Goal: Task Accomplishment & Management: Complete application form

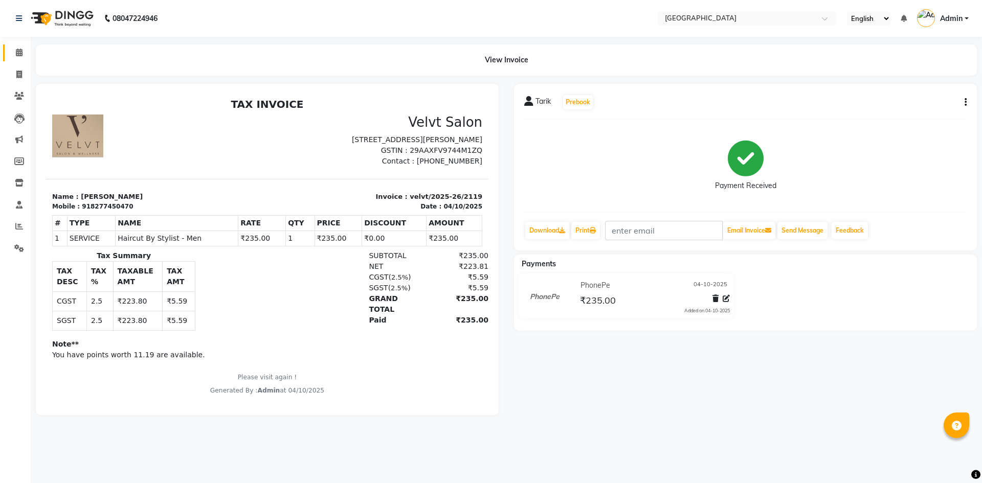
click at [16, 53] on icon at bounding box center [19, 53] width 7 height 8
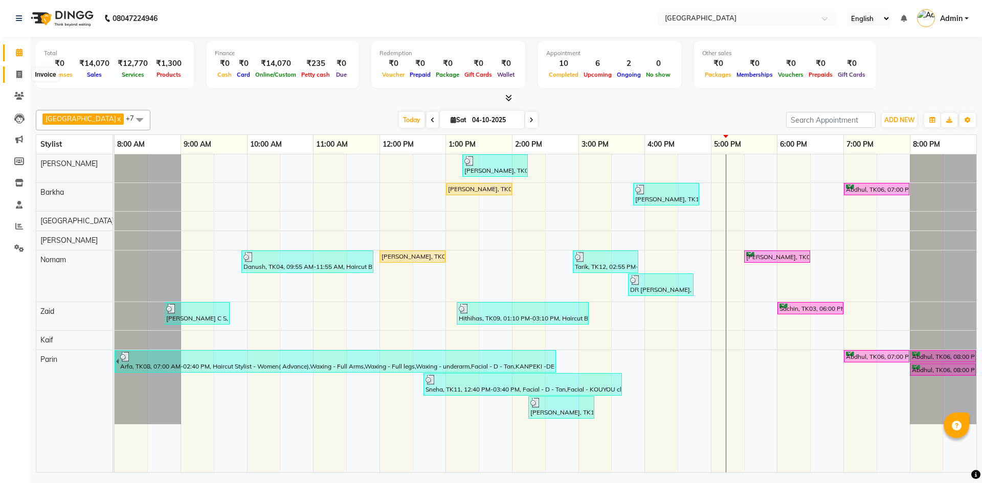
click at [21, 75] on icon at bounding box center [19, 75] width 6 height 8
select select "service"
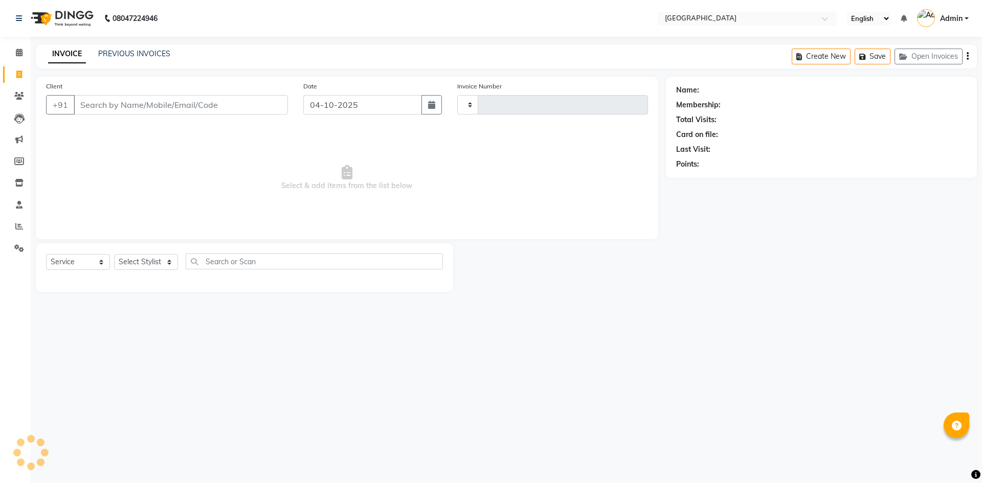
type input "2123"
select select "6279"
click at [435, 102] on icon "button" at bounding box center [431, 105] width 7 height 8
select select "10"
select select "2025"
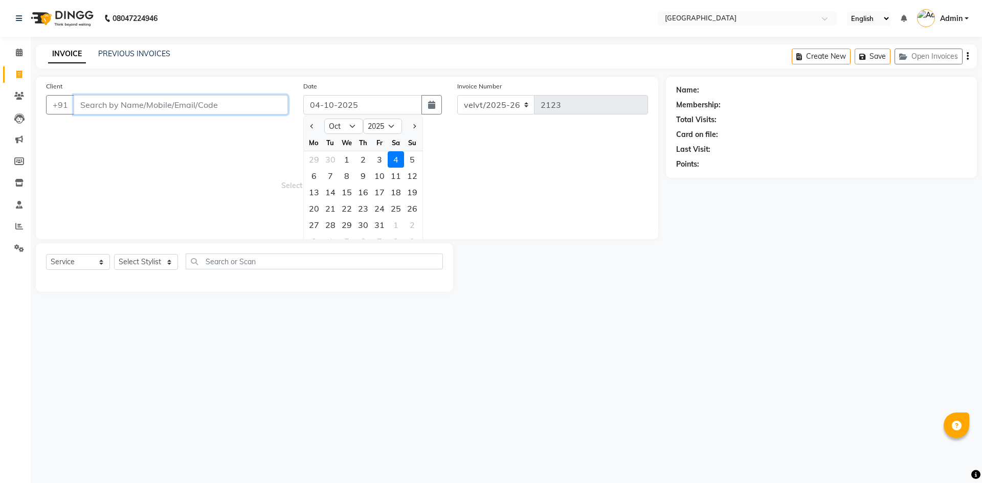
click at [102, 106] on input "Client" at bounding box center [181, 104] width 214 height 19
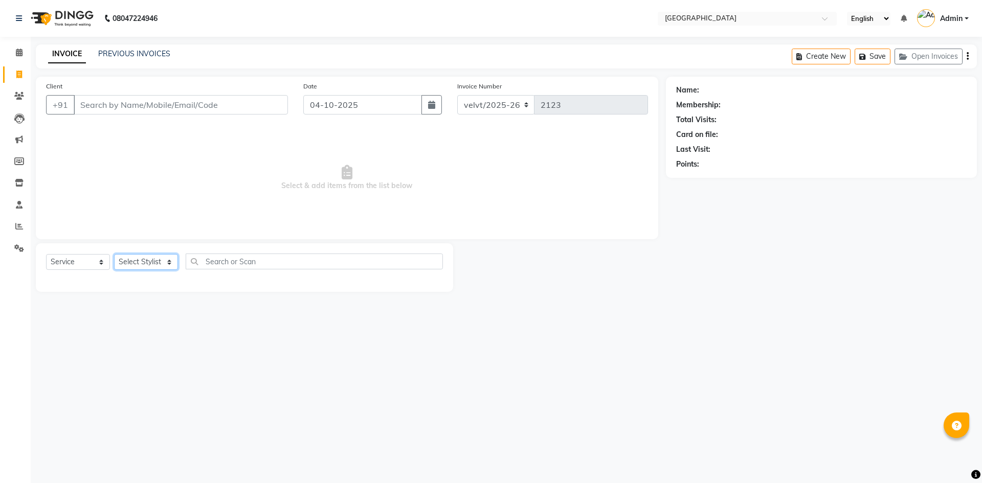
click at [146, 260] on select "Select Stylist [PERSON_NAME] Kaif [PERSON_NAME] [PERSON_NAME] [GEOGRAPHIC_DATA]…" at bounding box center [146, 262] width 64 height 16
select select "89472"
click at [114, 254] on select "Select Stylist [PERSON_NAME] Kaif [PERSON_NAME] [PERSON_NAME] [GEOGRAPHIC_DATA]…" at bounding box center [146, 262] width 64 height 16
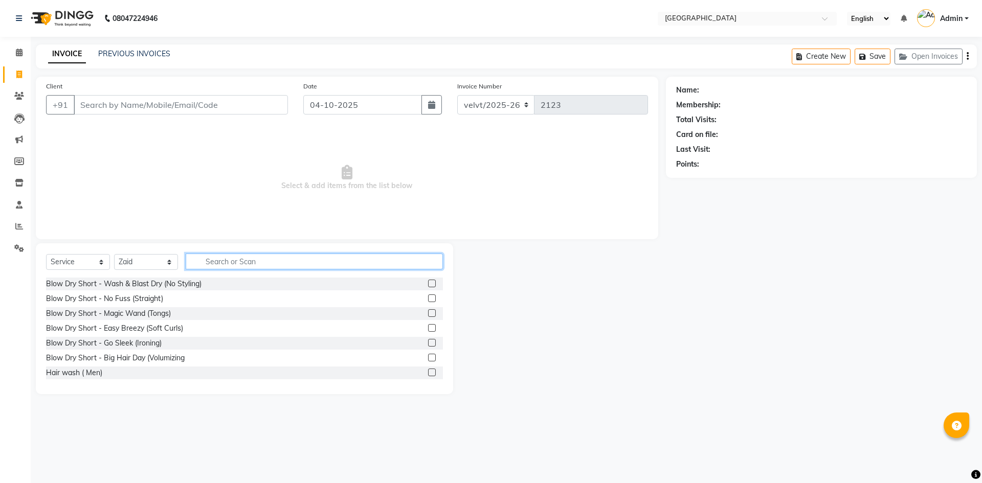
click at [218, 260] on input "text" at bounding box center [314, 262] width 257 height 16
type input "hairc"
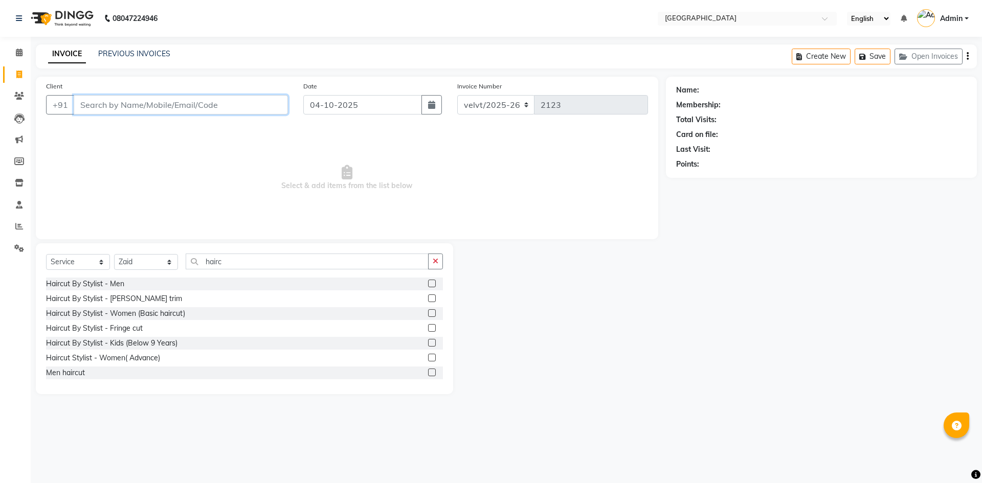
click at [90, 106] on input "Client" at bounding box center [181, 104] width 214 height 19
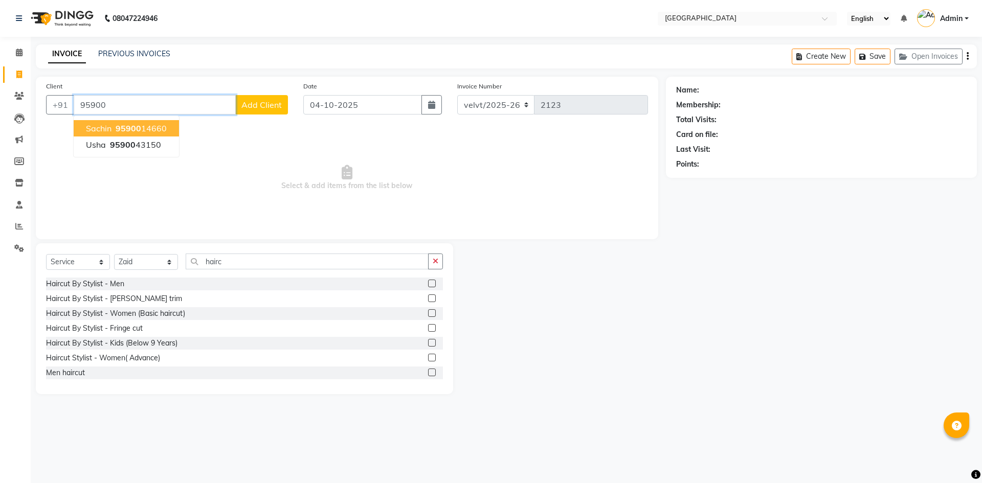
click at [141, 130] on ngb-highlight "95900 14660" at bounding box center [139, 128] width 53 height 10
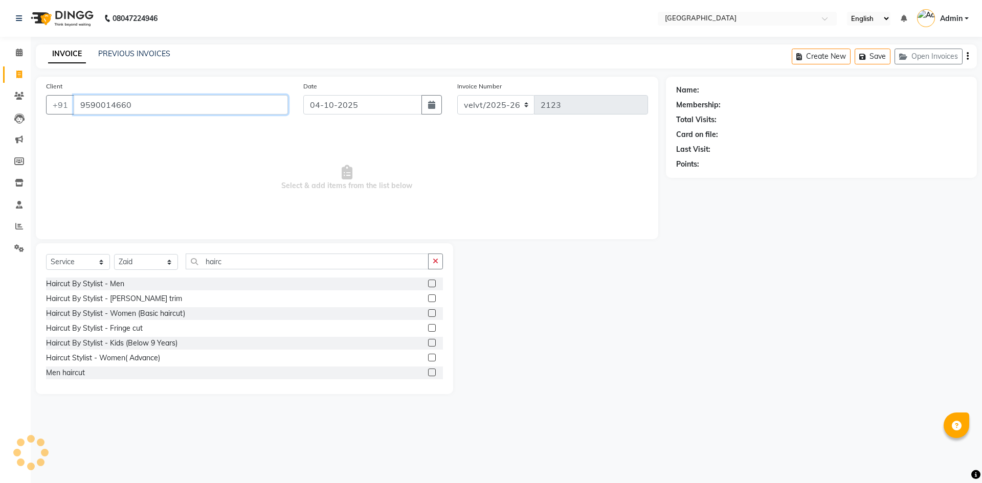
type input "9590014660"
select select "1: Object"
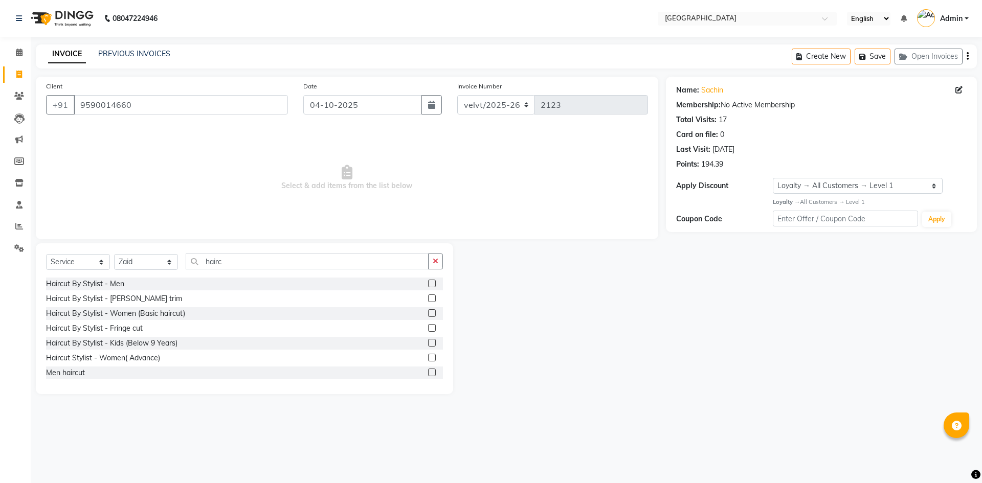
click at [428, 283] on label at bounding box center [432, 284] width 8 height 8
click at [428, 283] on input "checkbox" at bounding box center [431, 284] width 7 height 7
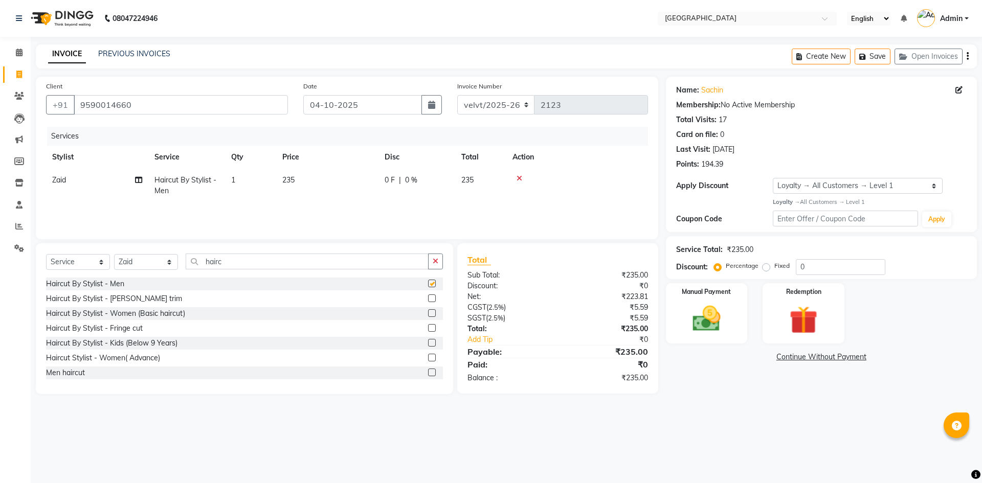
checkbox input "false"
click at [428, 298] on label at bounding box center [432, 298] width 8 height 8
click at [428, 298] on input "checkbox" at bounding box center [431, 298] width 7 height 7
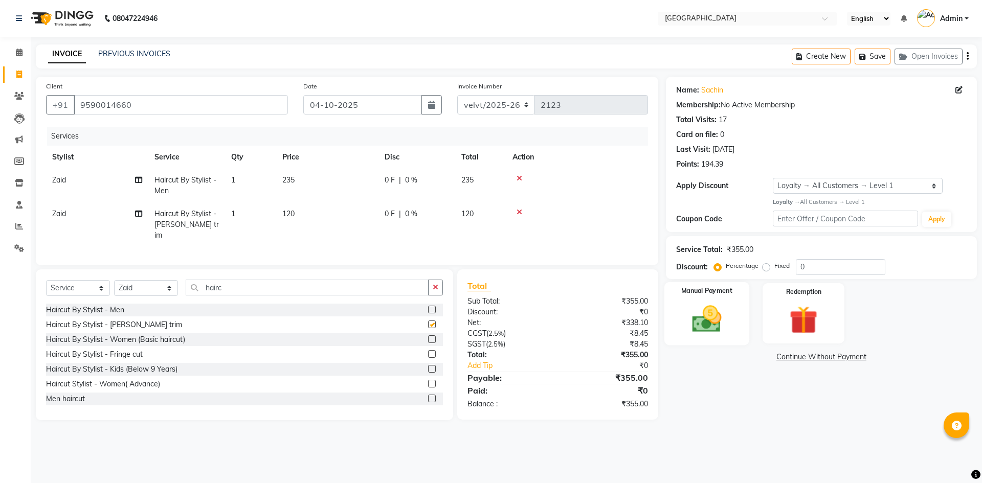
checkbox input "false"
click at [774, 267] on label "Fixed" at bounding box center [781, 265] width 15 height 9
click at [764, 267] on input "Fixed" at bounding box center [767, 265] width 7 height 7
radio input "true"
click at [818, 269] on input "0" at bounding box center [839, 267] width 89 height 16
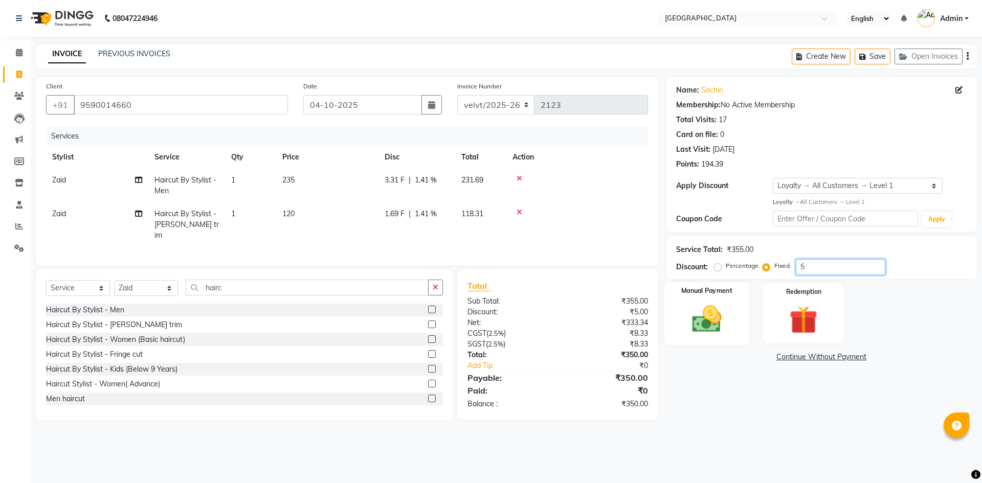
type input "5"
click at [703, 319] on img at bounding box center [706, 319] width 48 height 34
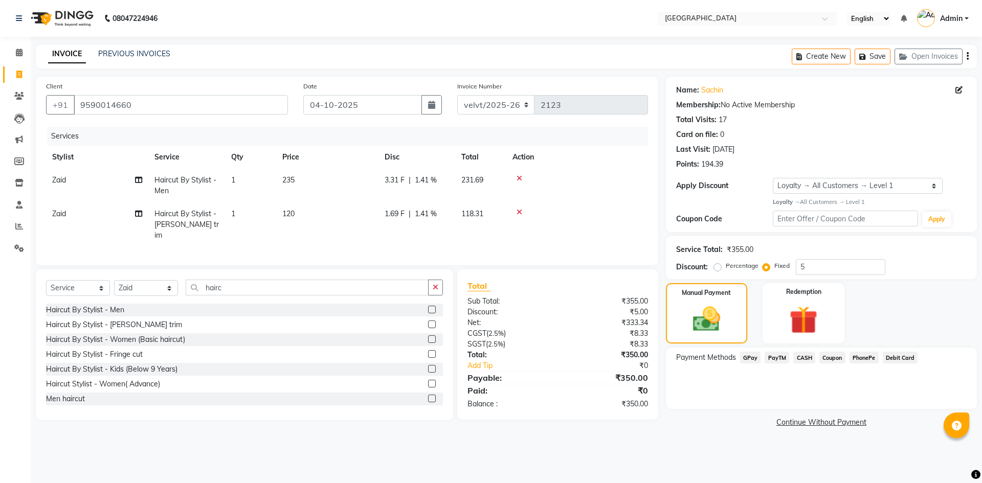
click at [859, 359] on span "PhonePe" at bounding box center [863, 358] width 29 height 12
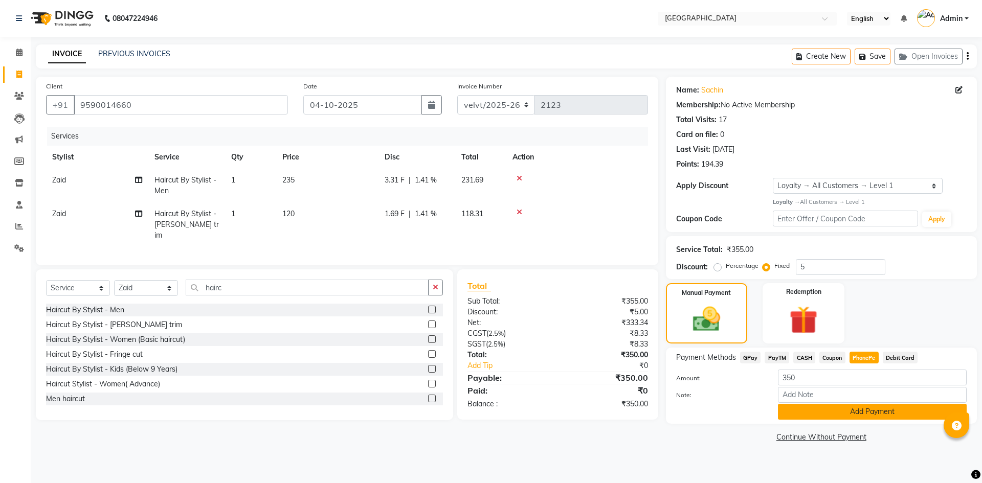
click at [852, 408] on button "Add Payment" at bounding box center [872, 412] width 189 height 16
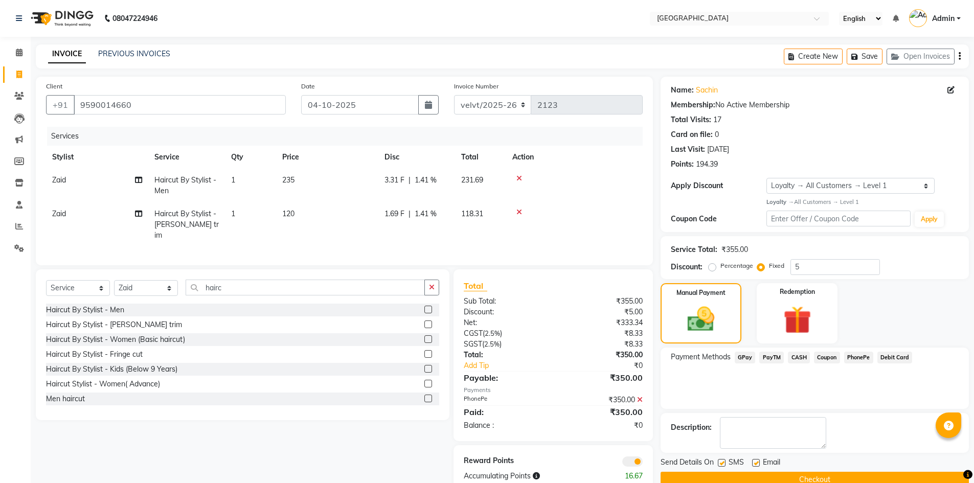
scroll to position [21, 0]
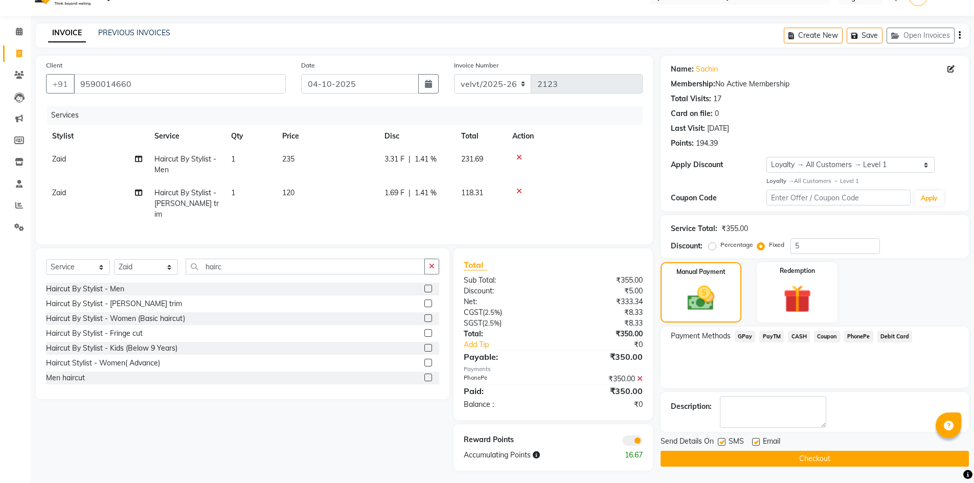
click at [726, 457] on button "Checkout" at bounding box center [814, 459] width 308 height 16
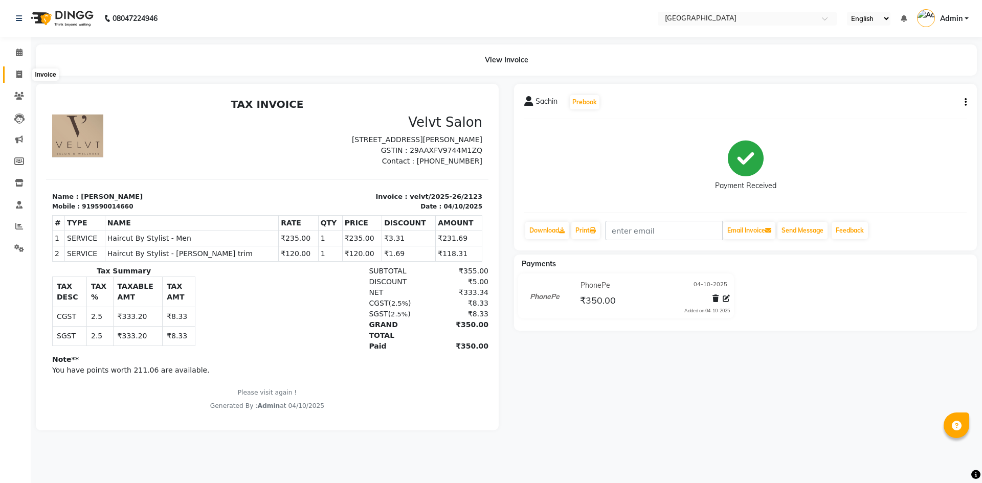
drag, startPoint x: 18, startPoint y: 77, endPoint x: 18, endPoint y: 109, distance: 31.7
click at [18, 77] on icon at bounding box center [19, 75] width 6 height 8
select select "service"
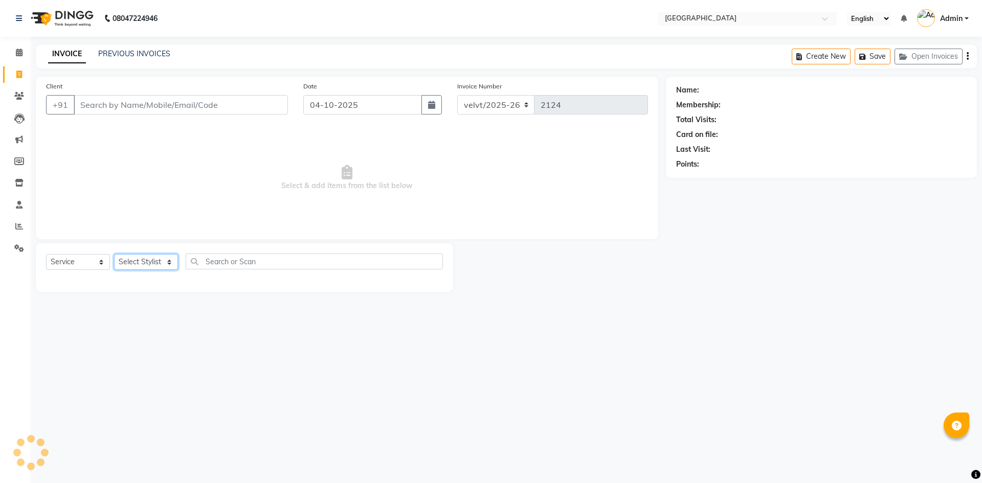
click at [144, 260] on select "Select Stylist" at bounding box center [146, 262] width 64 height 16
select select "68468"
click at [114, 254] on select "Select Stylist Aameer Barkha Kaif Nandini Anchan Nomam Parin Roma Tabrej Zaid" at bounding box center [146, 262] width 64 height 16
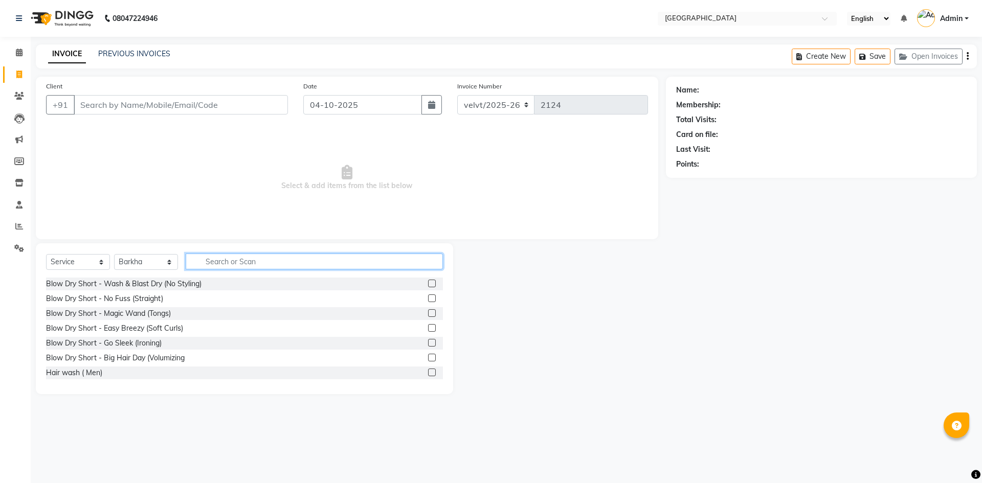
click at [237, 264] on input "text" at bounding box center [314, 262] width 257 height 16
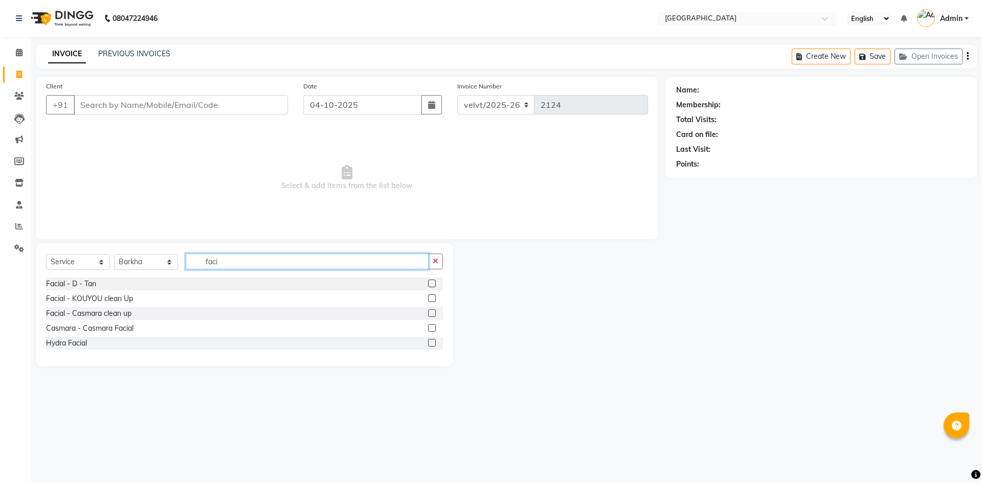
type input "faci"
click at [435, 327] on label at bounding box center [432, 328] width 8 height 8
click at [435, 327] on input "checkbox" at bounding box center [431, 328] width 7 height 7
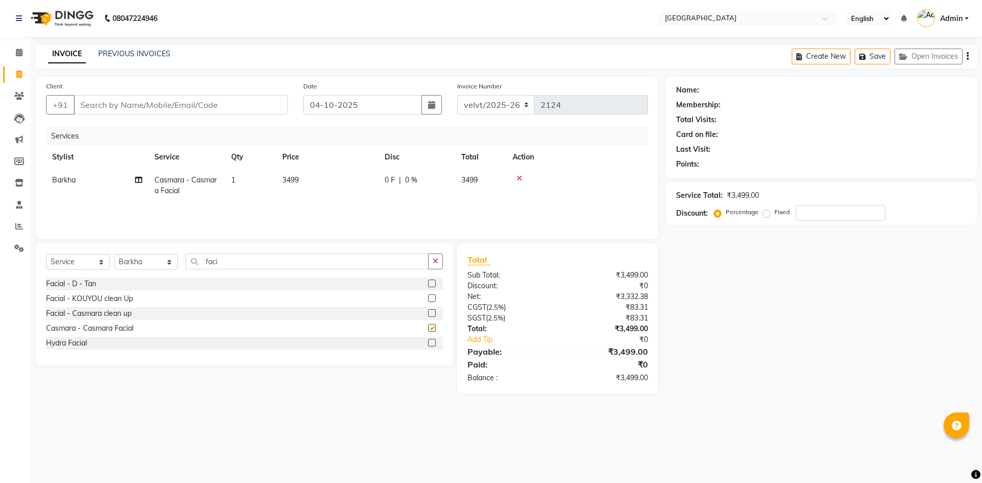
checkbox input "false"
click at [220, 259] on input "faci" at bounding box center [307, 262] width 243 height 16
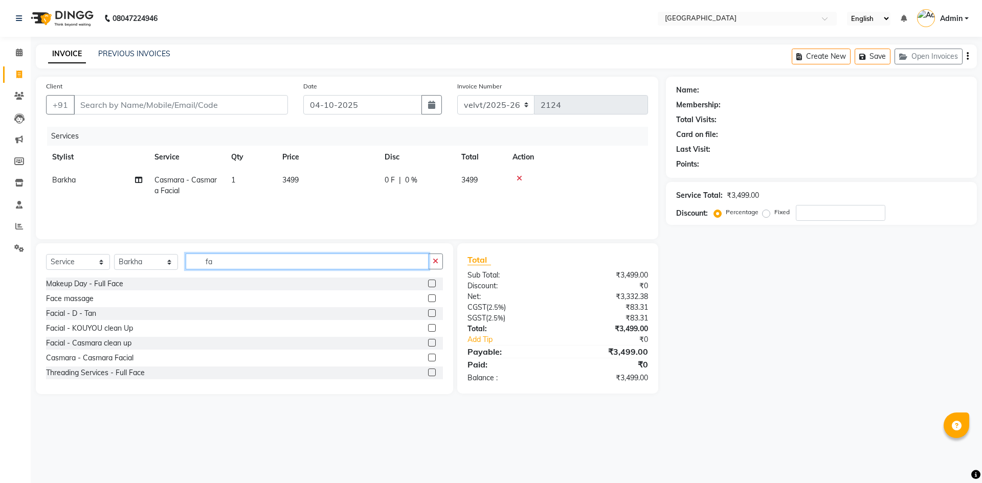
type input "f"
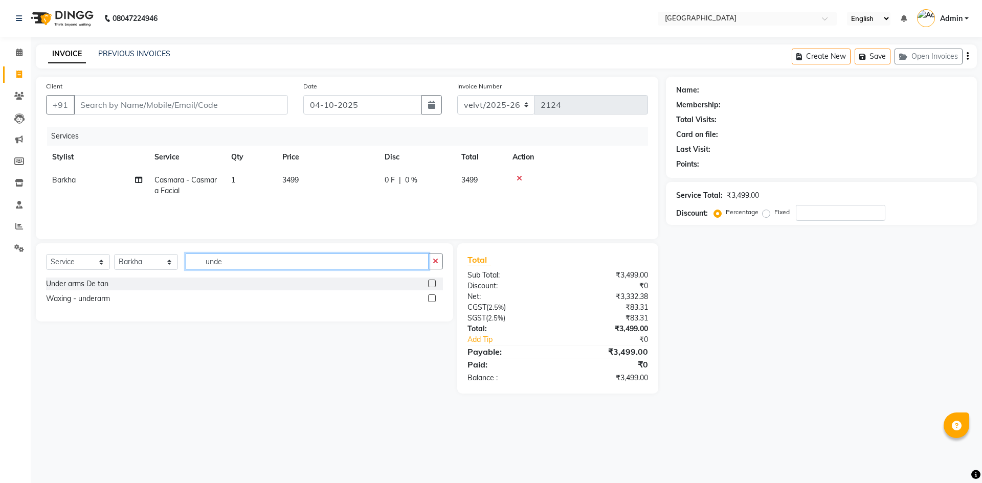
type input "unde"
click at [431, 297] on label at bounding box center [432, 298] width 8 height 8
click at [431, 297] on input "checkbox" at bounding box center [431, 298] width 7 height 7
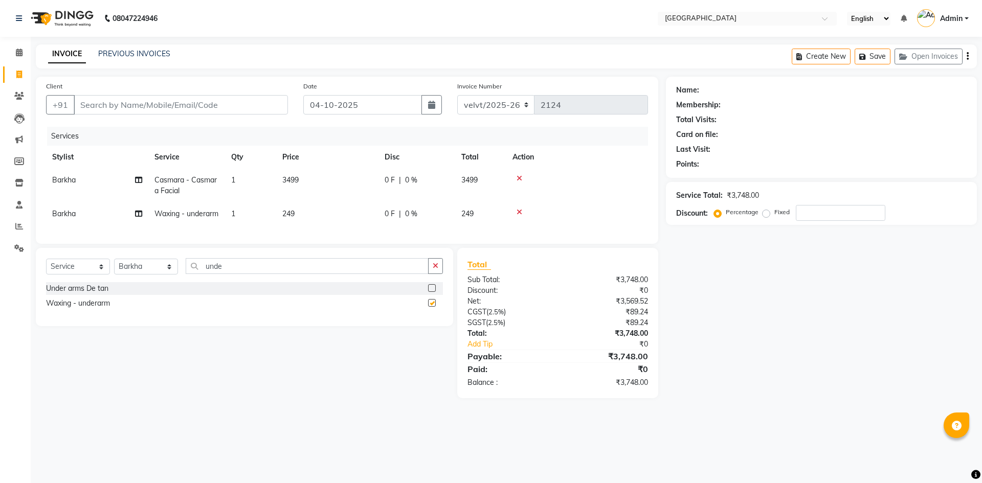
checkbox input "false"
click at [236, 274] on input "unde" at bounding box center [307, 266] width 243 height 16
type input "u"
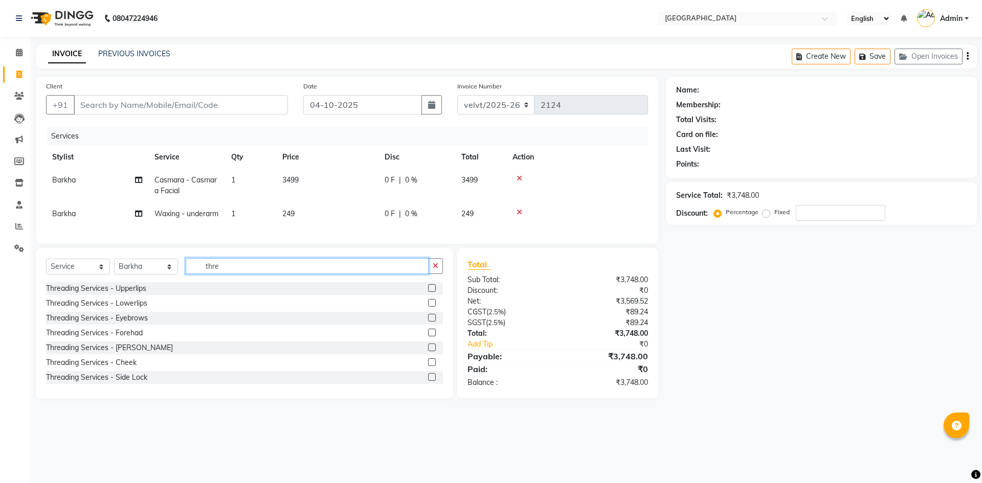
type input "thre"
click at [428, 322] on label at bounding box center [432, 318] width 8 height 8
click at [428, 322] on input "checkbox" at bounding box center [431, 318] width 7 height 7
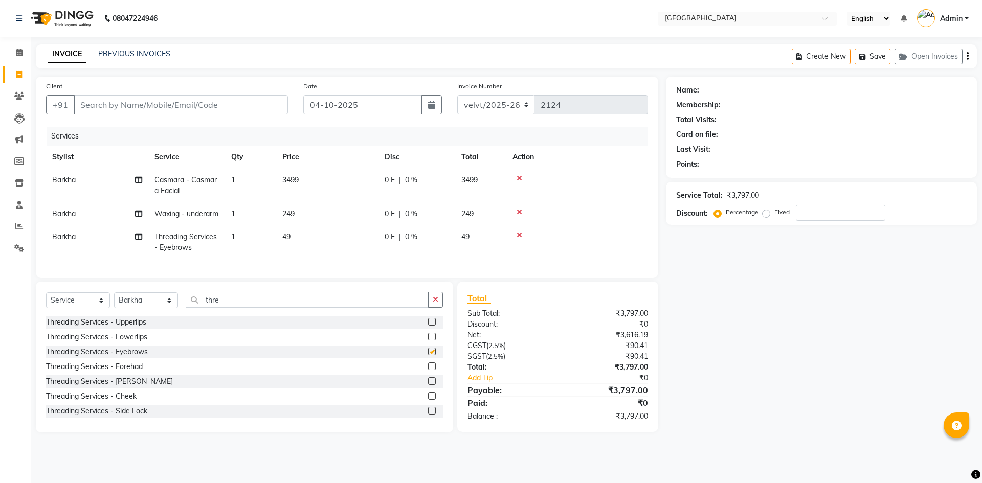
checkbox input "false"
click at [428, 326] on label at bounding box center [432, 322] width 8 height 8
click at [428, 326] on input "checkbox" at bounding box center [431, 322] width 7 height 7
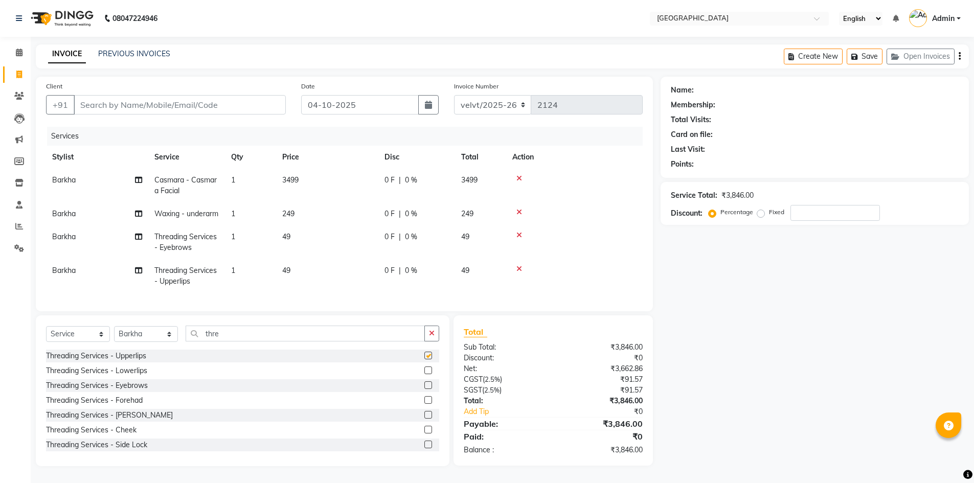
checkbox input "false"
click at [424, 416] on label at bounding box center [428, 415] width 8 height 8
click at [424, 416] on input "checkbox" at bounding box center [427, 415] width 7 height 7
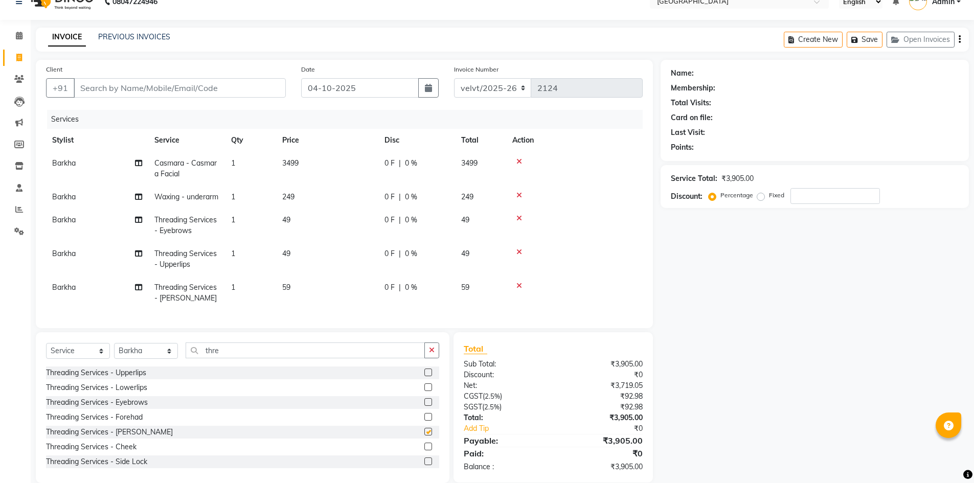
checkbox input "false"
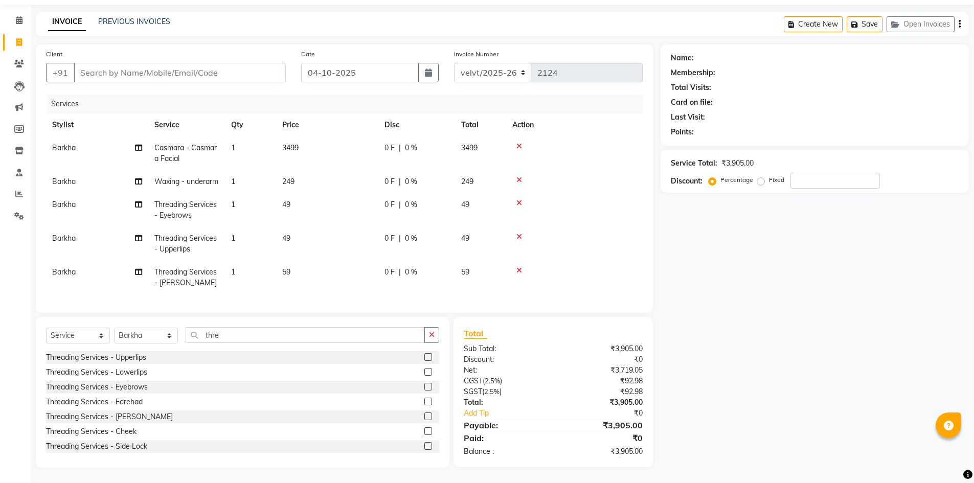
scroll to position [51, 0]
click at [289, 170] on td "249" at bounding box center [327, 181] width 102 height 23
select select "68468"
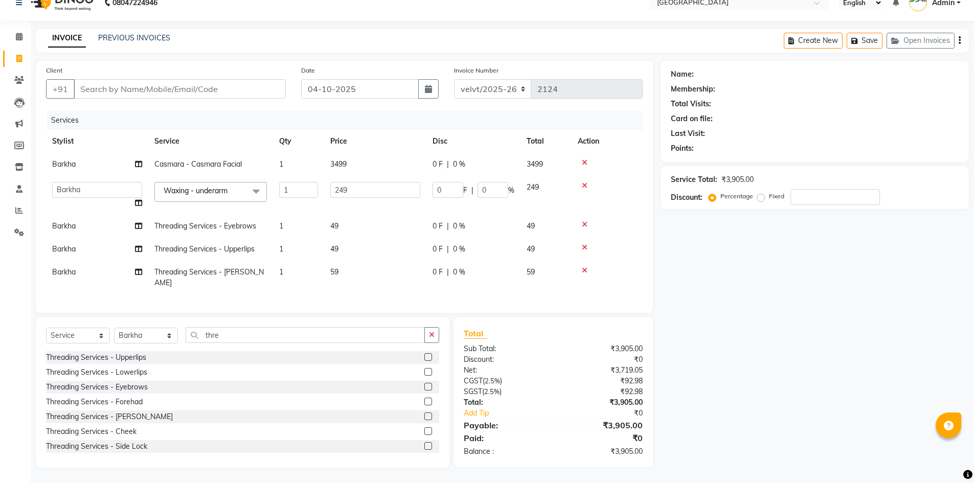
scroll to position [13, 0]
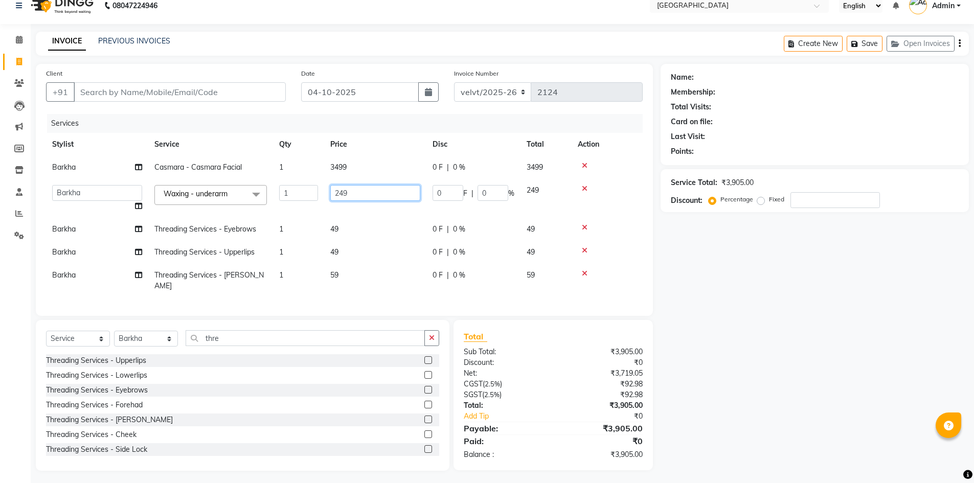
click at [354, 190] on input "249" at bounding box center [375, 193] width 90 height 16
type input "2"
type input "300"
click at [351, 171] on td "3499" at bounding box center [375, 167] width 102 height 23
select select "68468"
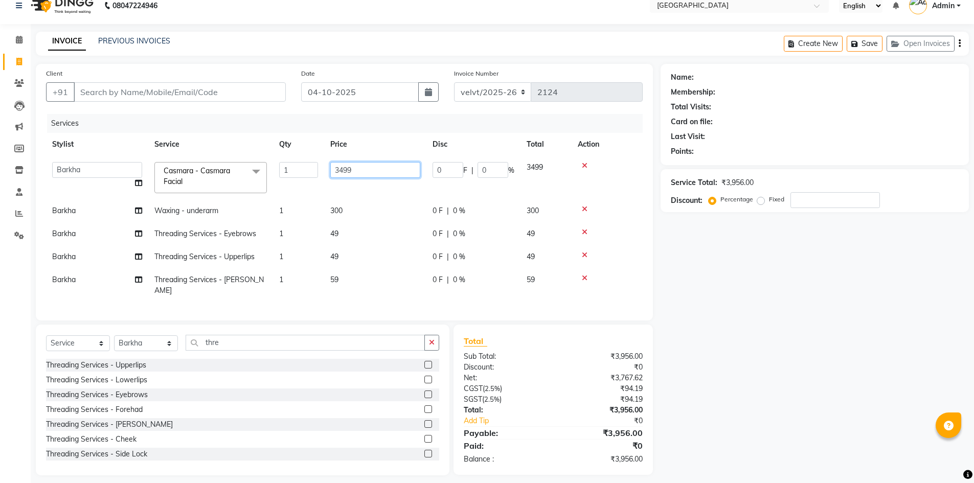
click at [360, 170] on input "3499" at bounding box center [375, 170] width 90 height 16
type input "3500"
click at [698, 306] on div "Name: Membership: Total Visits: Card on file: Last Visit: Points: Service Total…" at bounding box center [818, 270] width 316 height 412
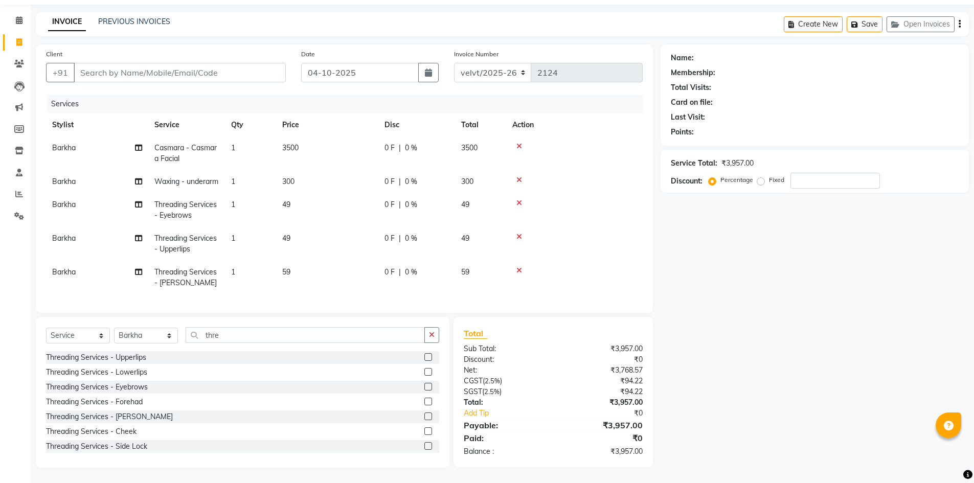
scroll to position [51, 0]
click at [289, 200] on span "49" at bounding box center [286, 204] width 8 height 9
select select "68468"
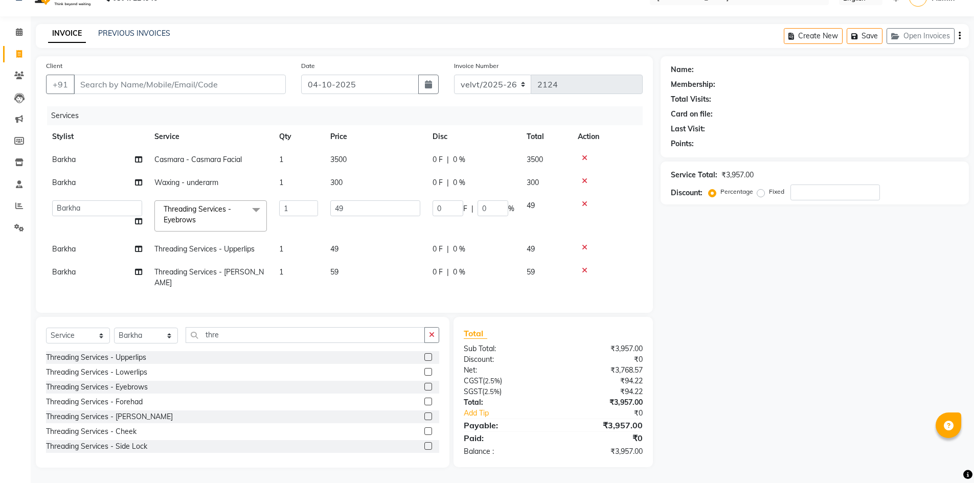
scroll to position [17, 0]
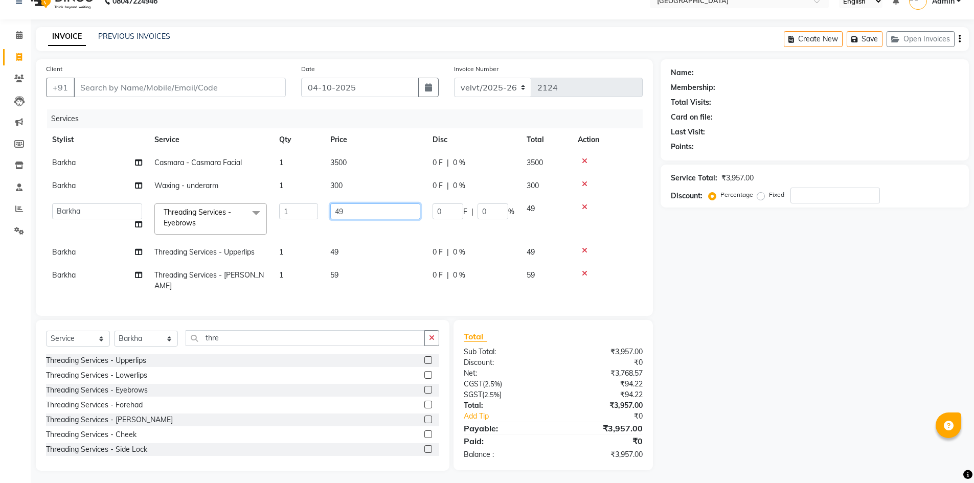
click at [353, 209] on input "49" at bounding box center [375, 211] width 90 height 16
type input "4"
type input "50"
click at [343, 251] on tbody "Barkha Casmara - Casmara Facial 1 3500 0 F | 0 % 3500 Barkha Waxing - underarm …" at bounding box center [344, 224] width 597 height 146
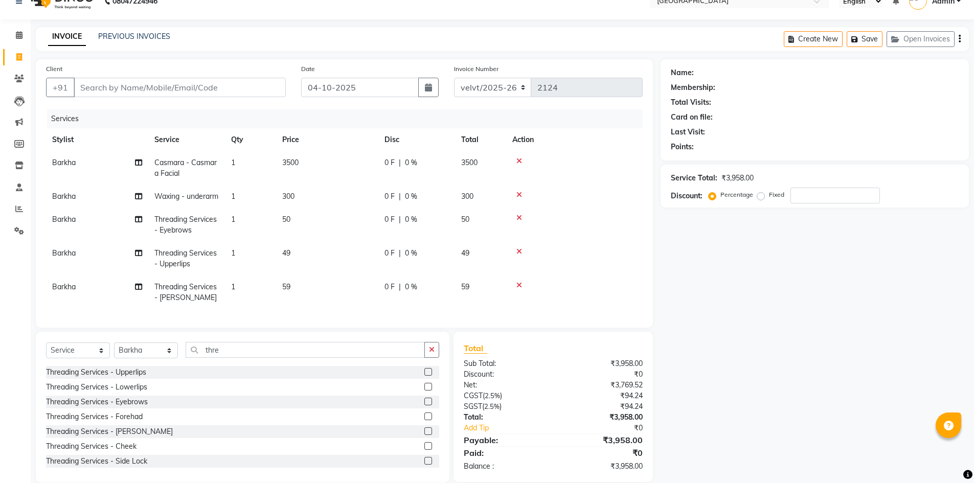
click at [291, 264] on td "49" at bounding box center [327, 259] width 102 height 34
select select "68468"
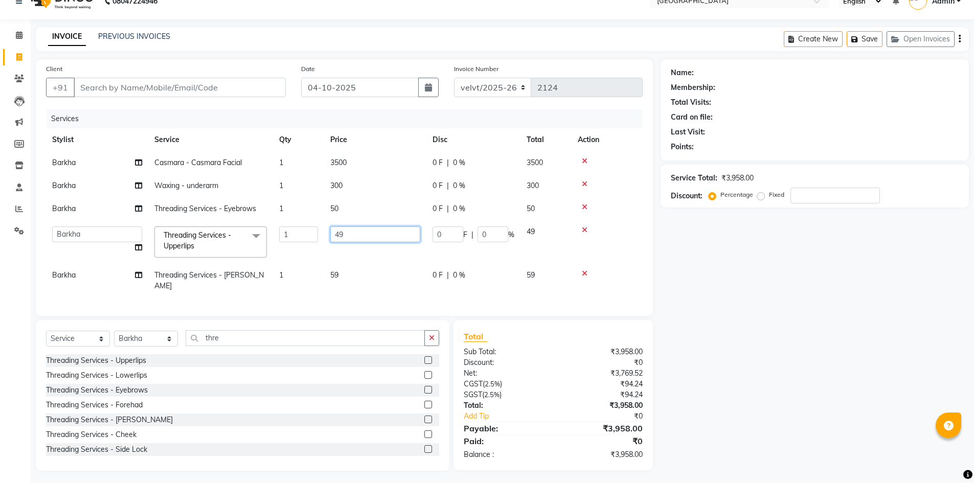
click at [352, 231] on input "49" at bounding box center [375, 234] width 90 height 16
type input "4"
type input "50"
click at [347, 274] on tbody "Barkha Casmara - Casmara Facial 1 3500 0 F | 0 % 3500 Barkha Waxing - underarm …" at bounding box center [344, 224] width 597 height 146
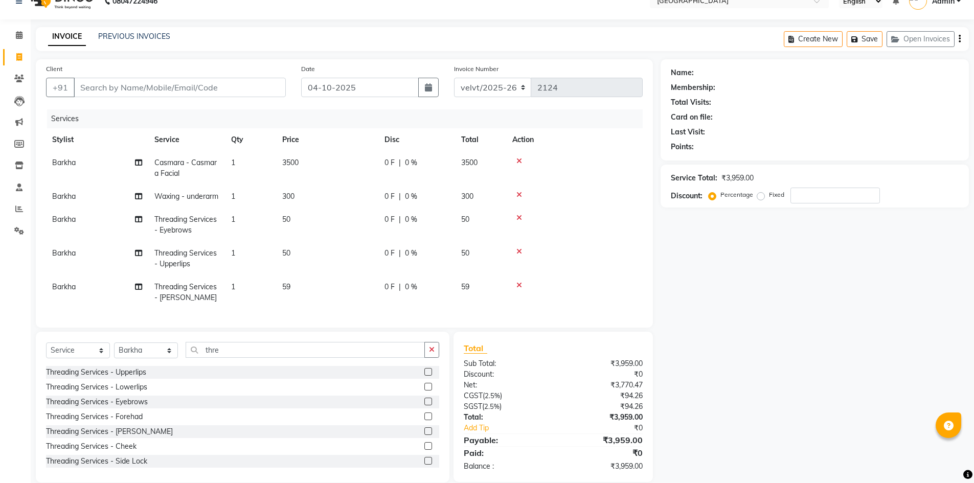
click at [294, 293] on td "59" at bounding box center [327, 293] width 102 height 34
select select "68468"
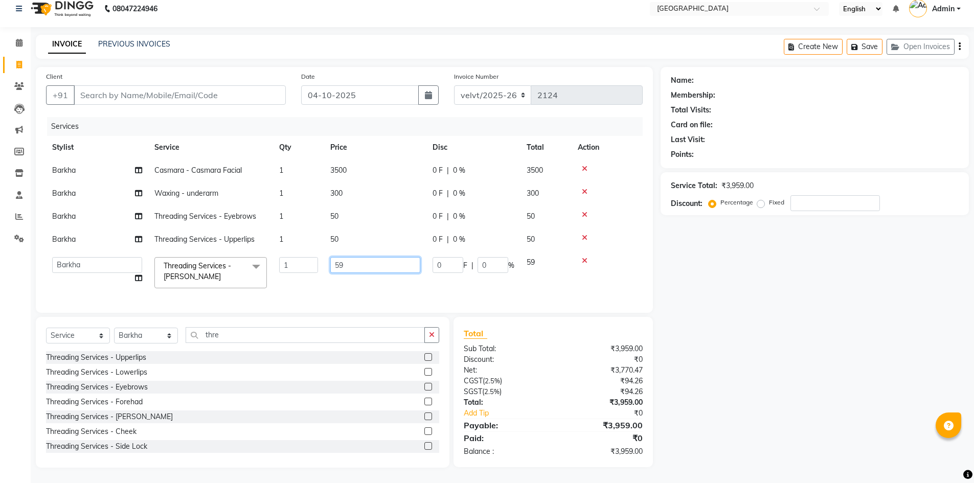
click at [350, 260] on input "59" at bounding box center [375, 265] width 90 height 16
click at [90, 87] on input "Client" at bounding box center [180, 94] width 212 height 19
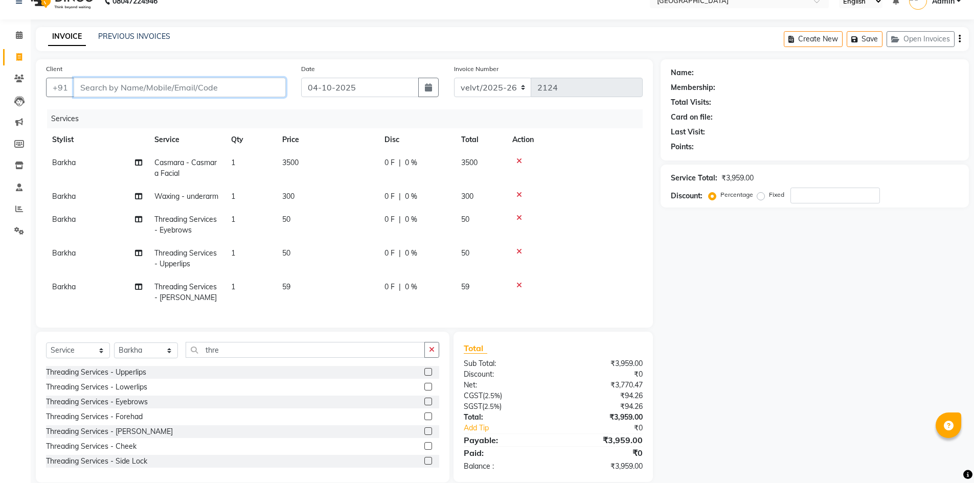
type input "9"
type input "0"
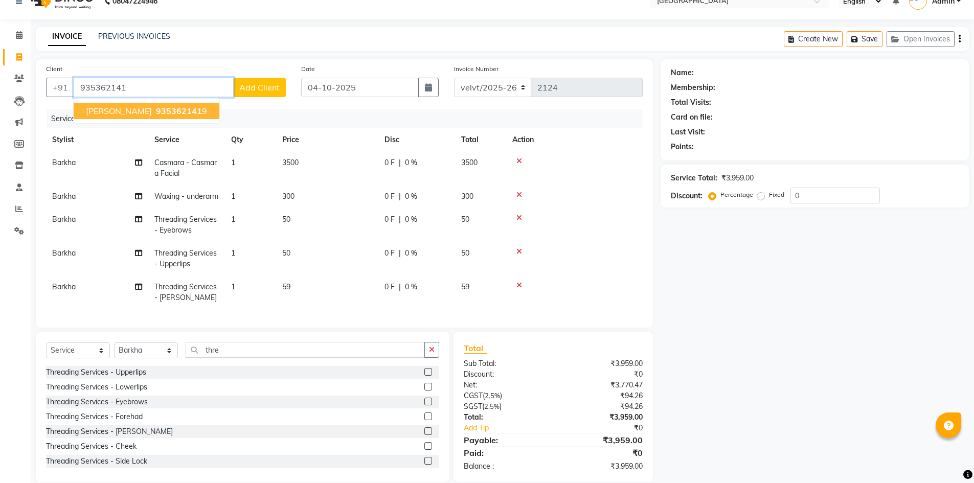
click at [124, 109] on button "Rakshitha 935362141 9" at bounding box center [147, 111] width 146 height 16
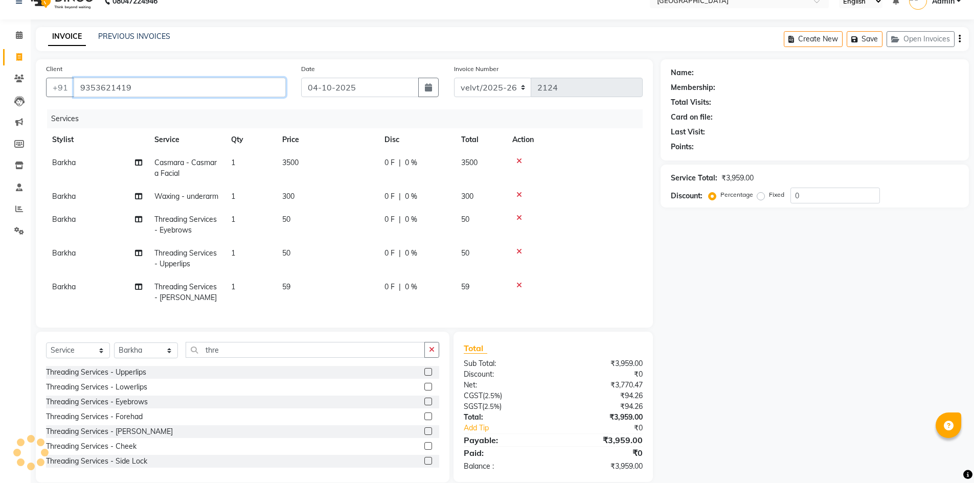
type input "9353621419"
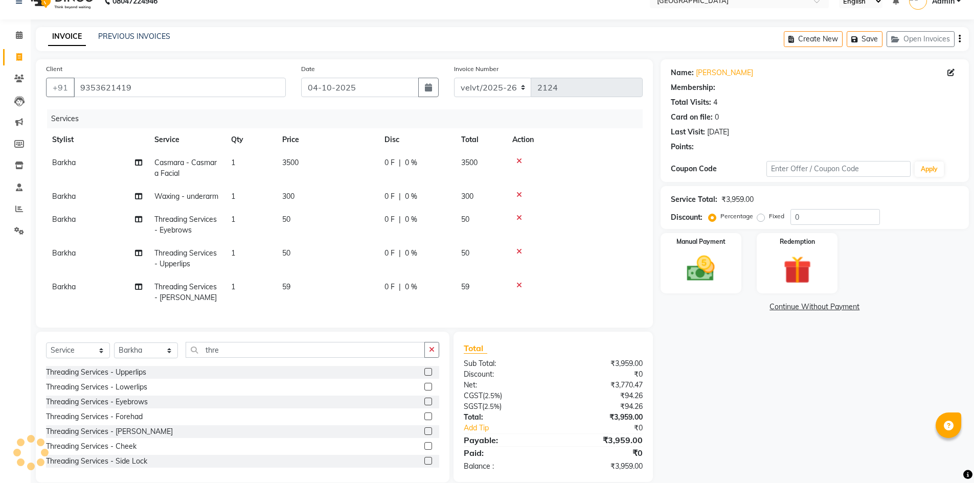
select select "1: Object"
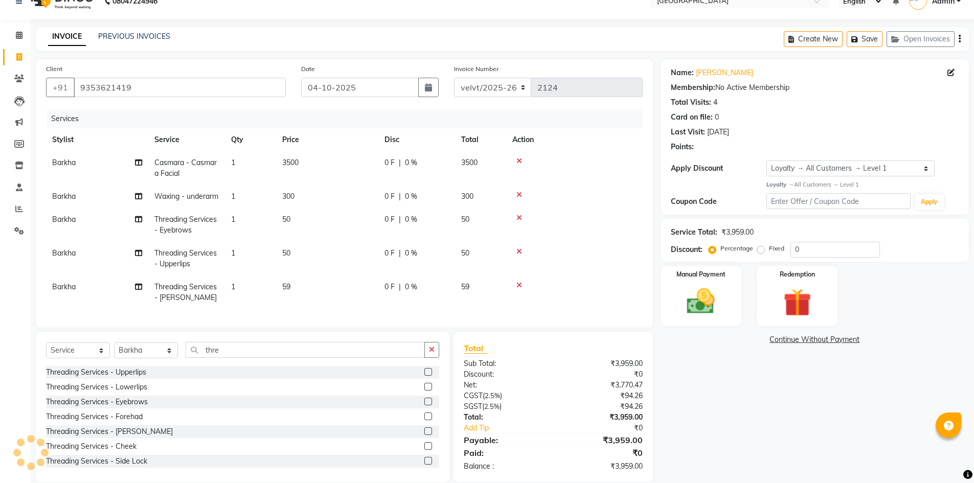
scroll to position [51, 0]
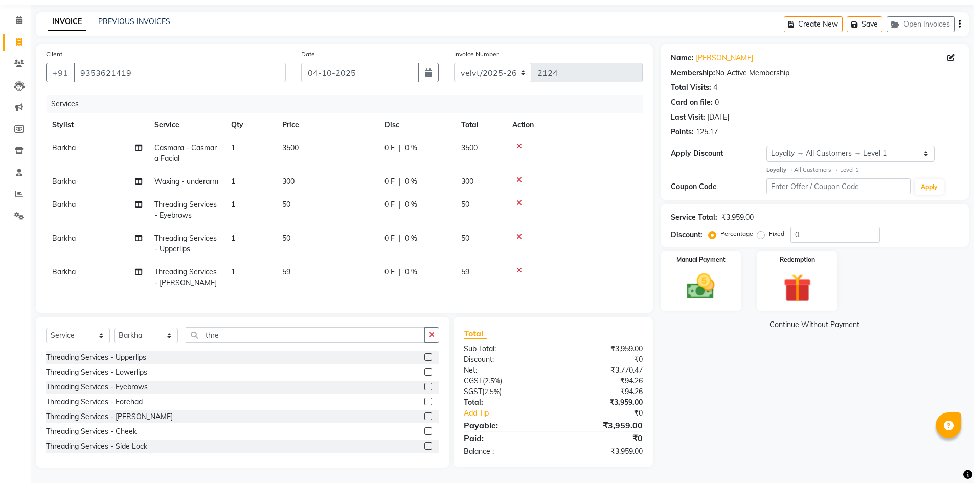
click at [769, 229] on label "Fixed" at bounding box center [776, 233] width 15 height 9
click at [762, 230] on input "Fixed" at bounding box center [762, 233] width 7 height 7
radio input "true"
click at [811, 227] on input "0" at bounding box center [834, 235] width 89 height 16
type input "125"
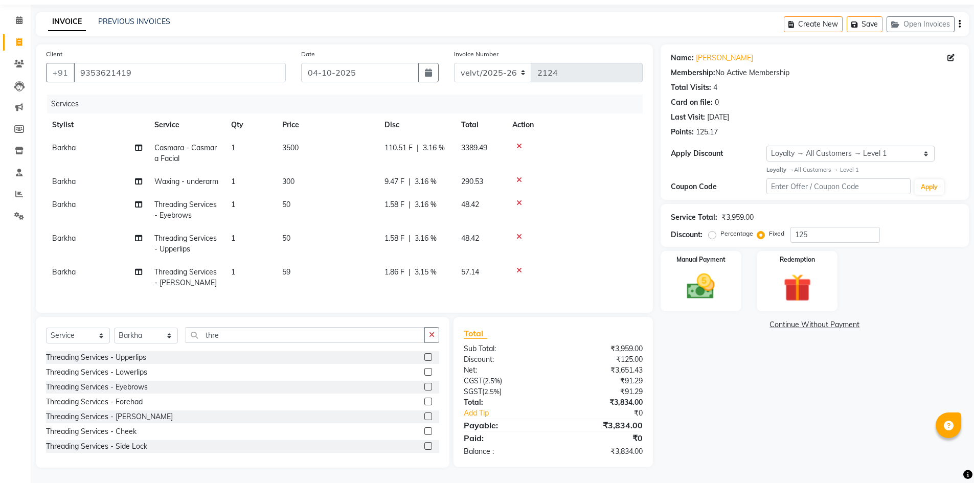
click at [298, 268] on td "59" at bounding box center [327, 278] width 102 height 34
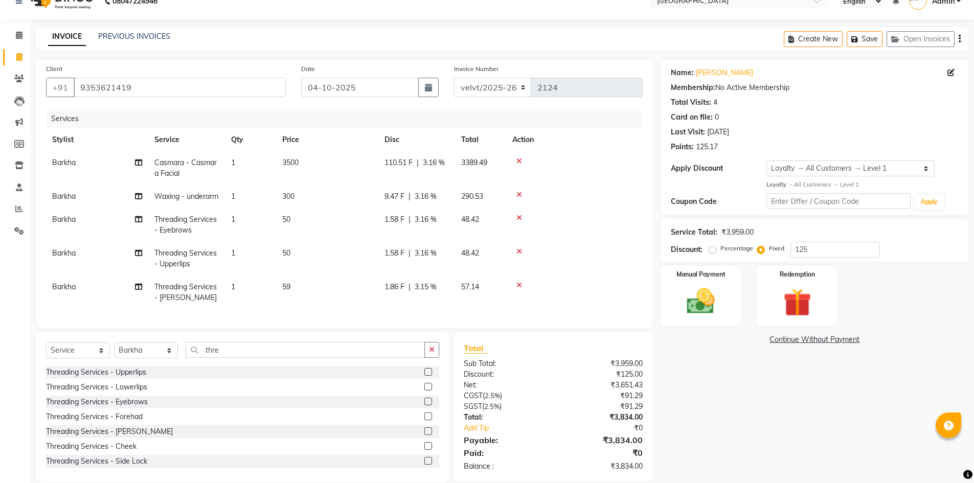
select select "68468"
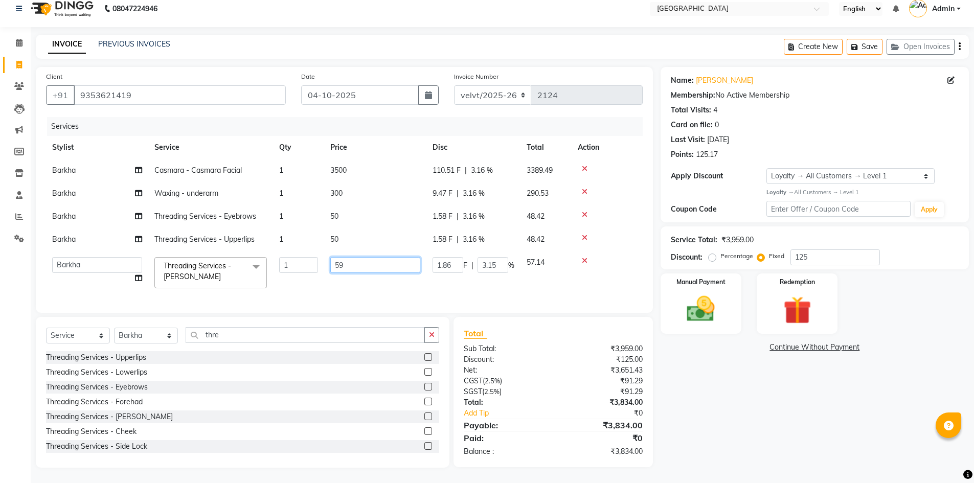
click at [348, 257] on input "59" at bounding box center [375, 265] width 90 height 16
type input "5"
type input "60"
click at [693, 430] on div "Name: Rakshitha Membership: No Active Membership Total Visits: 4 Card on file: …" at bounding box center [818, 267] width 316 height 401
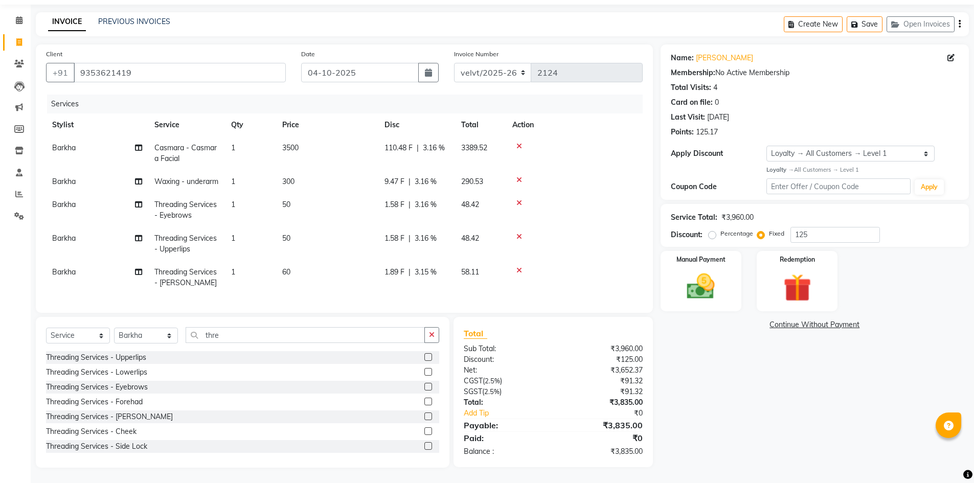
scroll to position [51, 0]
click at [817, 227] on input "125" at bounding box center [834, 235] width 89 height 16
type input "1"
click at [705, 274] on img at bounding box center [700, 286] width 47 height 33
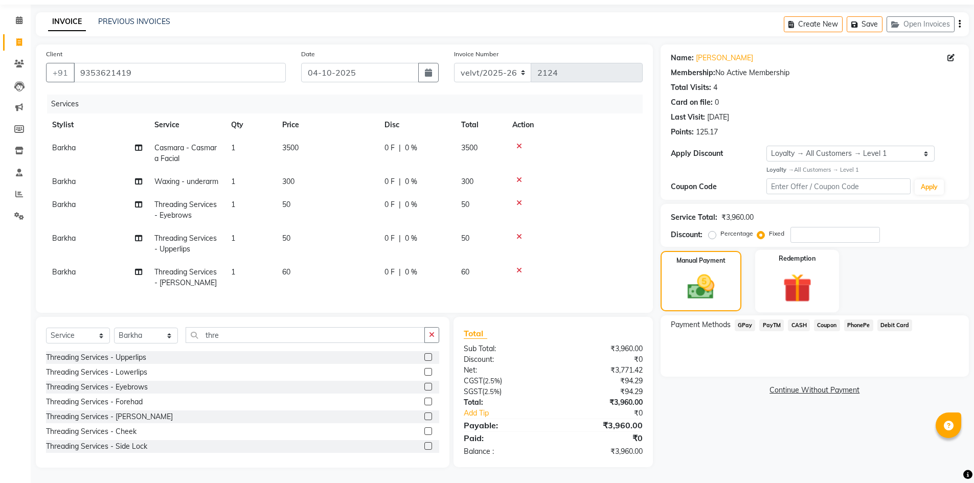
click at [788, 270] on img at bounding box center [796, 288] width 47 height 36
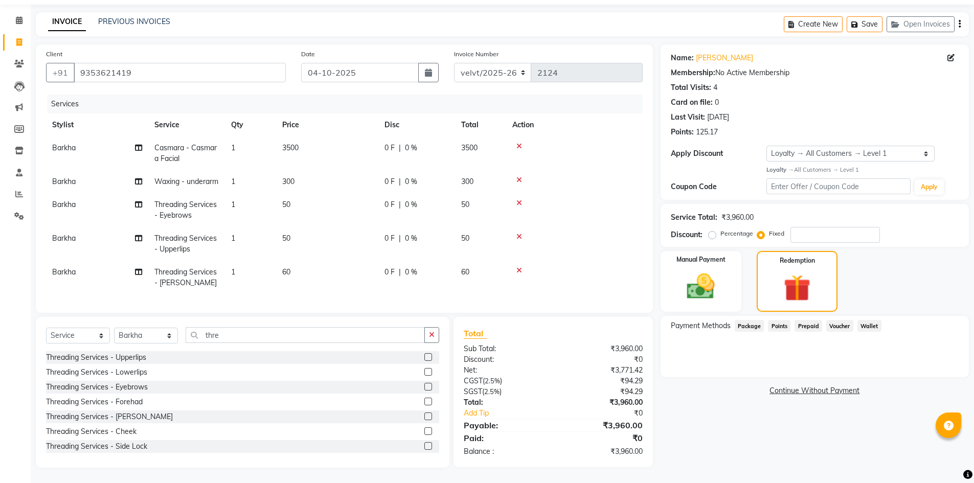
click at [779, 320] on span "Points" at bounding box center [779, 326] width 22 height 12
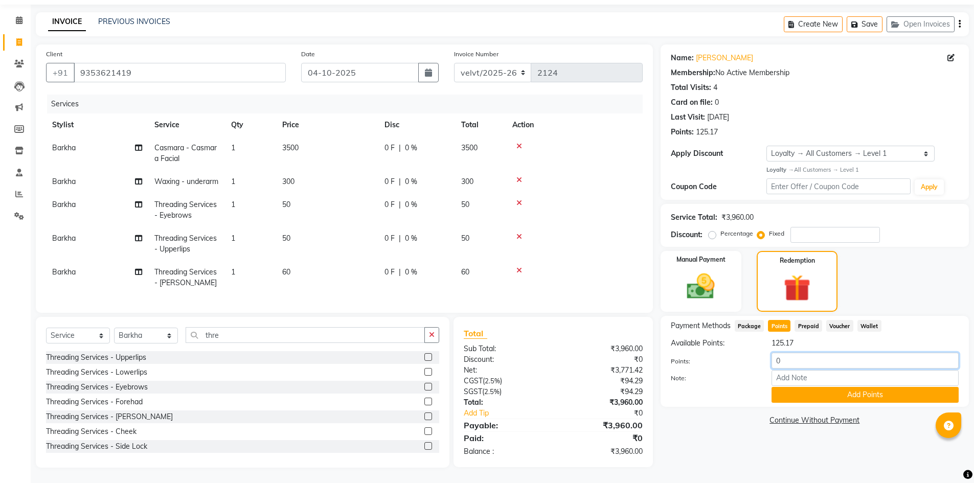
click at [791, 353] on input "0" at bounding box center [864, 361] width 187 height 16
type input "125"
click at [820, 387] on button "Add Points" at bounding box center [864, 395] width 187 height 16
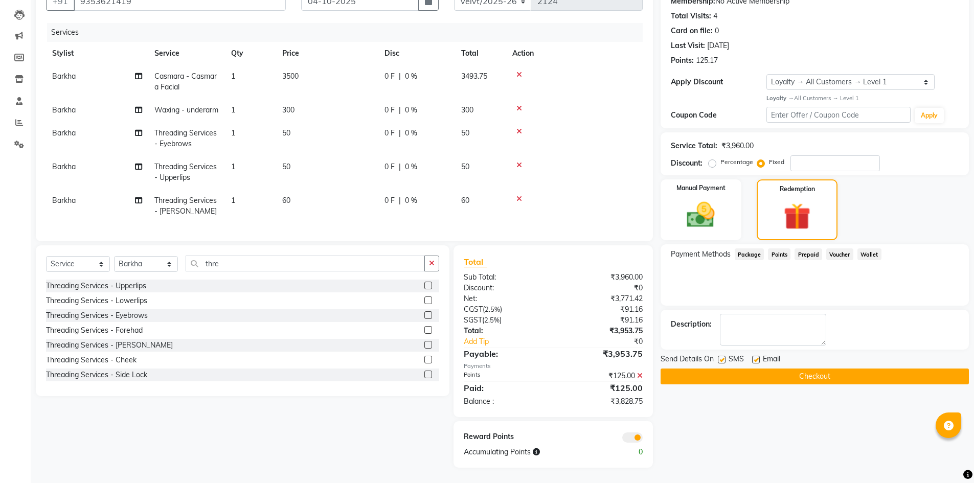
scroll to position [122, 0]
click at [723, 356] on label at bounding box center [722, 360] width 8 height 8
click at [723, 357] on input "checkbox" at bounding box center [721, 360] width 7 height 7
checkbox input "false"
click at [753, 354] on div "Email" at bounding box center [770, 360] width 36 height 13
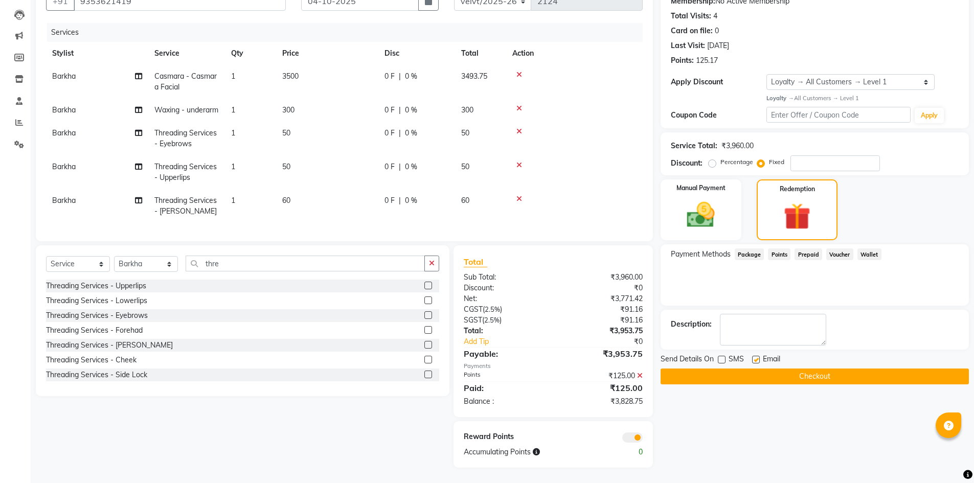
click at [754, 356] on label at bounding box center [756, 360] width 8 height 8
click at [754, 357] on input "checkbox" at bounding box center [755, 360] width 7 height 7
checkbox input "false"
click at [757, 369] on button "Checkout" at bounding box center [814, 377] width 308 height 16
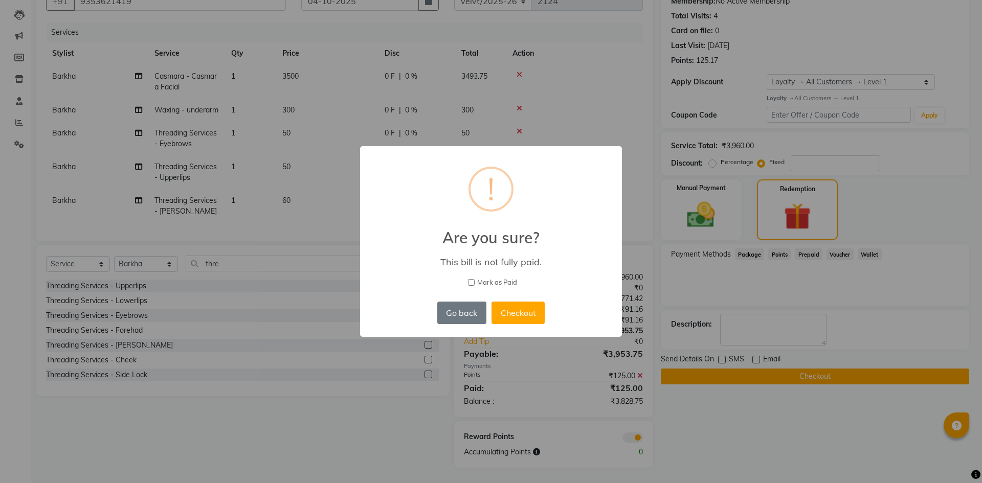
click at [470, 284] on input "Mark as Paid" at bounding box center [471, 282] width 7 height 7
checkbox input "true"
click at [464, 312] on button "Go back" at bounding box center [461, 313] width 49 height 22
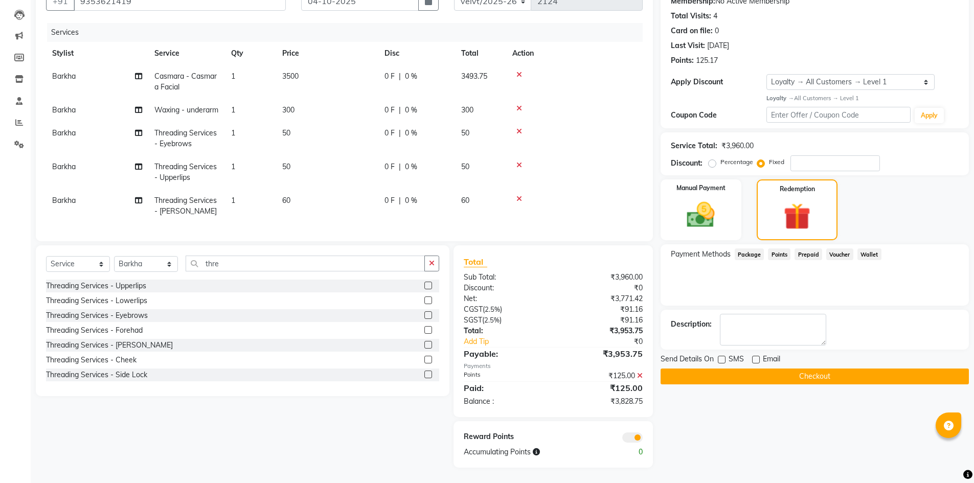
click at [742, 369] on button "Checkout" at bounding box center [814, 377] width 308 height 16
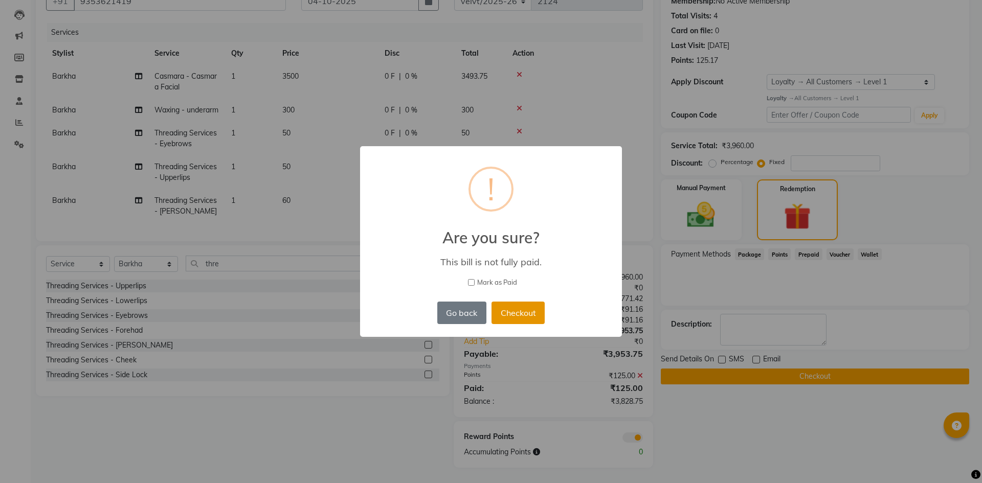
click at [515, 317] on button "Checkout" at bounding box center [517, 313] width 53 height 22
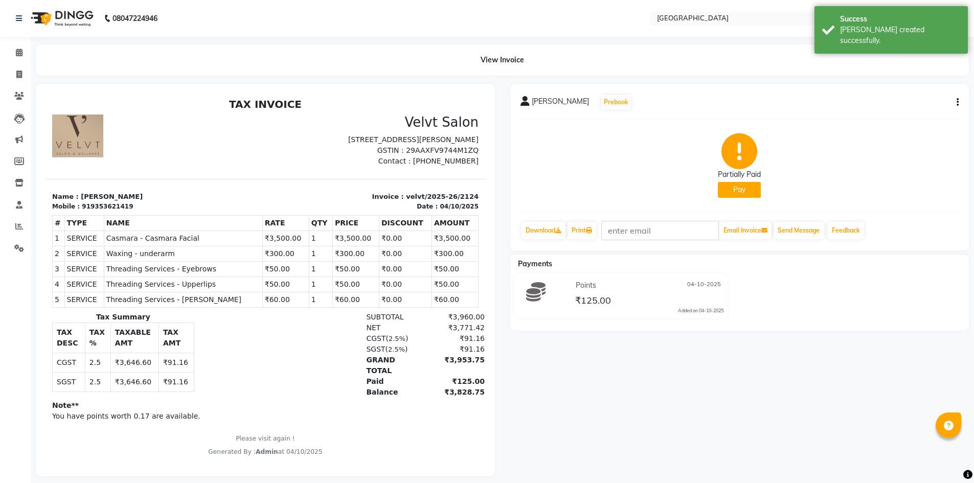
click at [736, 186] on button "Pay" at bounding box center [739, 190] width 43 height 16
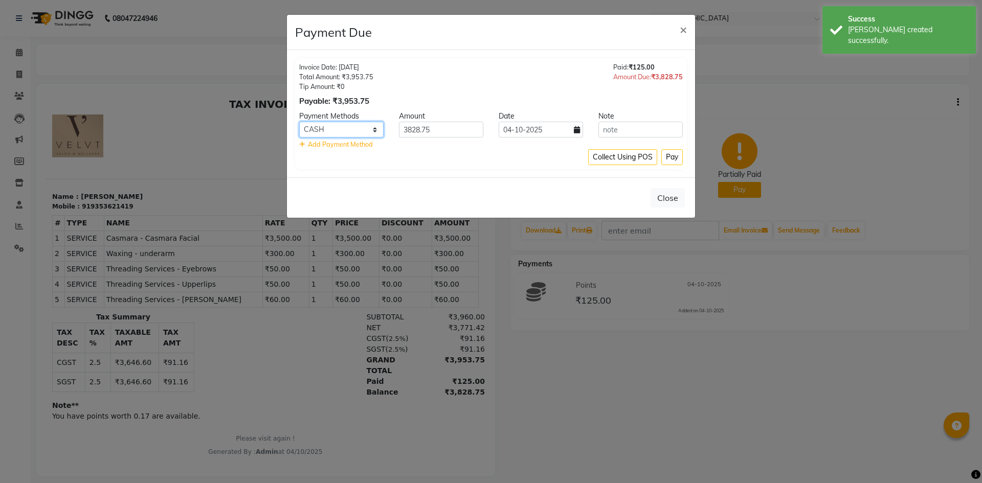
click at [337, 129] on select "GPay PayTM CASH Coupon PhonePe Debit Card" at bounding box center [341, 130] width 84 height 16
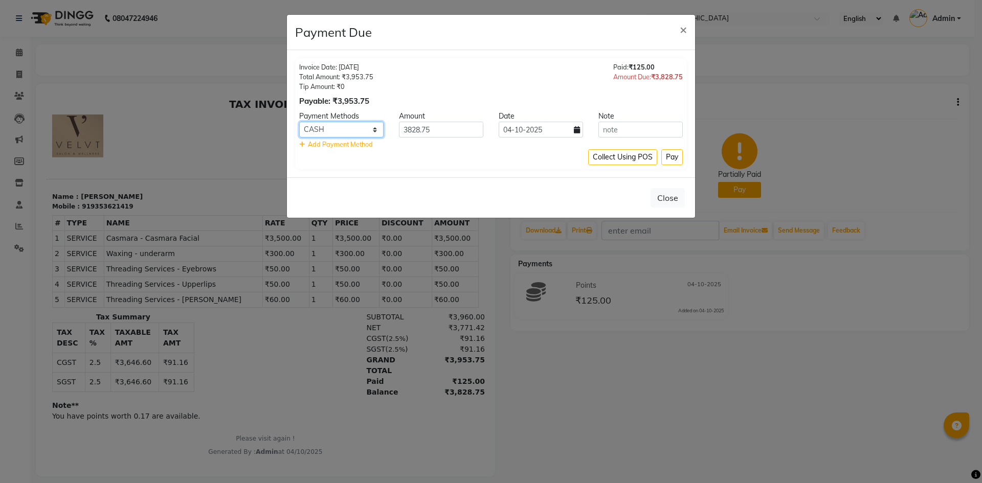
select select "7"
click at [299, 122] on select "GPay PayTM CASH Coupon PhonePe Debit Card" at bounding box center [341, 130] width 84 height 16
click at [671, 159] on button "Pay" at bounding box center [671, 157] width 21 height 16
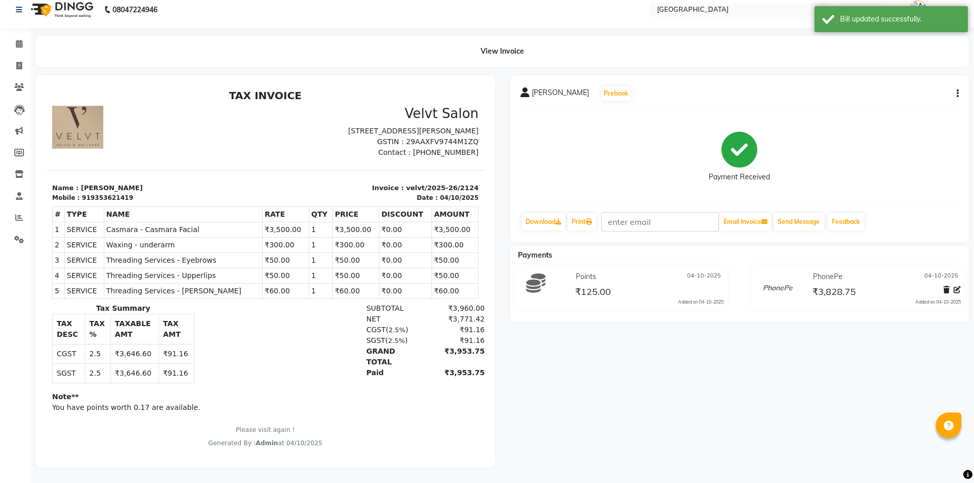
scroll to position [16, 0]
click at [19, 62] on icon at bounding box center [19, 66] width 6 height 8
select select "service"
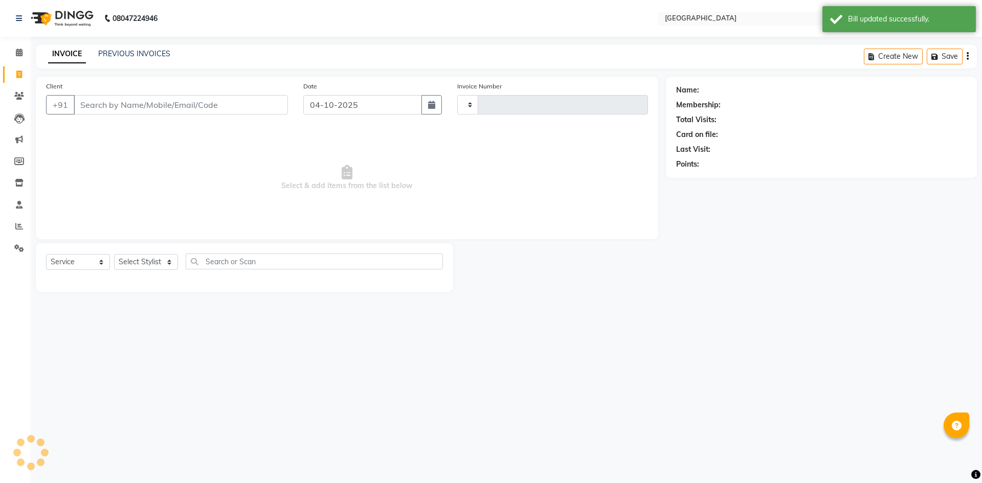
type input "2125"
select select "6279"
click at [142, 56] on link "PREVIOUS INVOICES" at bounding box center [134, 53] width 72 height 9
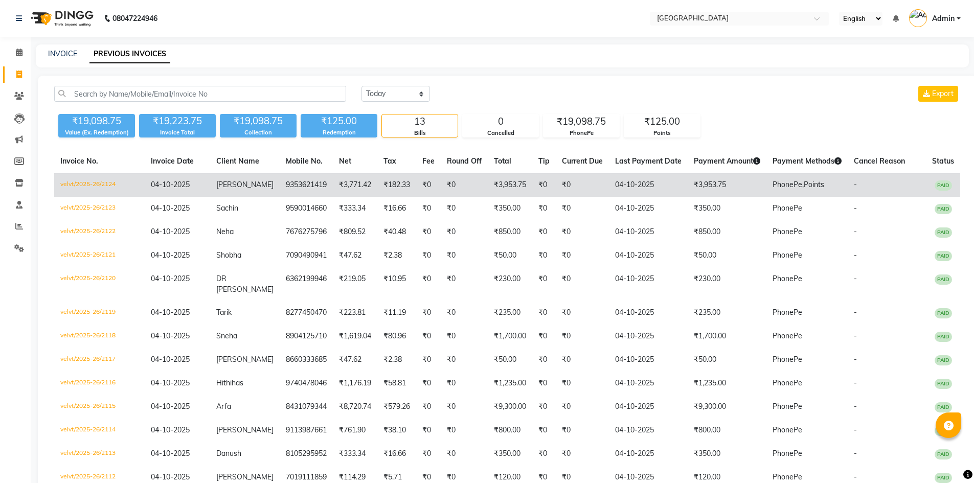
click at [674, 186] on td "04-10-2025" at bounding box center [648, 185] width 79 height 24
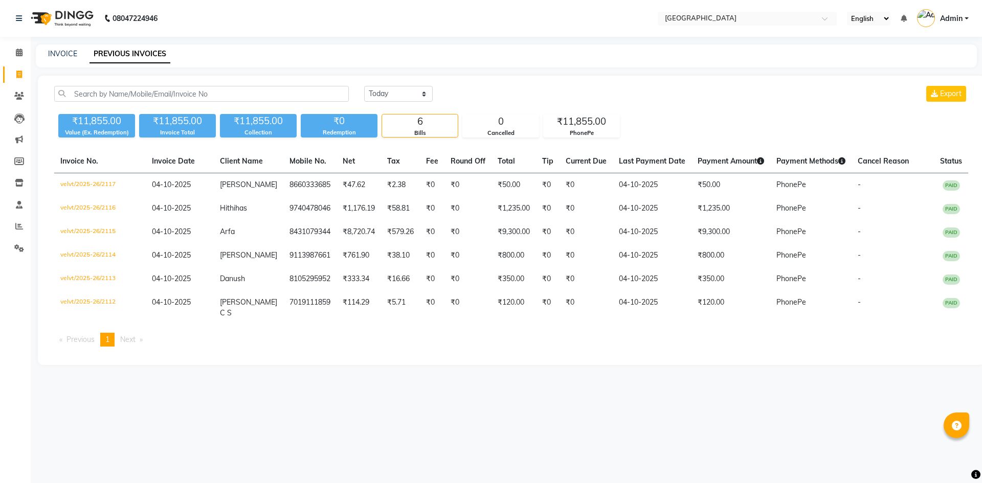
click at [79, 52] on div "INVOICE PREVIOUS INVOICES" at bounding box center [500, 54] width 928 height 11
click at [59, 57] on link "INVOICE" at bounding box center [62, 53] width 29 height 9
select select "service"
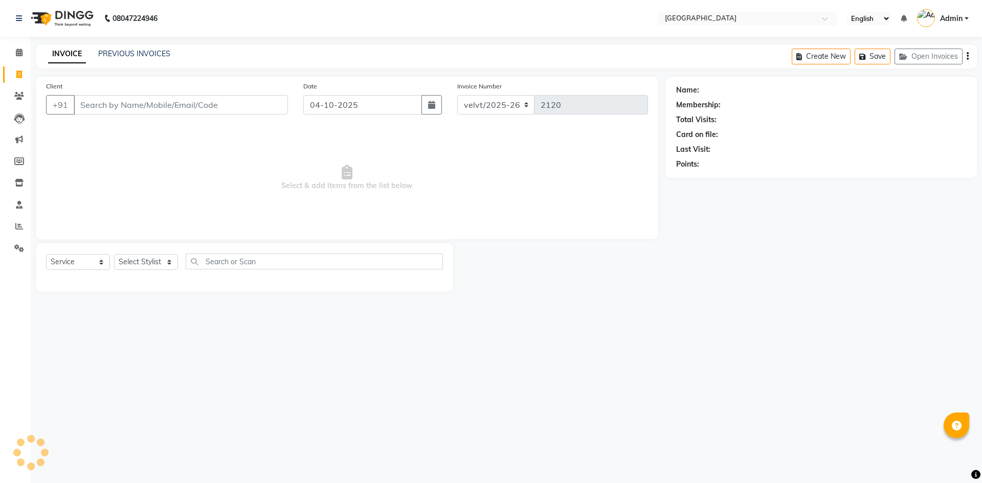
click at [97, 103] on input "Client" at bounding box center [181, 104] width 214 height 19
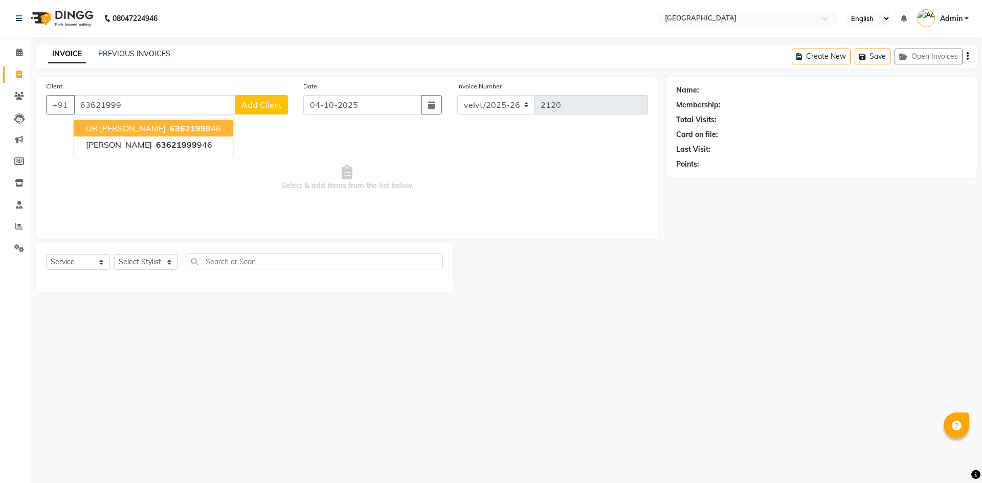
click at [174, 128] on span "63621999" at bounding box center [190, 128] width 41 height 10
type input "6362199946"
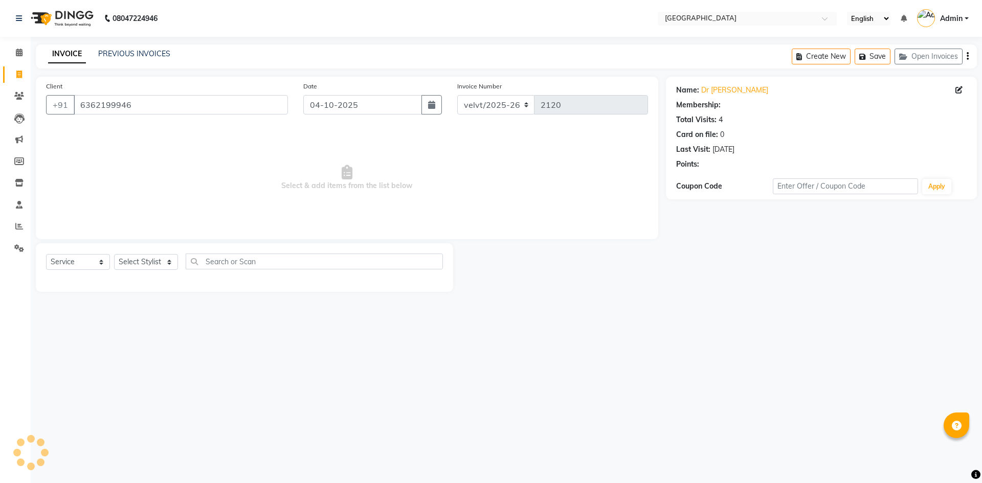
select select "1: Object"
click at [162, 260] on select "Select Stylist [PERSON_NAME] Kaif [PERSON_NAME] [PERSON_NAME] [GEOGRAPHIC_DATA]…" at bounding box center [146, 262] width 64 height 16
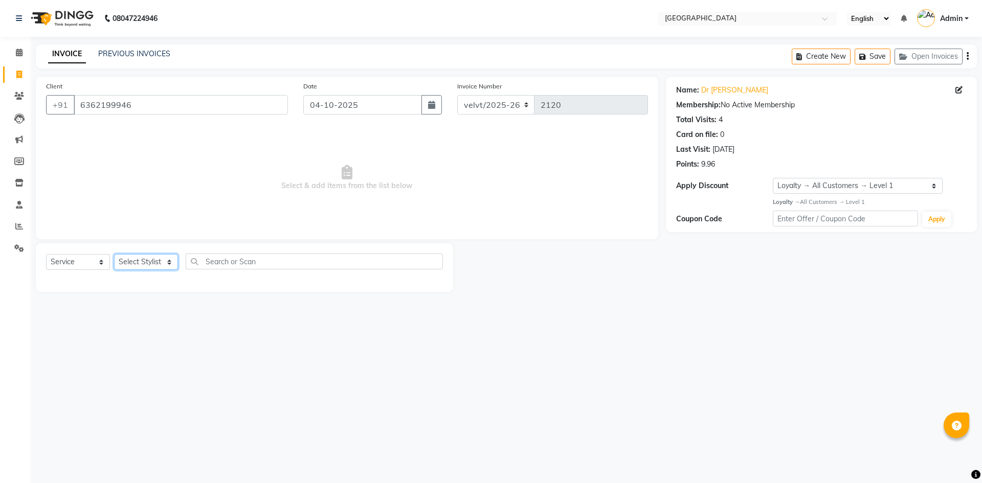
select select "78264"
click at [114, 254] on select "Select Stylist [PERSON_NAME] Kaif [PERSON_NAME] [PERSON_NAME] [GEOGRAPHIC_DATA]…" at bounding box center [146, 262] width 64 height 16
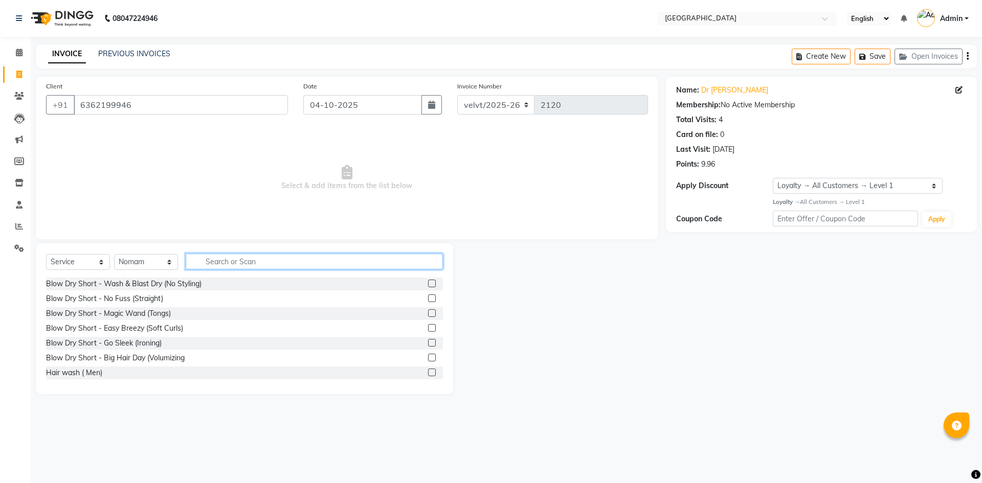
click at [226, 261] on input "text" at bounding box center [314, 262] width 257 height 16
type input "hairc"
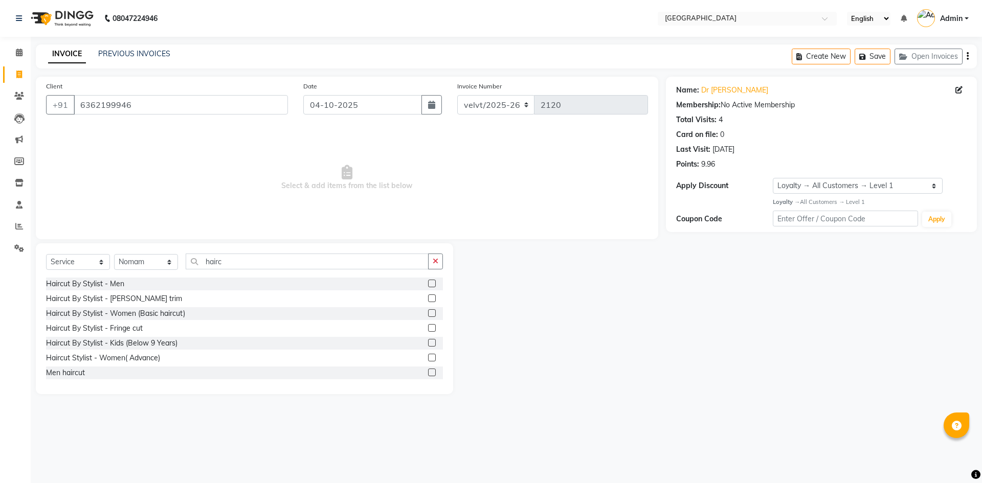
click at [428, 281] on label at bounding box center [432, 284] width 8 height 8
click at [428, 281] on input "checkbox" at bounding box center [431, 284] width 7 height 7
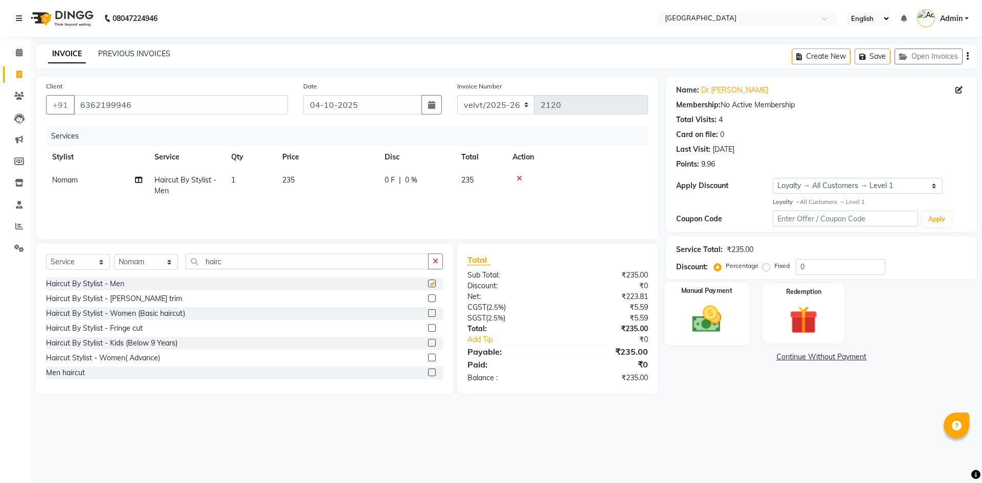
checkbox input "false"
click at [293, 179] on span "235" at bounding box center [288, 179] width 12 height 9
select select "78264"
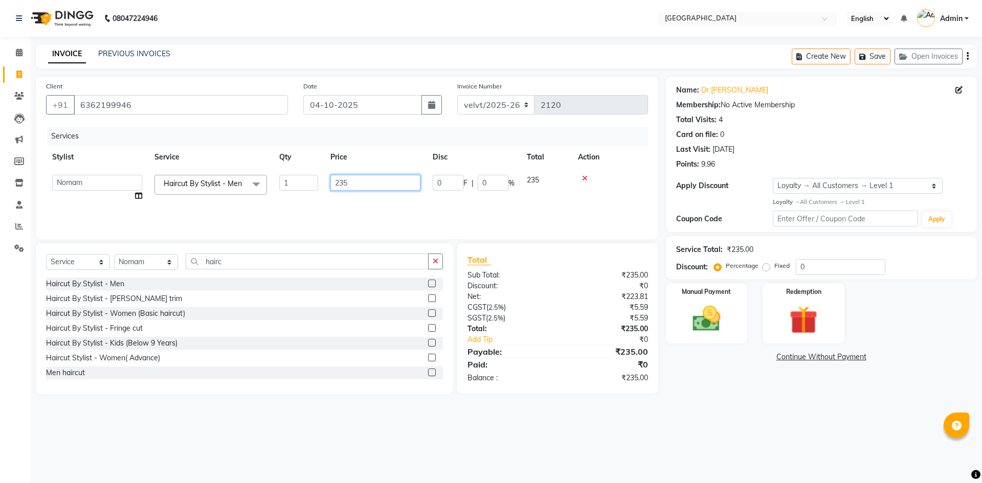
click at [358, 183] on input "235" at bounding box center [375, 183] width 90 height 16
type input "230"
click at [750, 432] on div "08047224946 Select Location × Velvt Salon, Rg Road English ENGLISH Español العر…" at bounding box center [491, 241] width 982 height 483
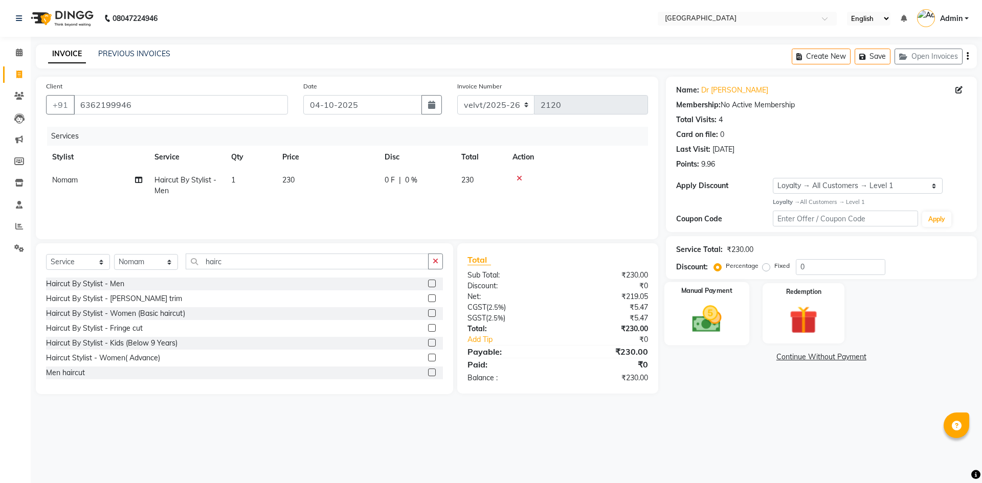
click at [698, 334] on img at bounding box center [706, 319] width 48 height 34
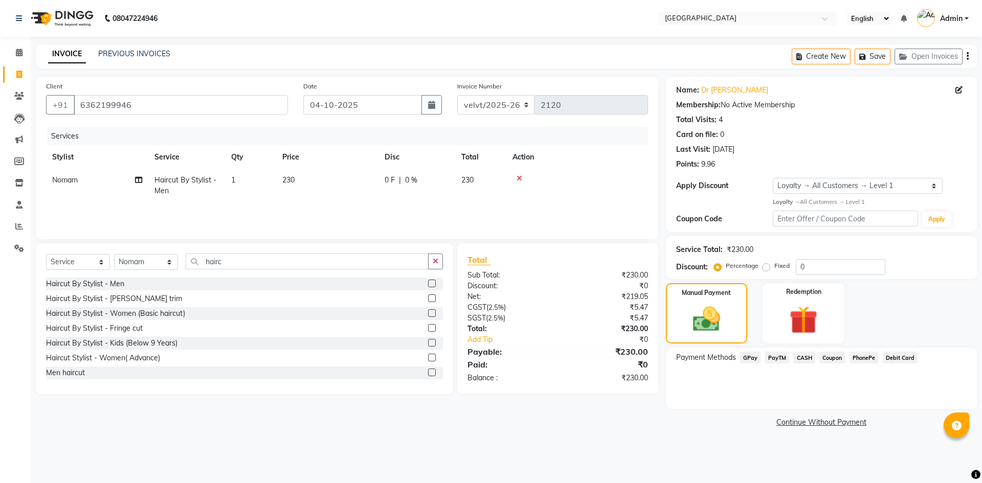
click at [864, 357] on span "PhonePe" at bounding box center [863, 358] width 29 height 12
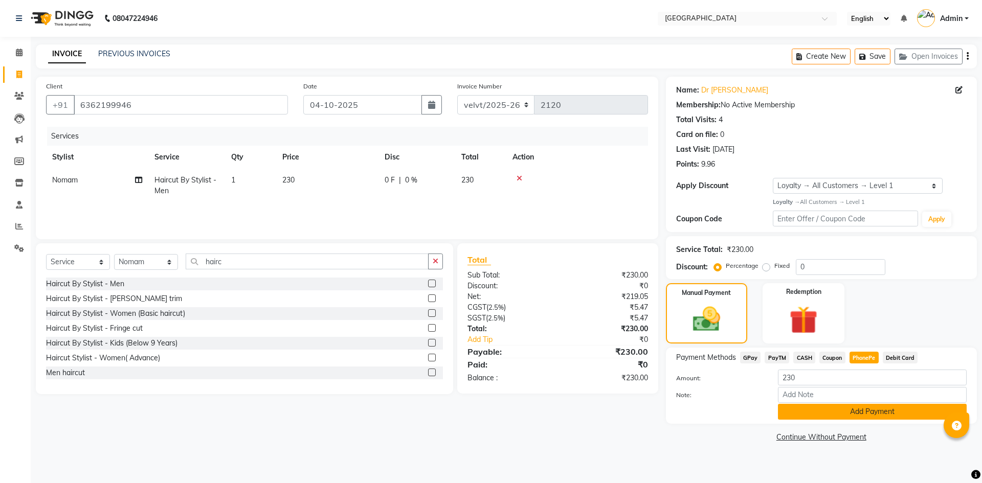
click at [843, 416] on button "Add Payment" at bounding box center [872, 412] width 189 height 16
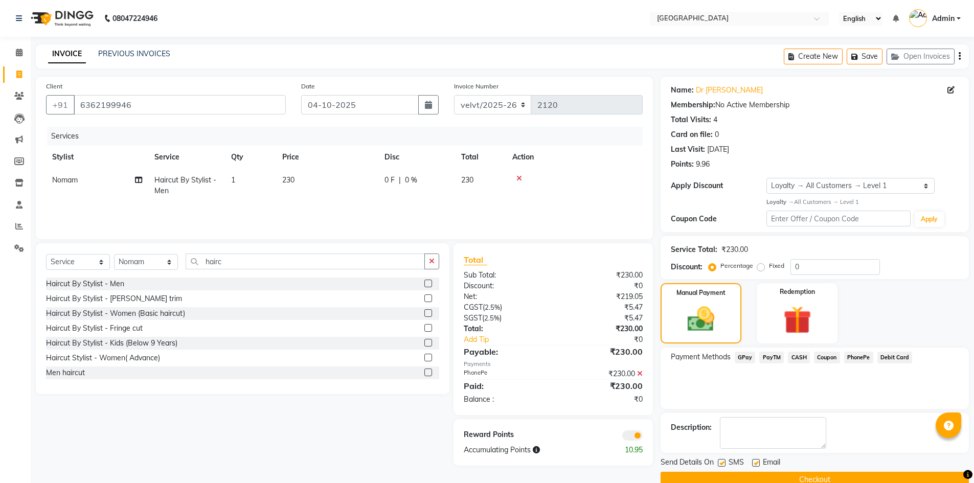
click at [704, 482] on button "Checkout" at bounding box center [814, 480] width 308 height 16
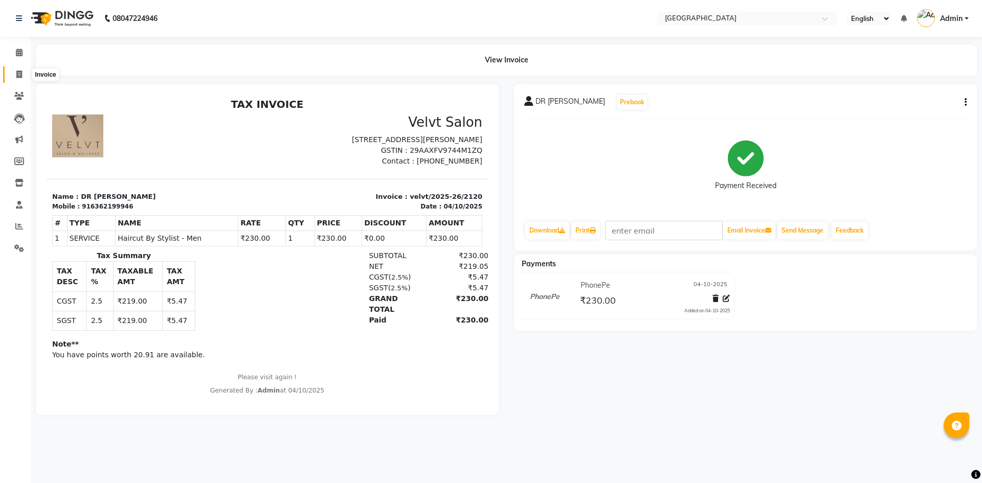
click at [20, 75] on icon at bounding box center [19, 75] width 6 height 8
select select "service"
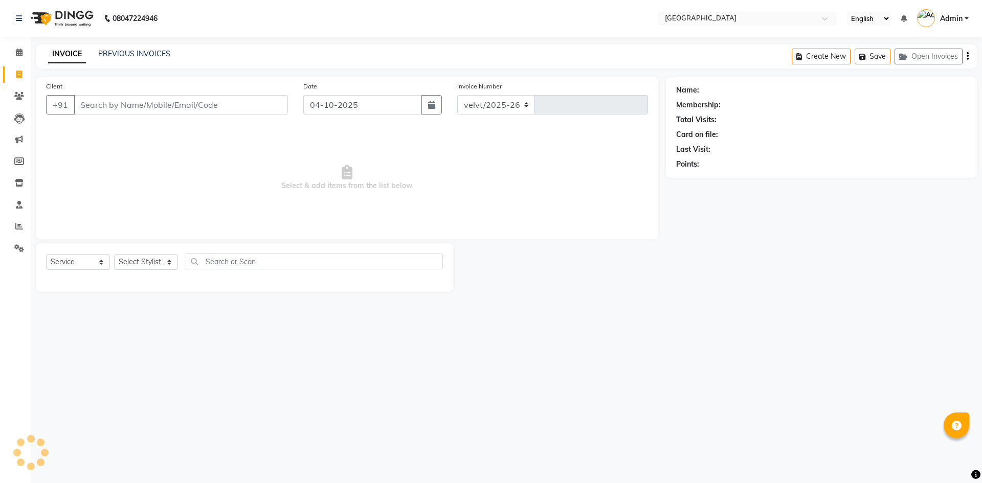
select select "6279"
type input "2122"
click at [129, 256] on select "Select Stylist" at bounding box center [146, 262] width 64 height 16
select select "93547"
click at [114, 254] on select "Select Stylist [PERSON_NAME] Kaif [PERSON_NAME] [PERSON_NAME] [GEOGRAPHIC_DATA]…" at bounding box center [146, 262] width 64 height 16
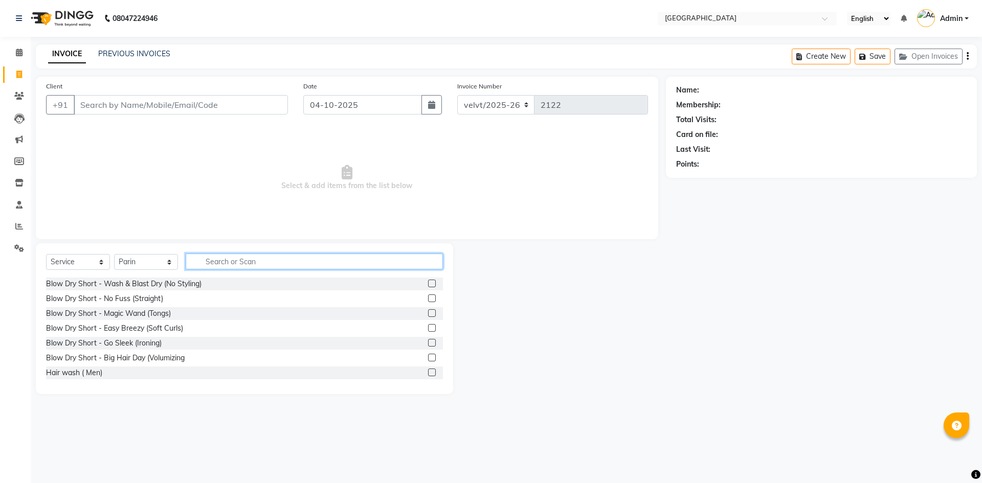
click at [225, 264] on input "text" at bounding box center [314, 262] width 257 height 16
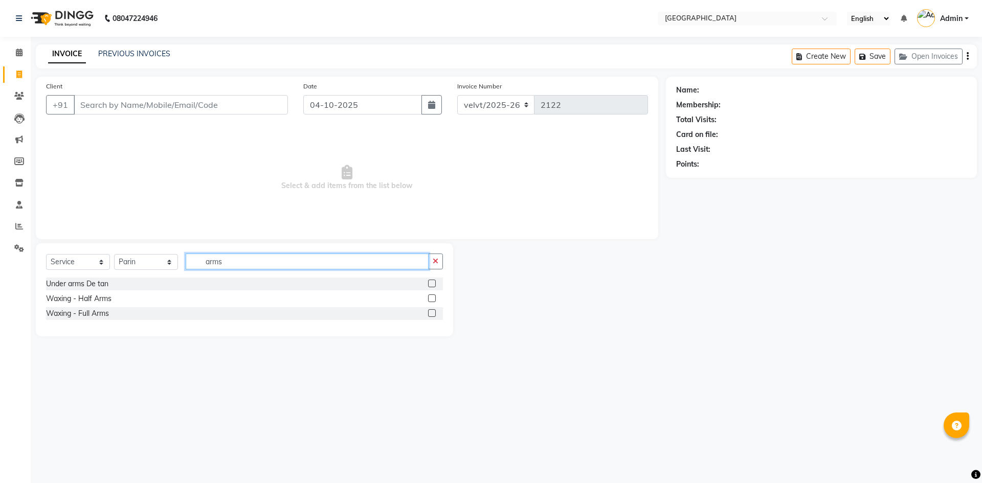
type input "arms"
click at [434, 310] on label at bounding box center [432, 313] width 8 height 8
click at [434, 310] on input "checkbox" at bounding box center [431, 313] width 7 height 7
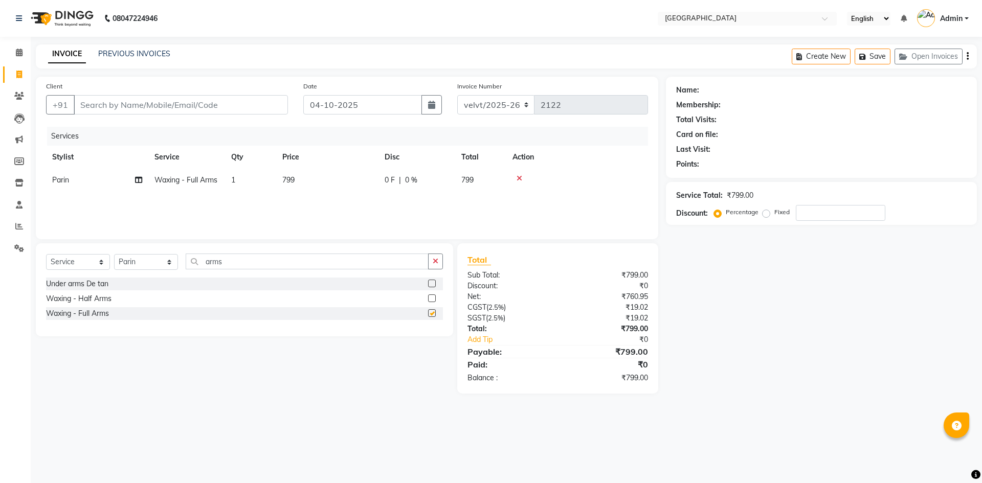
checkbox input "false"
click at [292, 183] on span "799" at bounding box center [288, 179] width 12 height 9
select select "93547"
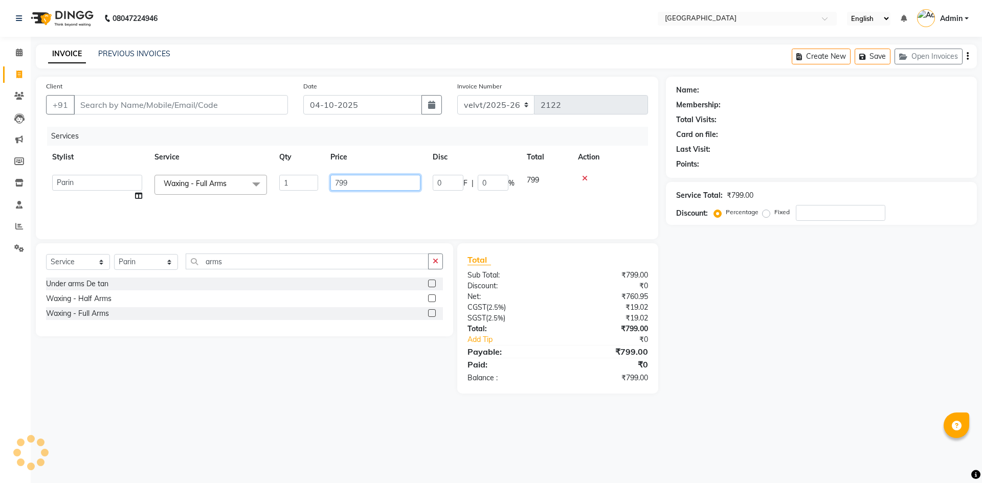
click at [356, 182] on input "799" at bounding box center [375, 183] width 90 height 16
type input "7"
type input "800"
click at [718, 306] on div "Name: Membership: Total Visits: Card on file: Last Visit: Points: Service Total…" at bounding box center [825, 235] width 318 height 317
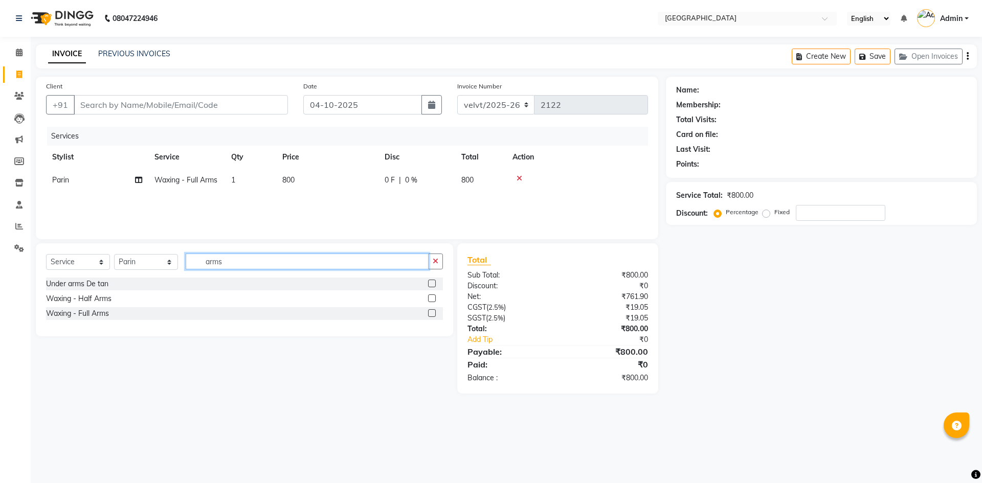
click at [237, 266] on input "arms" at bounding box center [307, 262] width 243 height 16
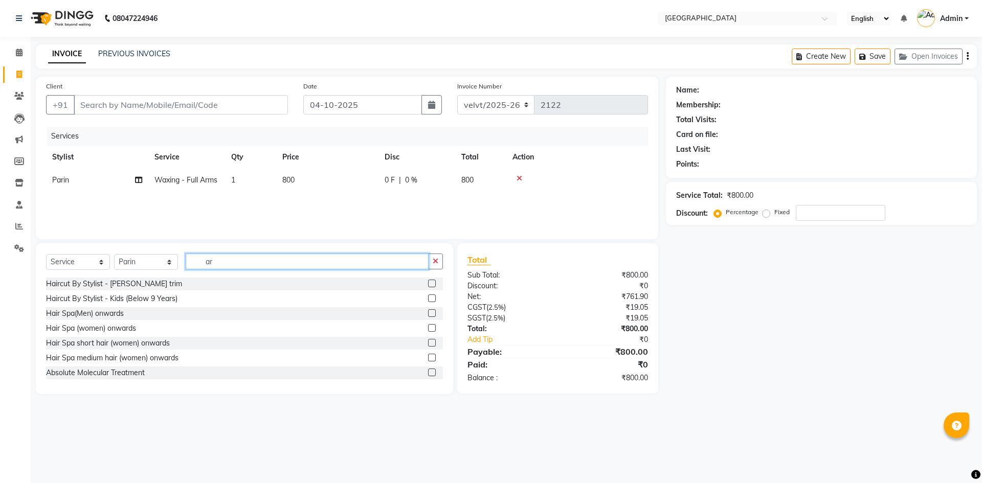
type input "a"
type input "thre"
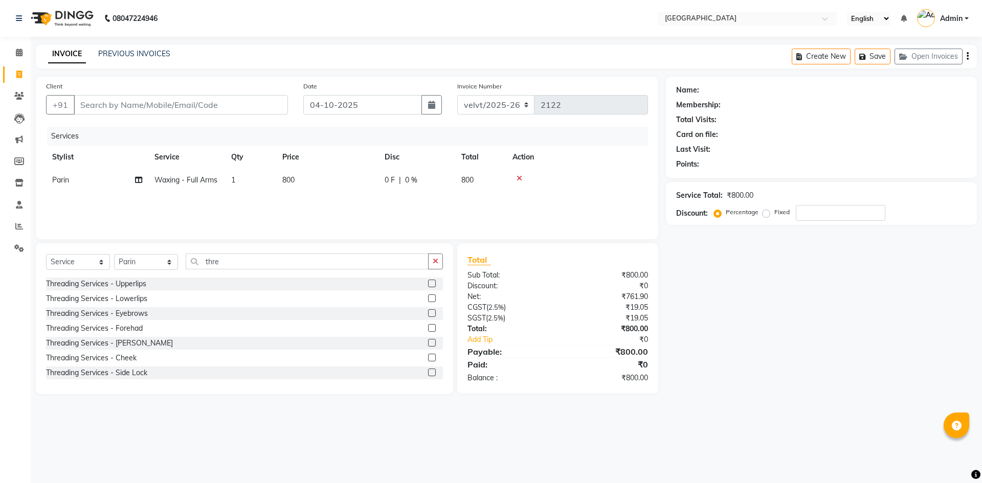
click at [428, 312] on label at bounding box center [432, 313] width 8 height 8
click at [428, 312] on input "checkbox" at bounding box center [431, 313] width 7 height 7
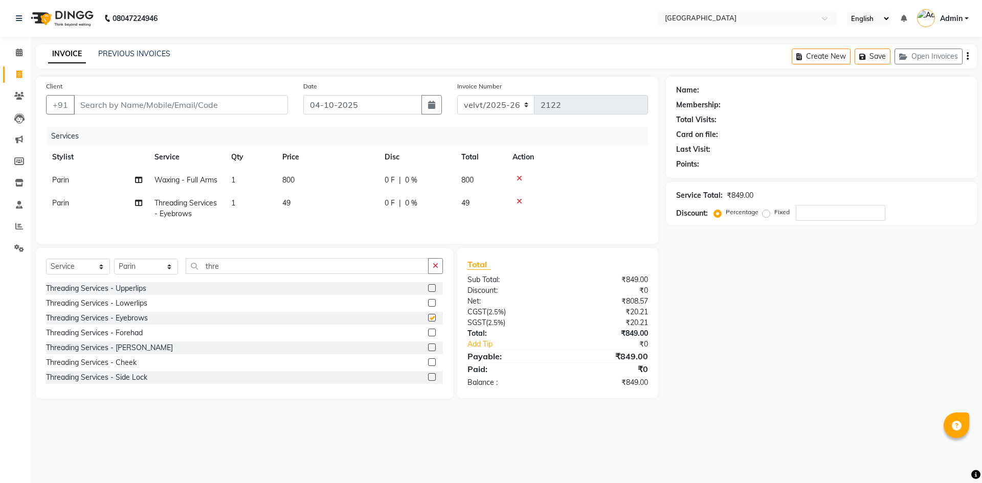
checkbox input "false"
click at [292, 203] on td "49" at bounding box center [327, 209] width 102 height 34
select select "93547"
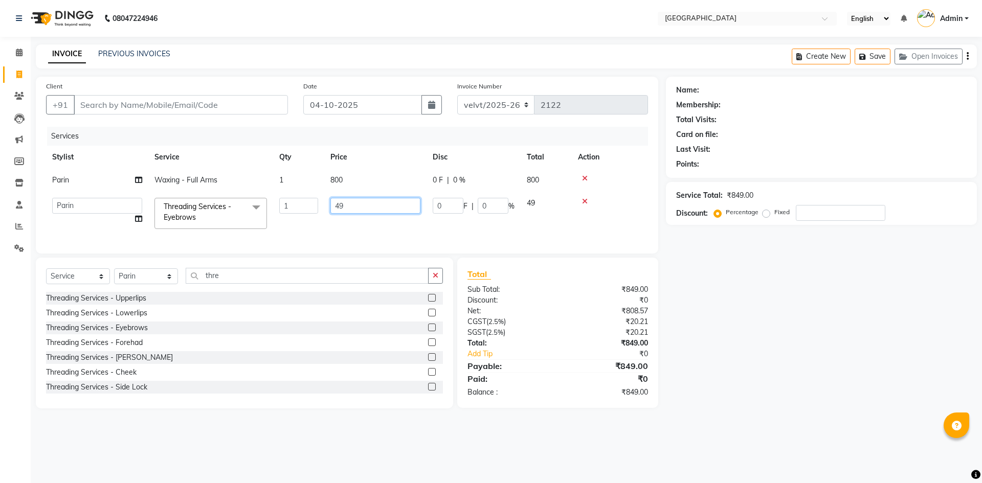
click at [354, 203] on input "49" at bounding box center [375, 206] width 90 height 16
type input "4"
type input "50"
click at [725, 357] on div "Name: Membership: Total Visits: Card on file: Last Visit: Points: Service Total…" at bounding box center [825, 243] width 318 height 332
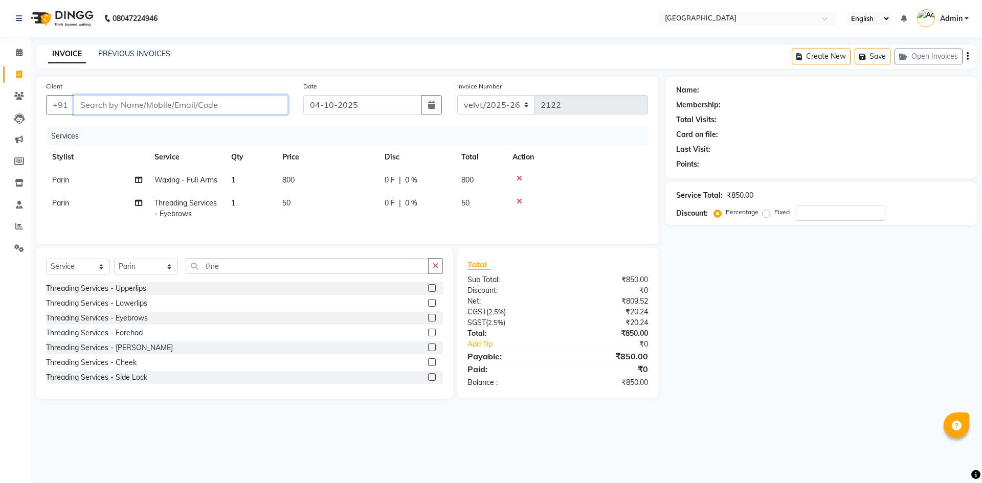
click at [88, 106] on input "Client" at bounding box center [181, 104] width 214 height 19
click at [115, 105] on input "Client" at bounding box center [181, 104] width 214 height 19
click at [740, 359] on div "Name: Membership: Total Visits: Card on file: Last Visit: Points: Service Total…" at bounding box center [825, 238] width 318 height 322
click at [120, 109] on input "Client" at bounding box center [181, 104] width 214 height 19
click at [96, 111] on input "Client" at bounding box center [181, 104] width 214 height 19
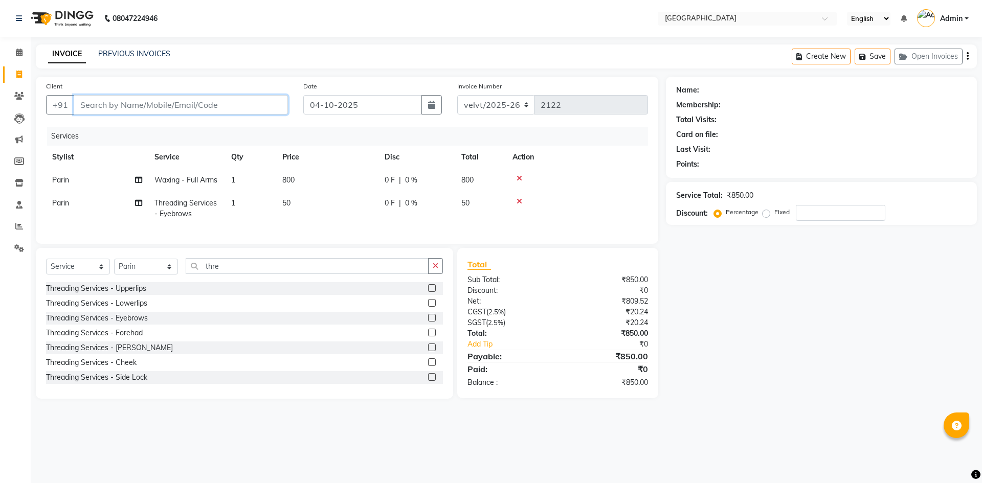
type input "7"
type input "0"
type input "7676275796"
click at [257, 106] on span "Add Client" at bounding box center [261, 105] width 40 height 10
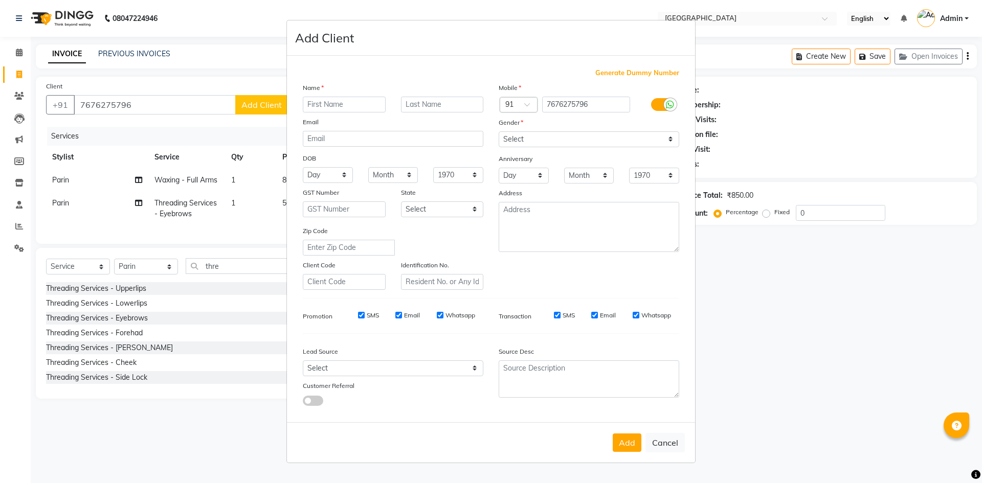
click at [327, 106] on input "text" at bounding box center [344, 105] width 83 height 16
type input "Neha"
click at [530, 144] on select "Select Male Female Other Prefer Not To Say" at bounding box center [588, 139] width 180 height 16
select select "female"
click at [498, 131] on select "Select Male Female Other Prefer Not To Say" at bounding box center [588, 139] width 180 height 16
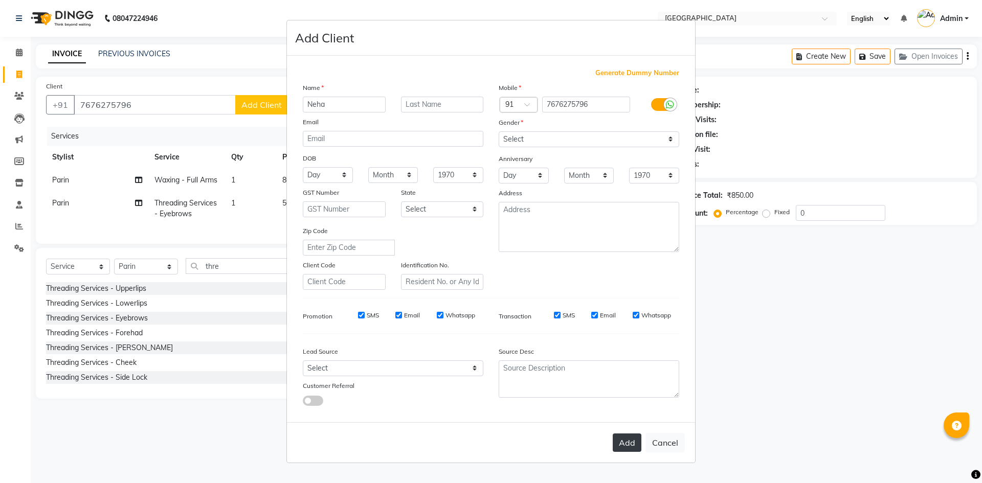
click at [630, 447] on button "Add" at bounding box center [626, 443] width 29 height 18
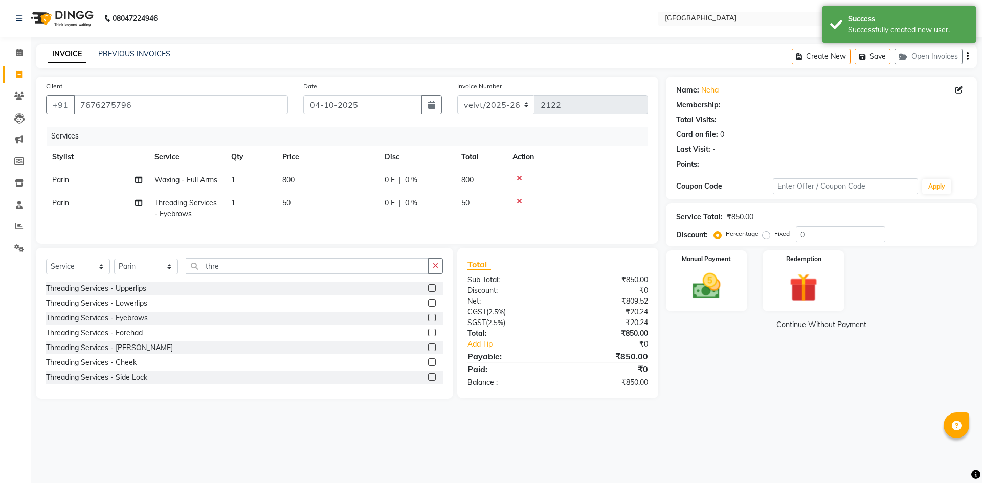
select select "1: Object"
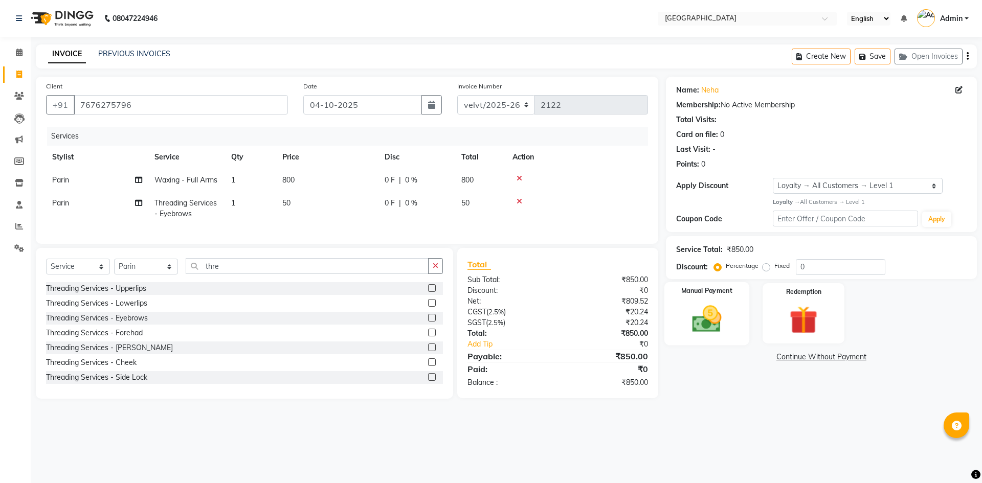
click at [705, 318] on img at bounding box center [706, 319] width 48 height 34
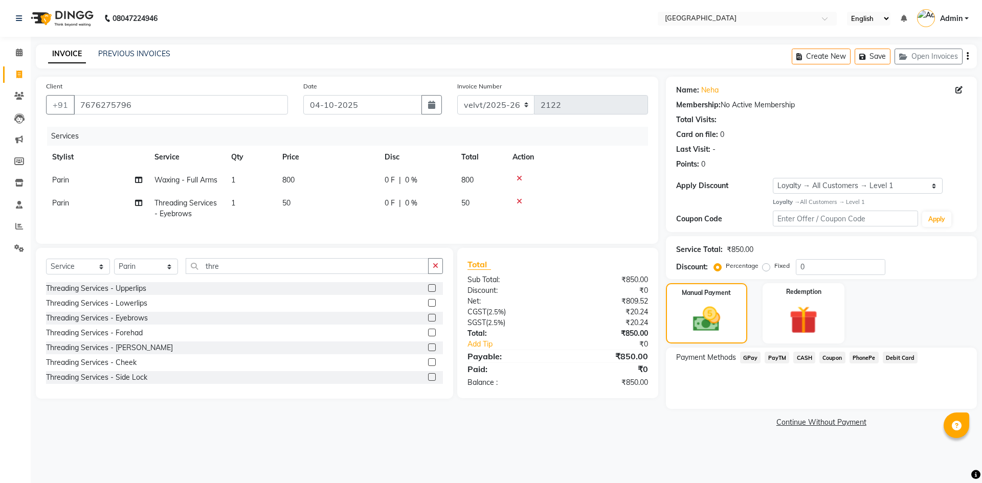
click at [857, 356] on span "PhonePe" at bounding box center [863, 358] width 29 height 12
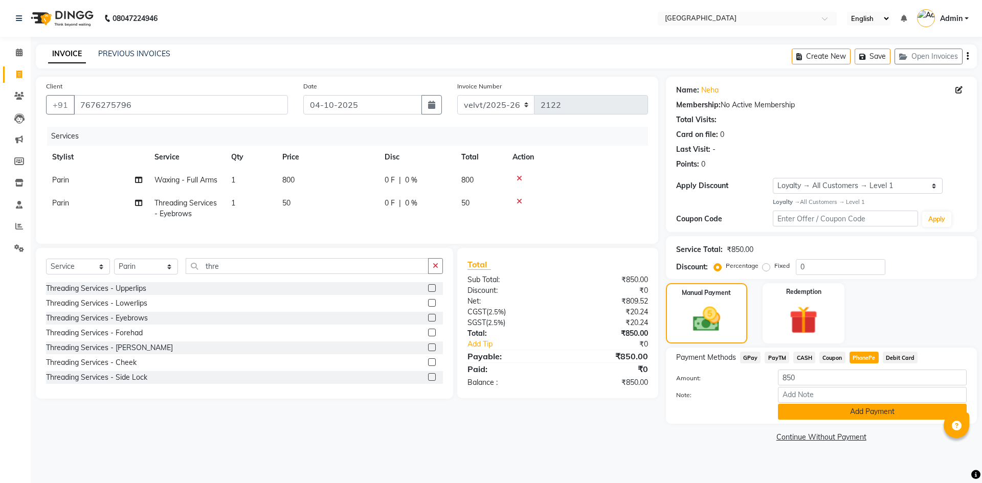
click at [841, 419] on button "Add Payment" at bounding box center [872, 412] width 189 height 16
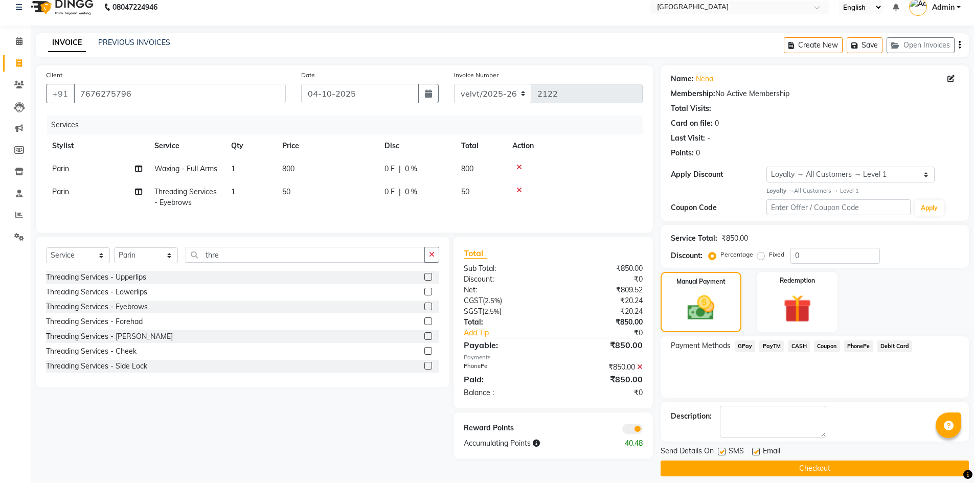
scroll to position [20, 0]
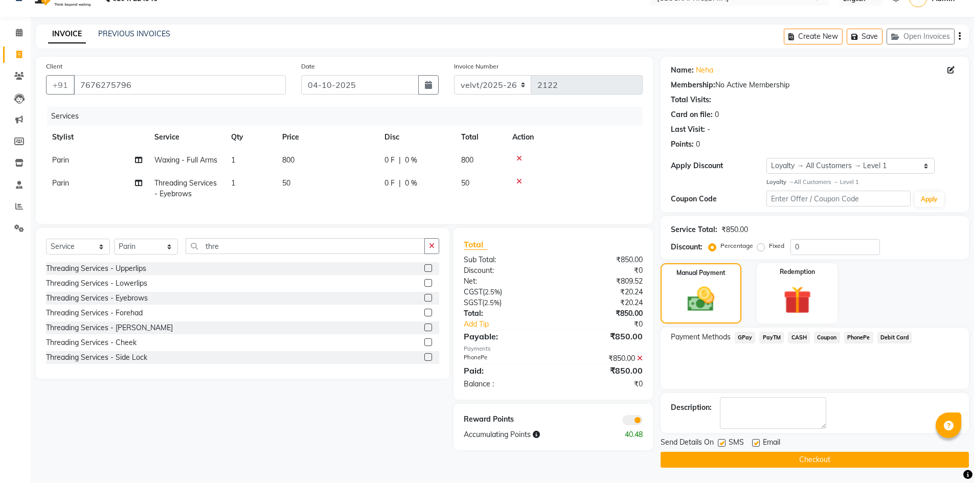
click at [751, 464] on button "Checkout" at bounding box center [814, 460] width 308 height 16
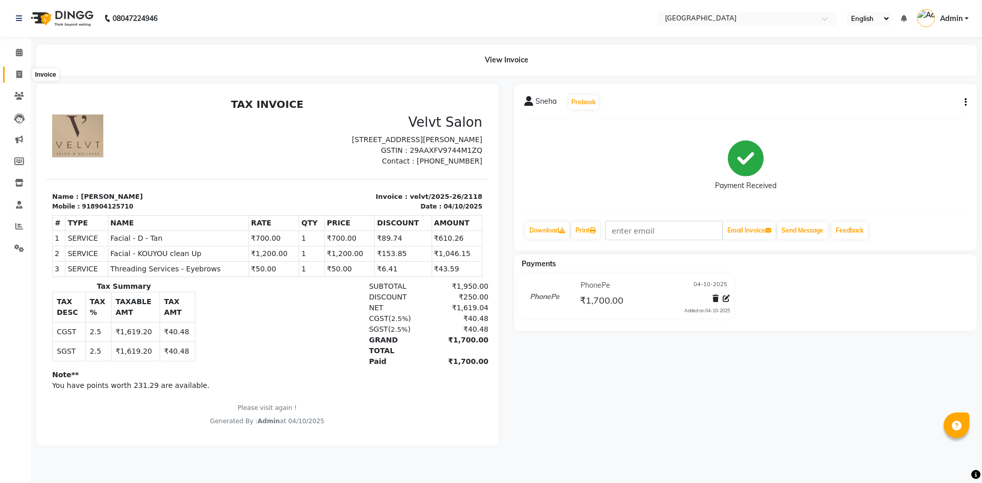
click at [17, 74] on icon at bounding box center [19, 75] width 6 height 8
select select "service"
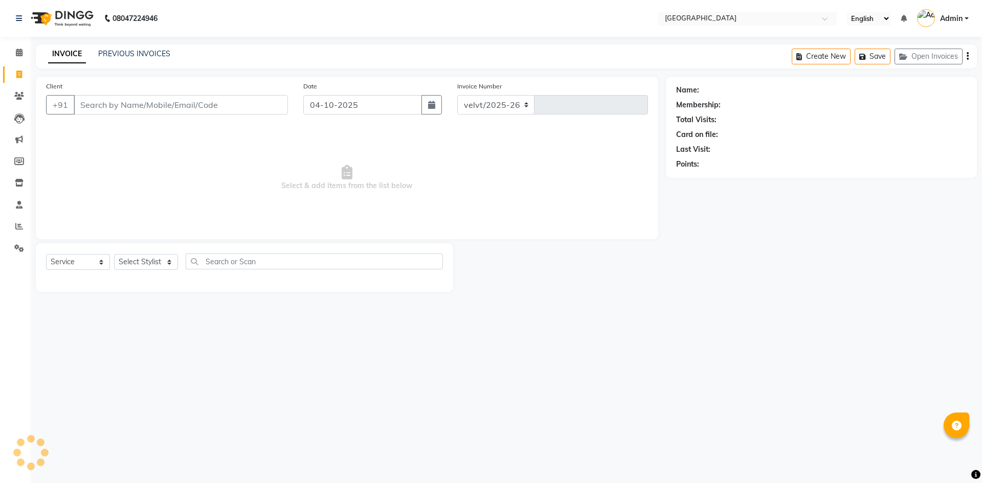
select select "6279"
type input "2121"
click at [150, 55] on link "PREVIOUS INVOICES" at bounding box center [134, 53] width 72 height 9
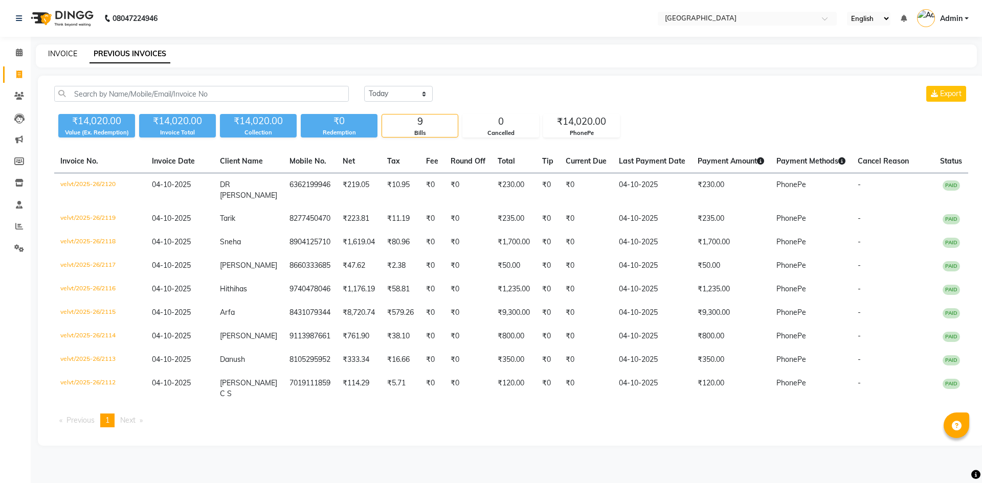
click at [61, 52] on link "INVOICE" at bounding box center [62, 53] width 29 height 9
select select "service"
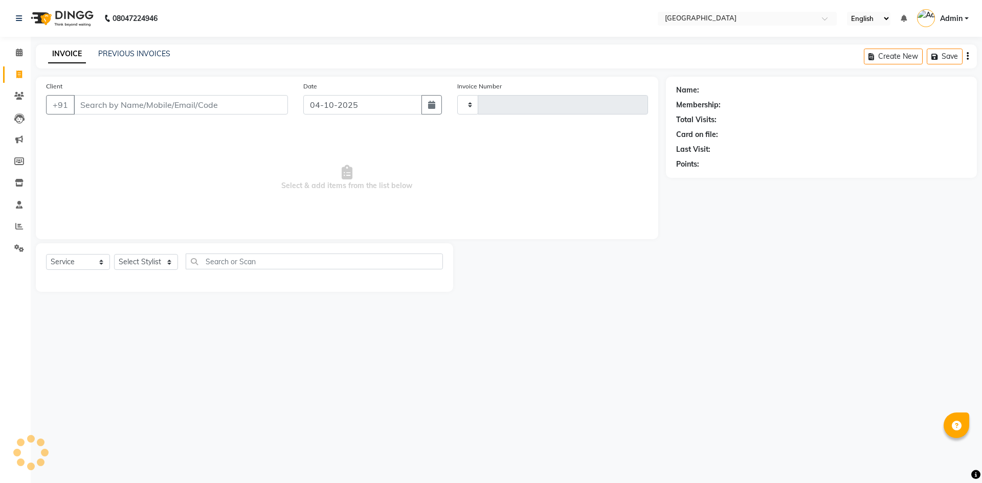
type input "2121"
select select "6279"
click at [124, 263] on select "Select Stylist" at bounding box center [146, 262] width 64 height 16
select select "68468"
click at [114, 254] on select "Select Stylist Aameer Barkha Kaif Nandini Anchan Nomam Parin Roma Tabrej Zaid" at bounding box center [146, 262] width 64 height 16
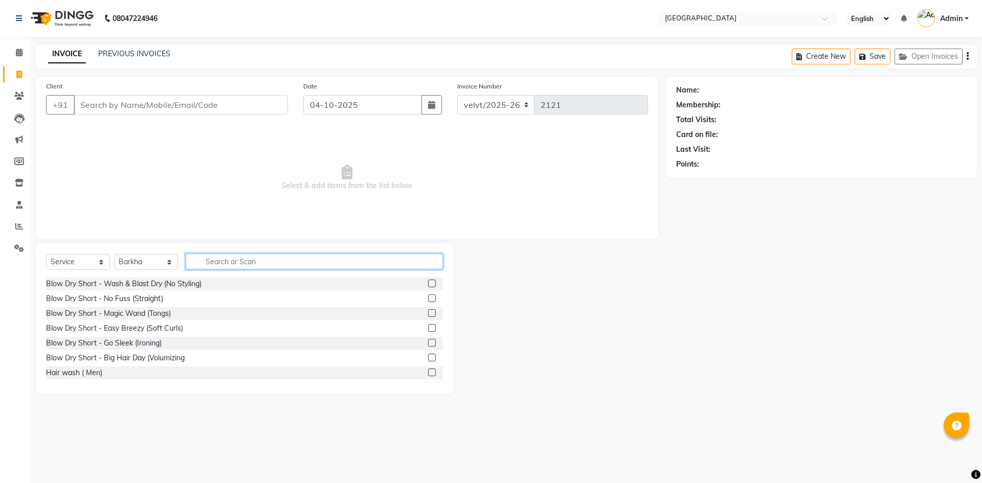
click at [219, 259] on input "text" at bounding box center [314, 262] width 257 height 16
type input "thre"
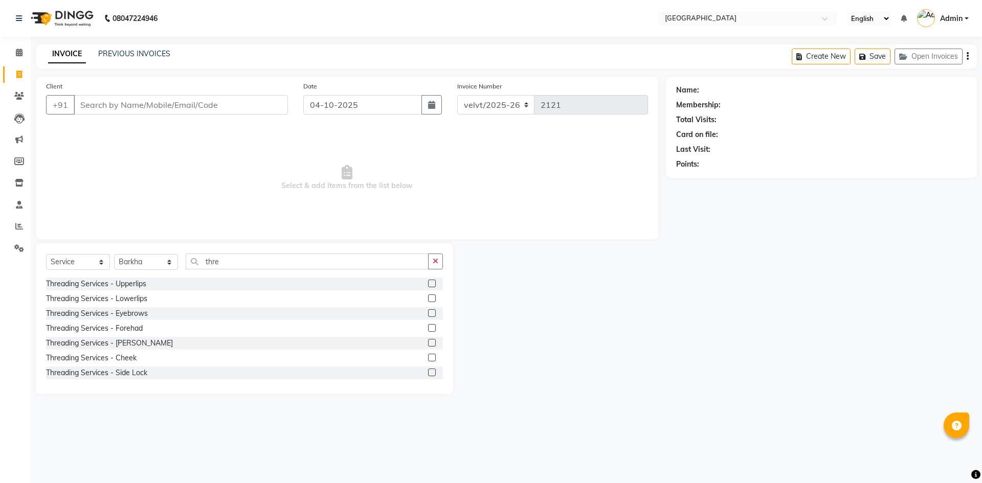
click at [428, 314] on label at bounding box center [432, 313] width 8 height 8
click at [428, 314] on input "checkbox" at bounding box center [431, 313] width 7 height 7
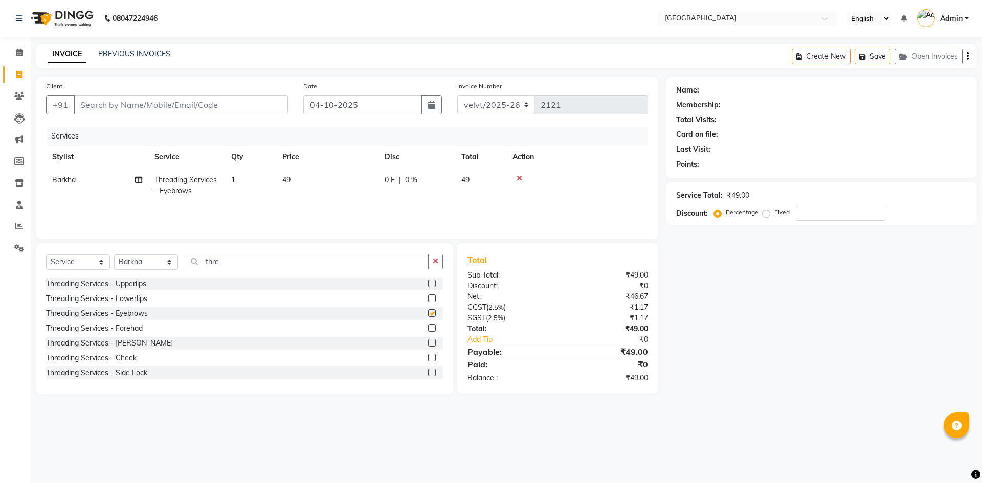
checkbox input "false"
click at [282, 182] on span "49" at bounding box center [286, 179] width 8 height 9
select select "68468"
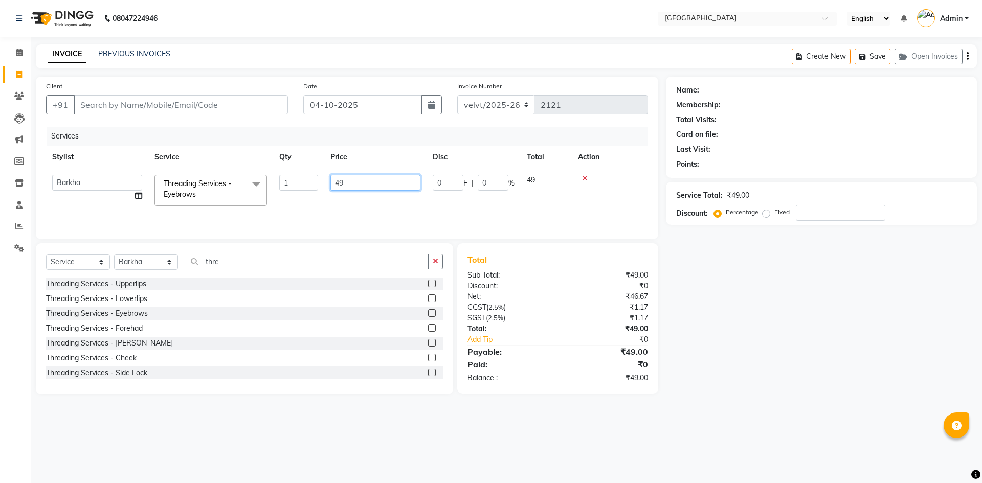
click at [349, 184] on input "49" at bounding box center [375, 183] width 90 height 16
type input "4"
type input "50"
click at [95, 103] on input "Client" at bounding box center [181, 104] width 214 height 19
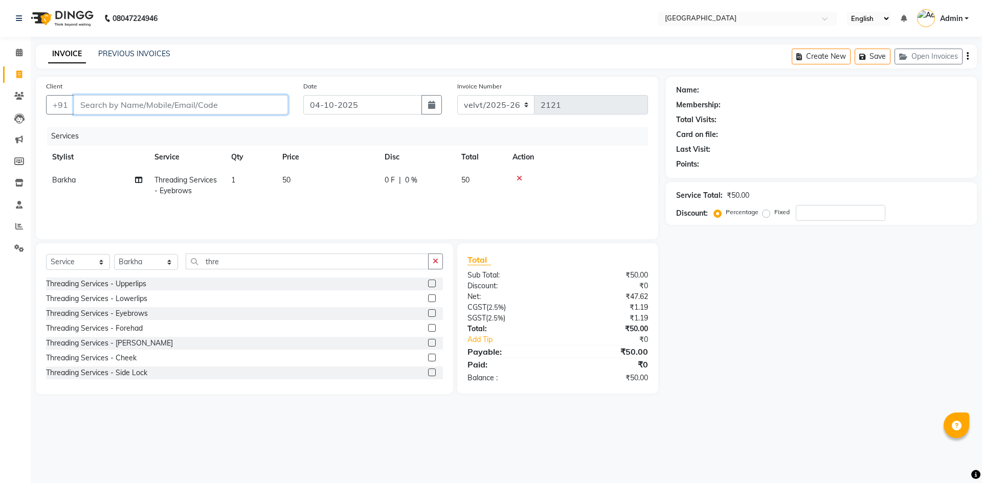
type input "7"
type input "0"
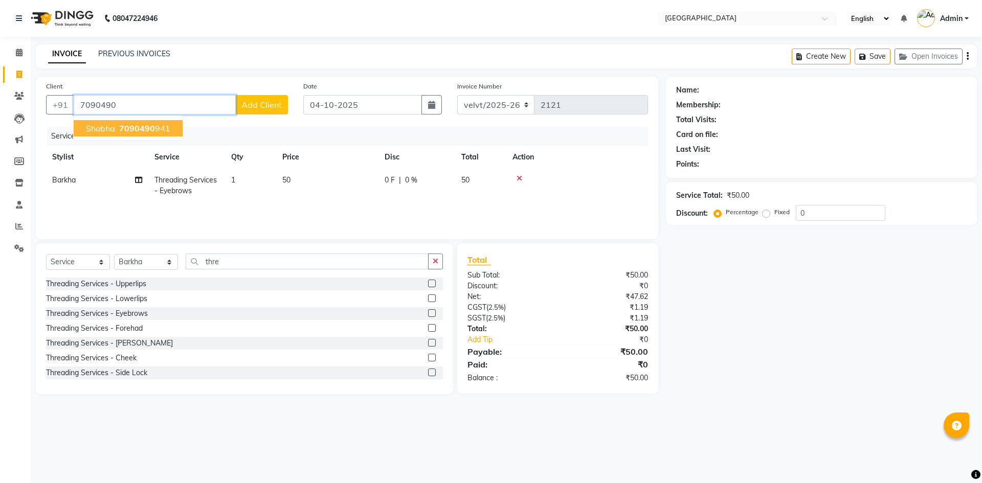
click at [127, 126] on span "7090490" at bounding box center [137, 128] width 36 height 10
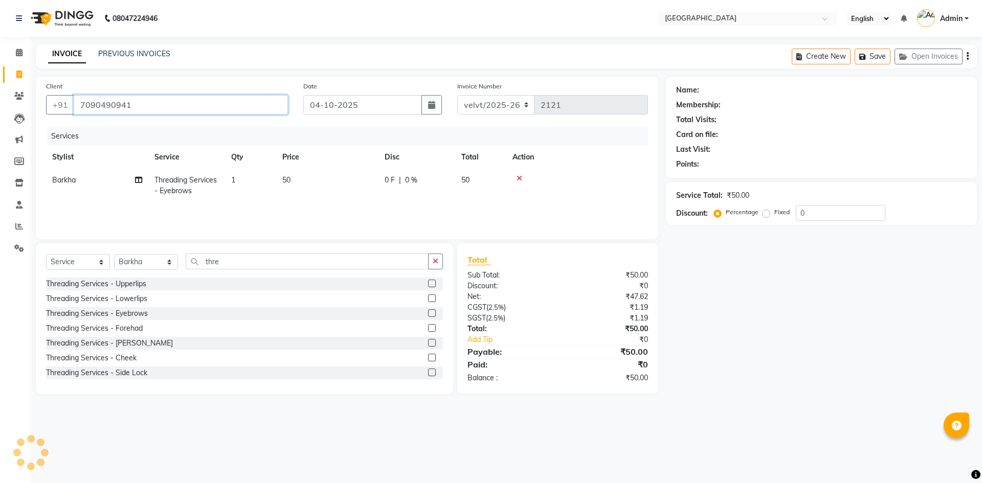
type input "7090490941"
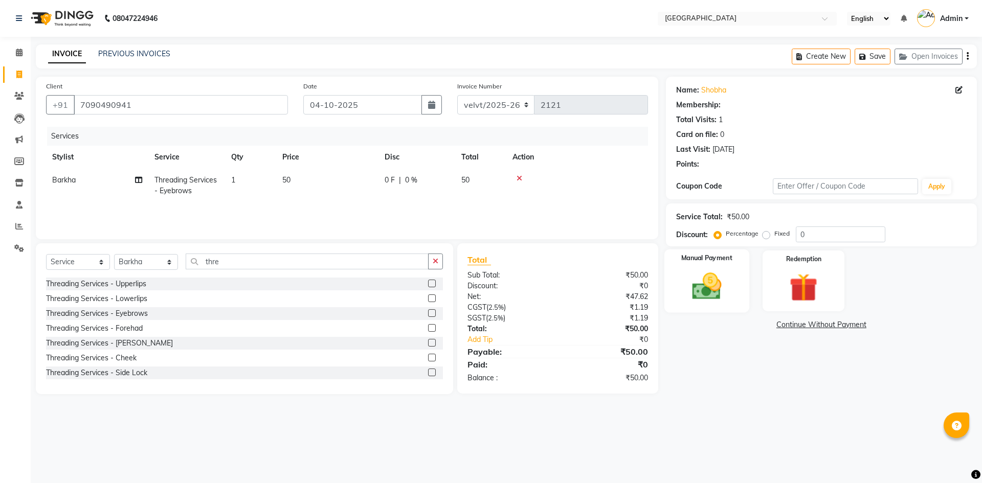
select select "1: Object"
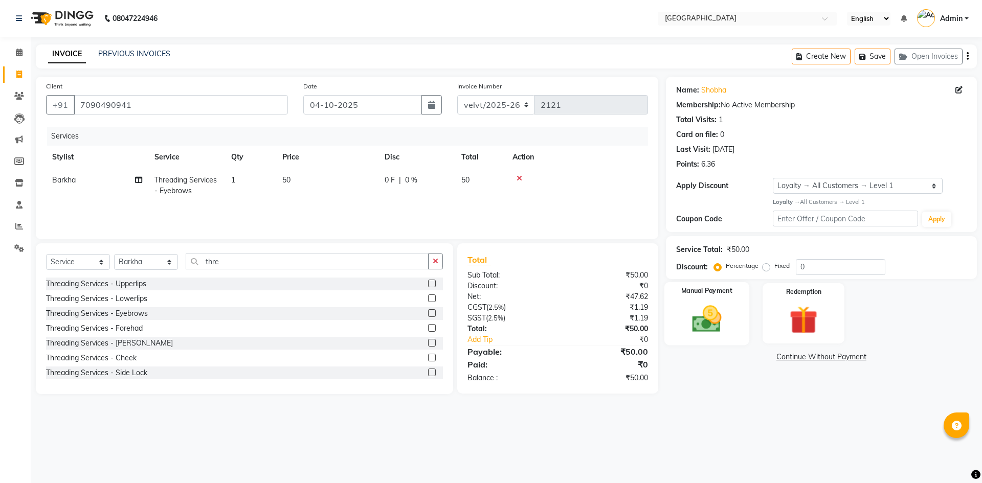
click at [700, 321] on img at bounding box center [706, 319] width 48 height 34
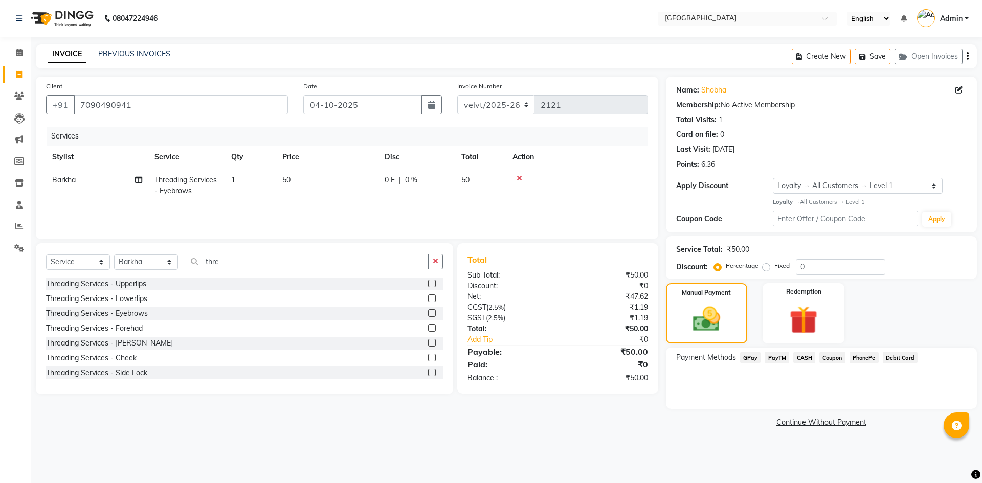
click at [856, 359] on span "PhonePe" at bounding box center [863, 358] width 29 height 12
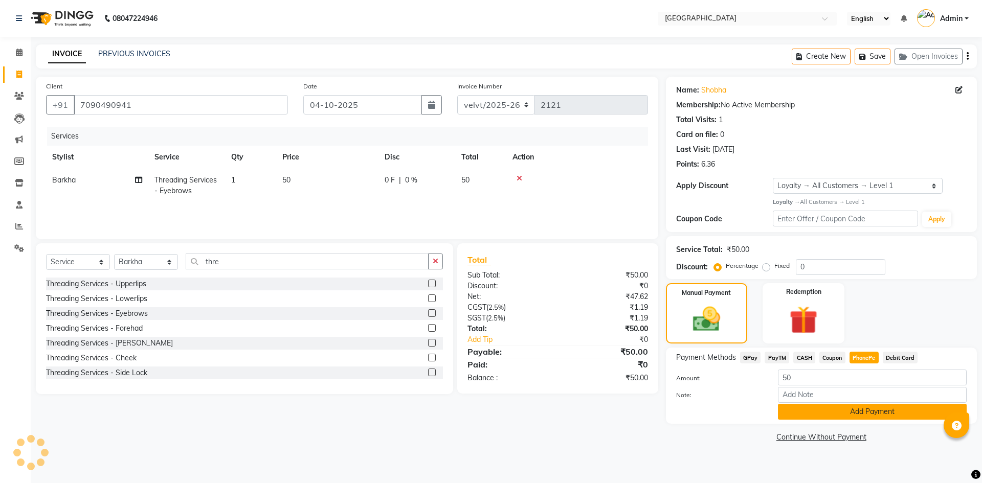
click at [842, 413] on button "Add Payment" at bounding box center [872, 412] width 189 height 16
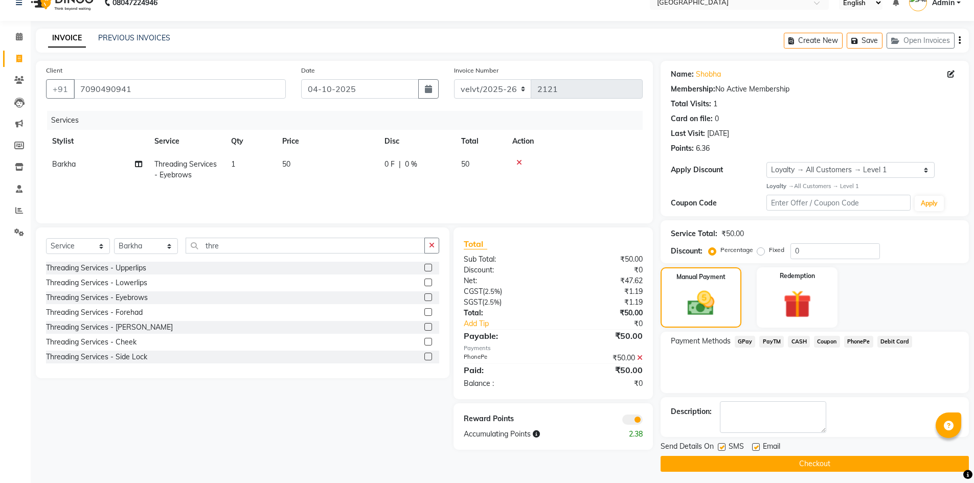
scroll to position [20, 0]
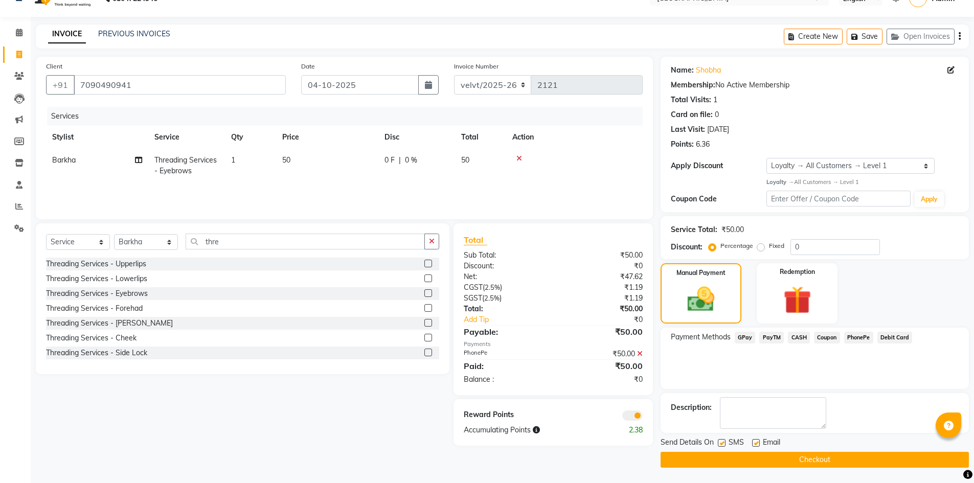
click at [748, 452] on button "Checkout" at bounding box center [814, 460] width 308 height 16
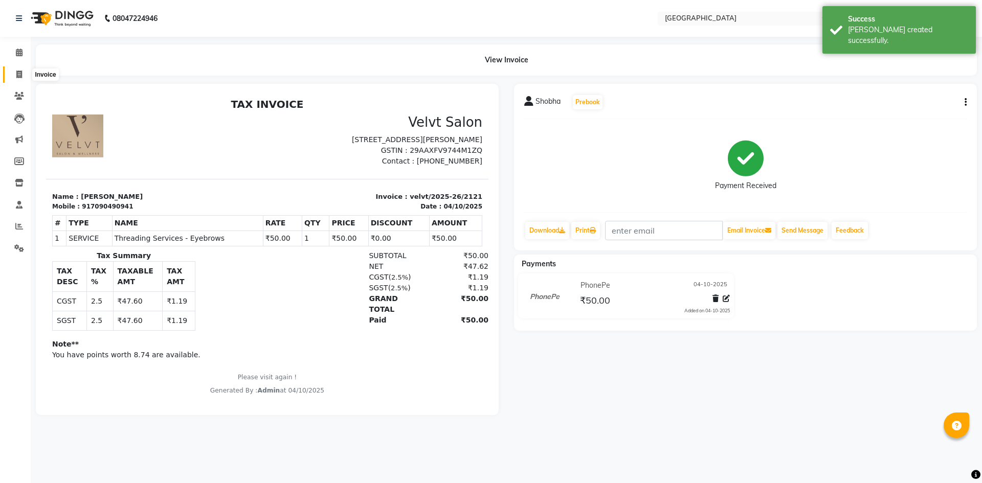
click at [11, 79] on span at bounding box center [19, 75] width 18 height 12
select select "service"
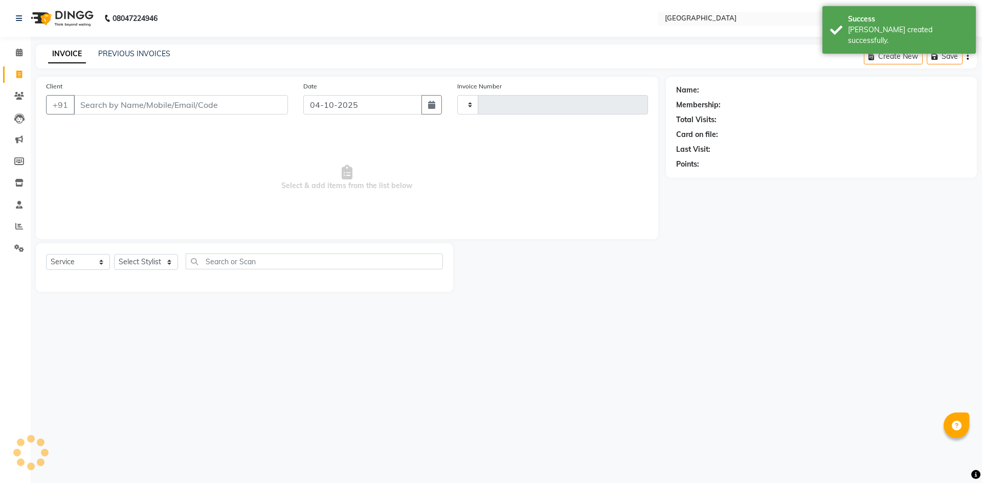
type input "2122"
select select "6279"
click at [152, 54] on link "PREVIOUS INVOICES" at bounding box center [134, 53] width 72 height 9
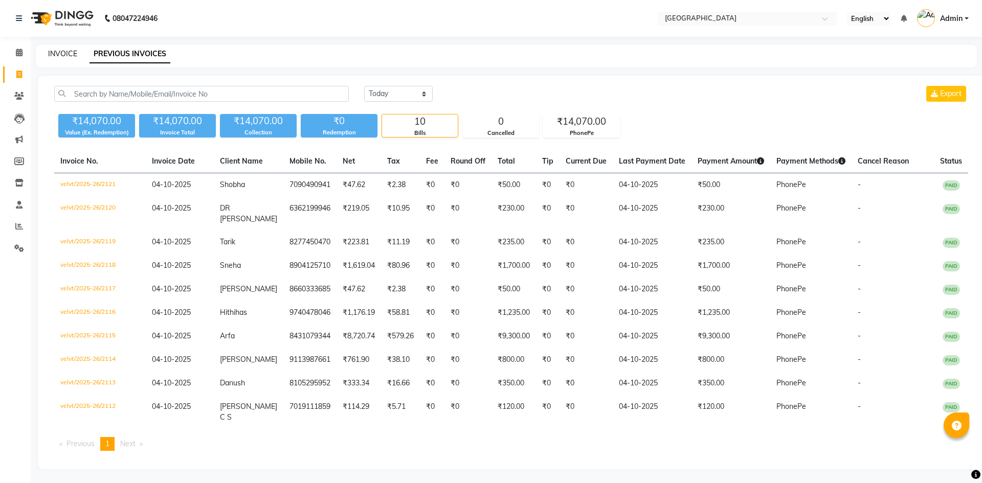
click at [66, 57] on link "INVOICE" at bounding box center [62, 53] width 29 height 9
select select "service"
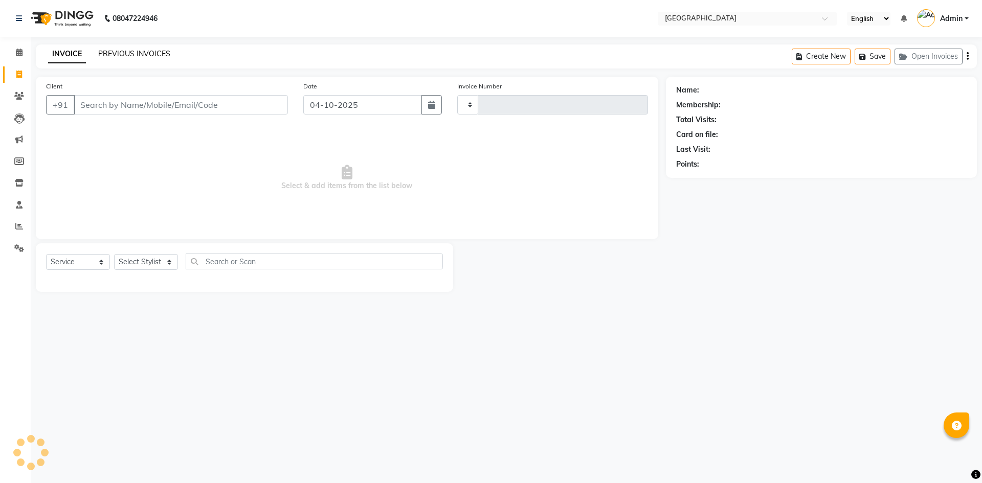
type input "2122"
select select "6279"
click at [133, 55] on link "PREVIOUS INVOICES" at bounding box center [134, 53] width 72 height 9
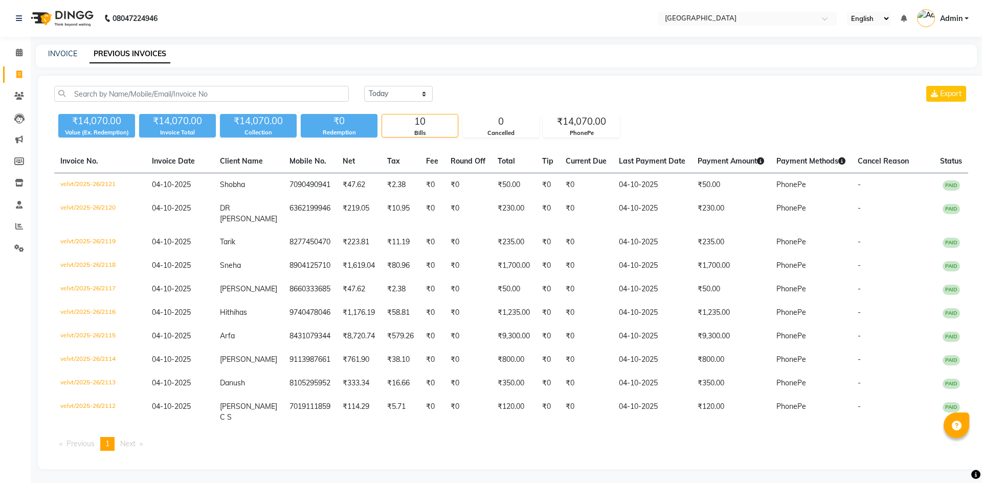
click at [78, 58] on div "INVOICE PREVIOUS INVOICES" at bounding box center [500, 54] width 928 height 11
click at [60, 55] on link "INVOICE" at bounding box center [62, 53] width 29 height 9
select select "service"
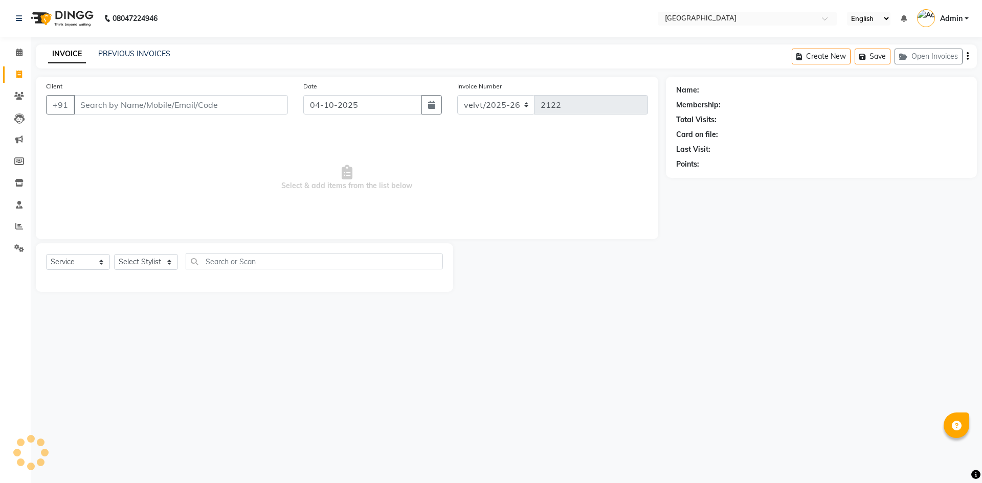
click at [93, 101] on input "Client" at bounding box center [181, 104] width 214 height 19
click at [143, 253] on div "Select Service Product Membership Package Voucher Prepaid Gift Card Select Styl…" at bounding box center [244, 267] width 417 height 49
click at [143, 259] on select "Select Stylist Aameer Barkha Kaif Nandini Anchan Nomam Parin Roma Tabrej Zaid" at bounding box center [146, 262] width 64 height 16
select select "78264"
click at [114, 254] on select "Select Stylist Aameer Barkha Kaif Nandini Anchan Nomam Parin Roma Tabrej Zaid" at bounding box center [146, 262] width 64 height 16
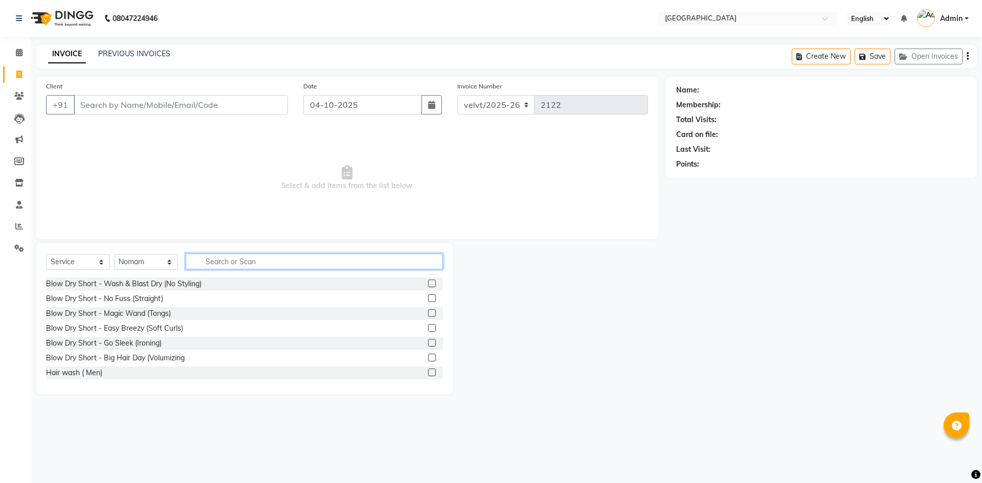
click at [224, 263] on input "text" at bounding box center [314, 262] width 257 height 16
type input "hairc"
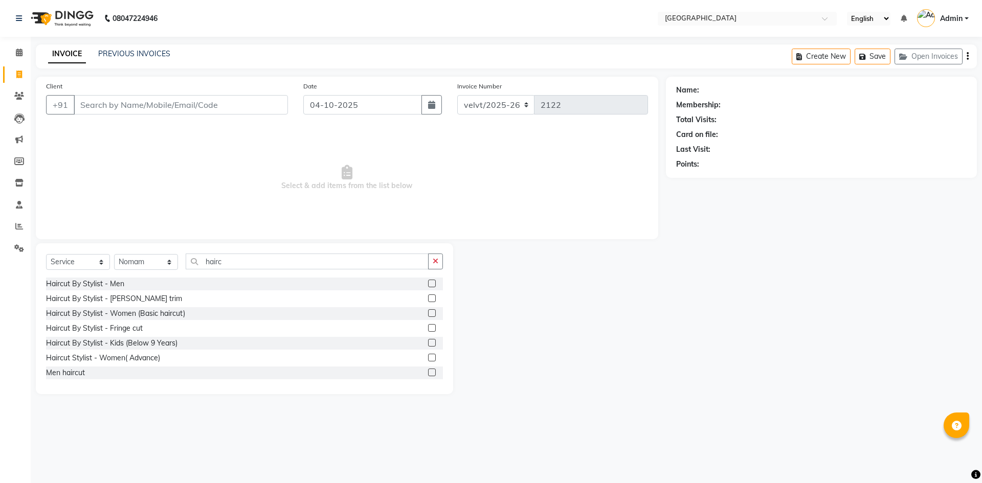
click at [428, 283] on label at bounding box center [432, 284] width 8 height 8
click at [428, 283] on input "checkbox" at bounding box center [431, 284] width 7 height 7
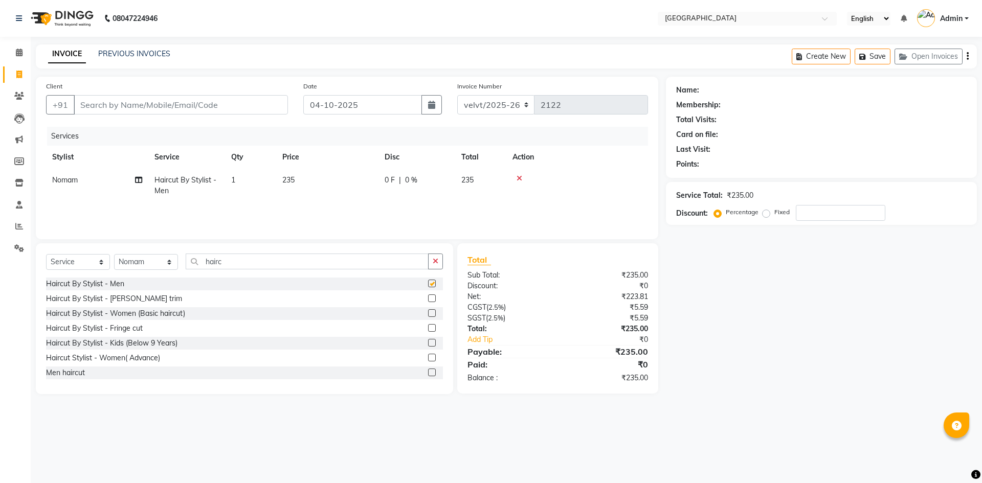
checkbox input "false"
click at [137, 51] on link "PREVIOUS INVOICES" at bounding box center [134, 53] width 72 height 9
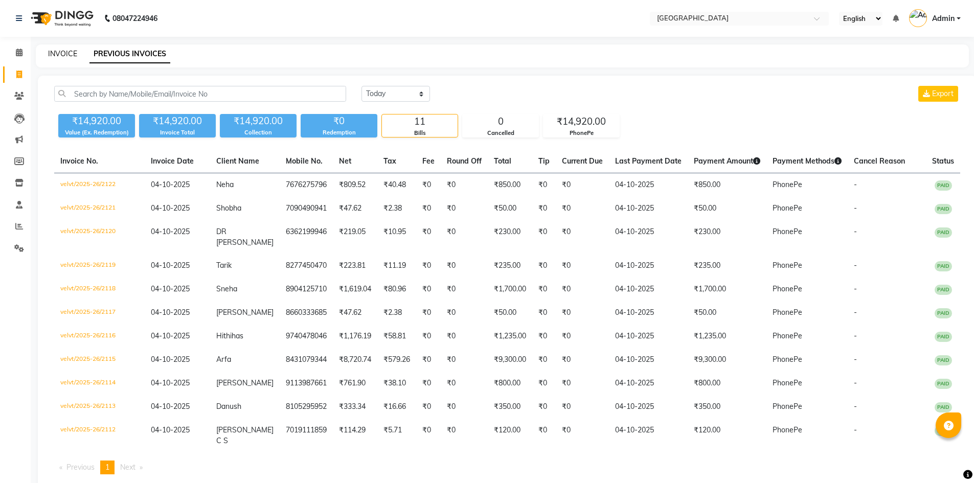
click at [57, 53] on link "INVOICE" at bounding box center [62, 53] width 29 height 9
select select "service"
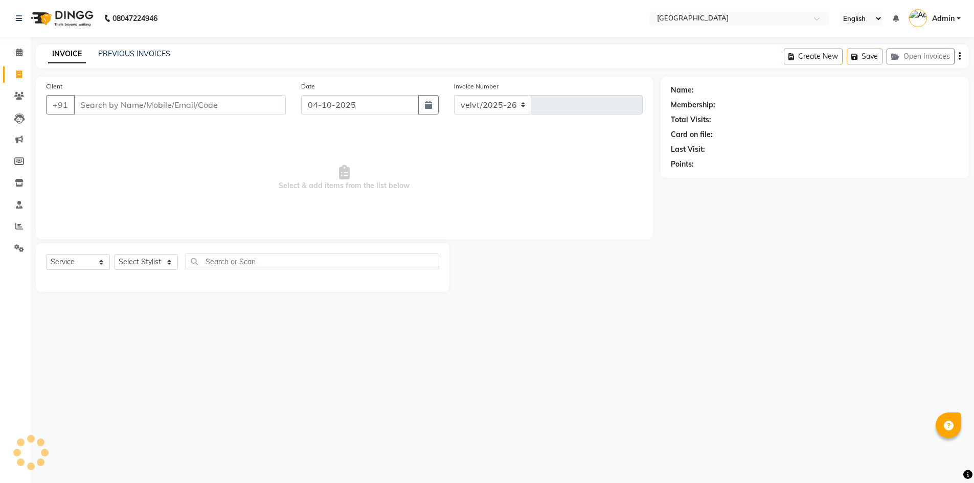
select select "6279"
type input "2123"
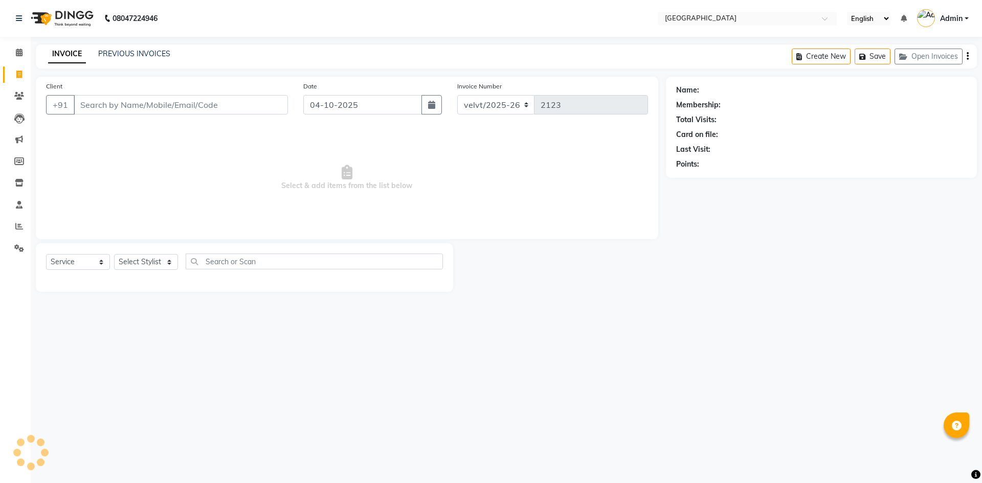
click at [100, 103] on input "Client" at bounding box center [181, 104] width 214 height 19
click at [140, 261] on select "Select Stylist" at bounding box center [146, 262] width 64 height 16
select select "78264"
click at [114, 254] on select "Select Stylist Aameer Barkha Kaif Nandini Anchan Nomam Parin Roma Tabrej Zaid" at bounding box center [146, 262] width 64 height 16
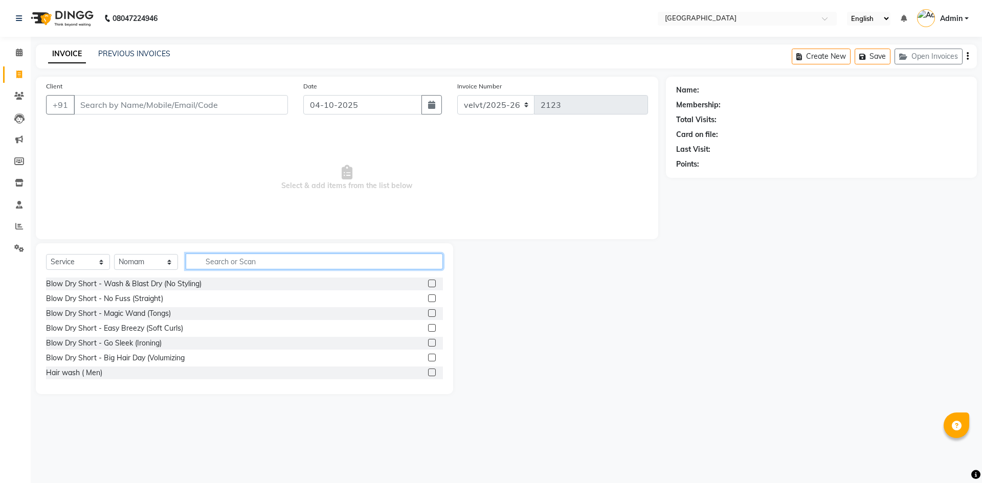
click at [208, 262] on input "text" at bounding box center [314, 262] width 257 height 16
type input "hairc"
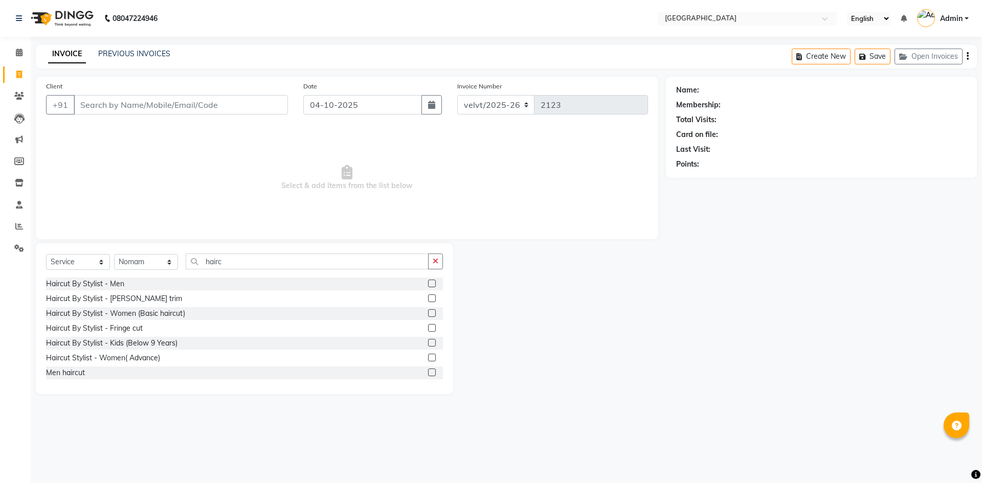
click at [428, 284] on label at bounding box center [432, 284] width 8 height 8
click at [428, 284] on input "checkbox" at bounding box center [431, 284] width 7 height 7
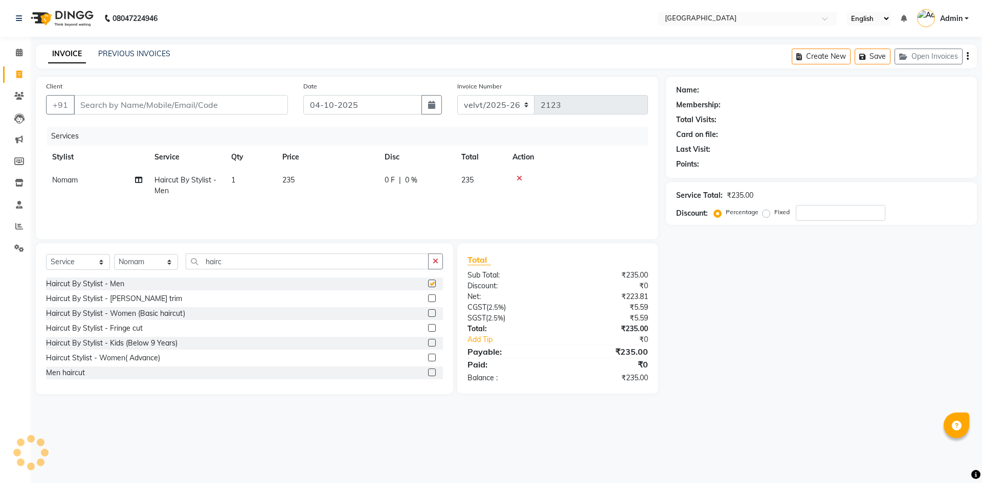
checkbox input "false"
click at [96, 104] on input "Client" at bounding box center [181, 104] width 214 height 19
type input "6"
type input "0"
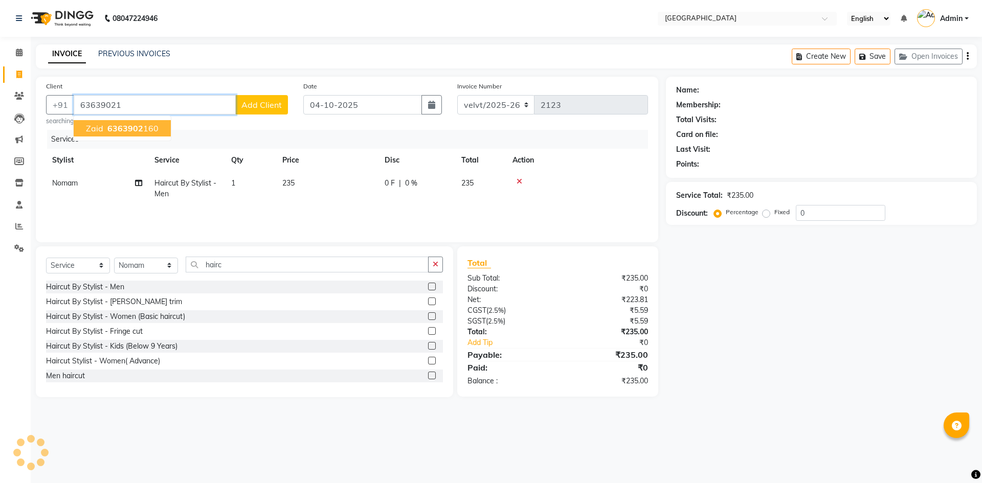
click at [126, 126] on span "6363902" at bounding box center [125, 128] width 36 height 10
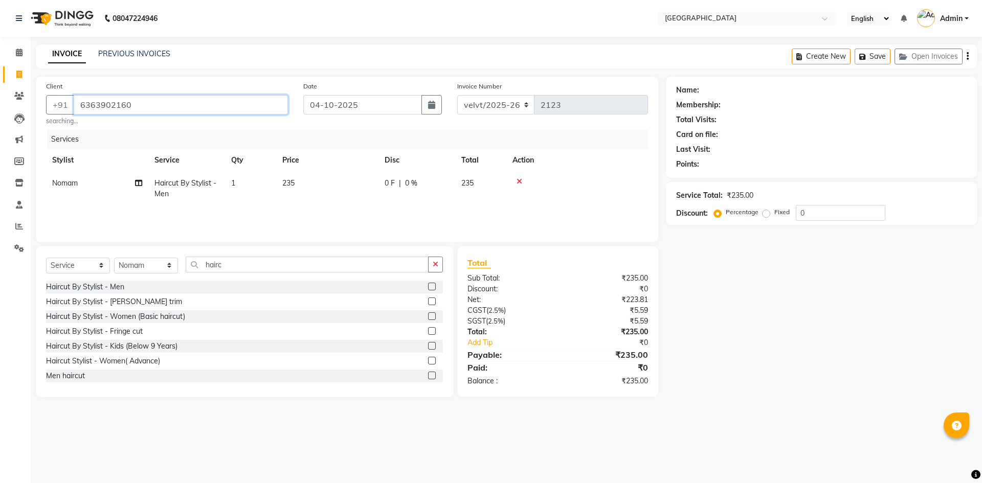
type input "6363902160"
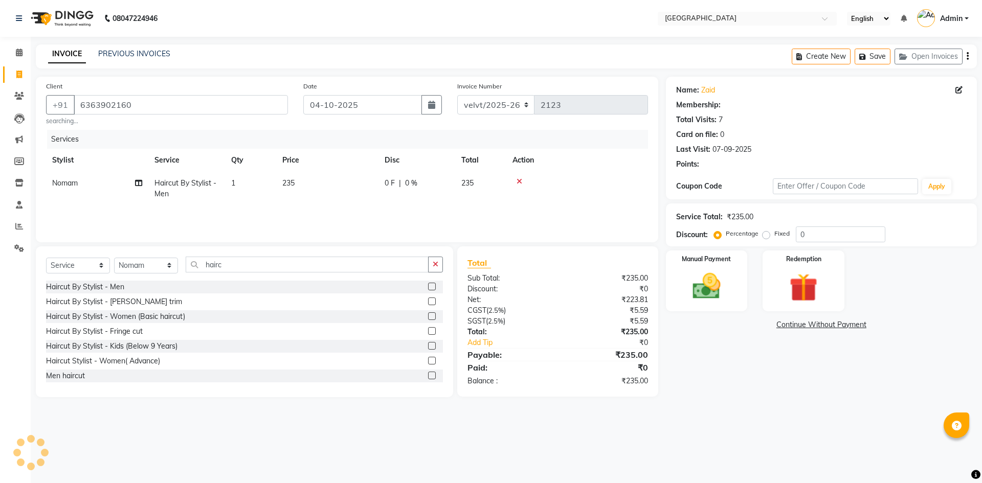
select select "1: Object"
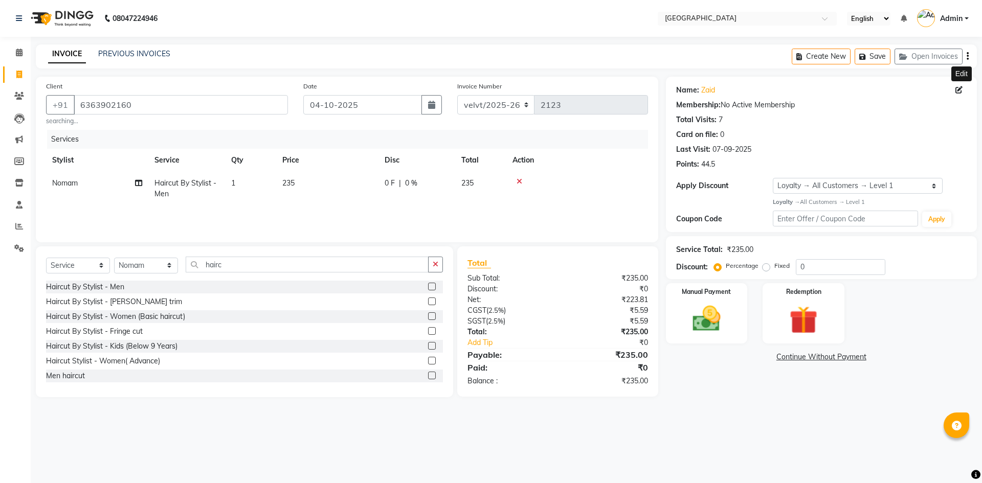
click at [956, 91] on icon at bounding box center [958, 89] width 7 height 7
select select "male"
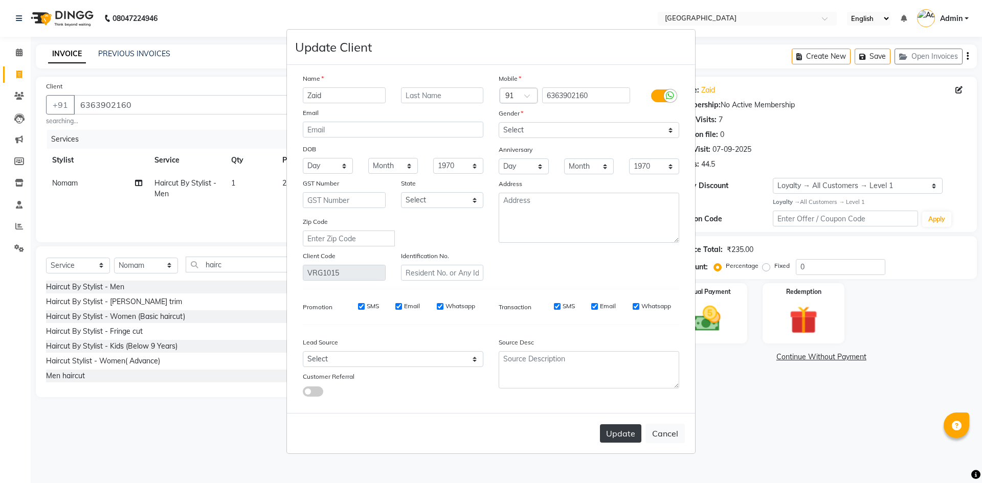
click at [624, 436] on button "Update" at bounding box center [620, 433] width 41 height 18
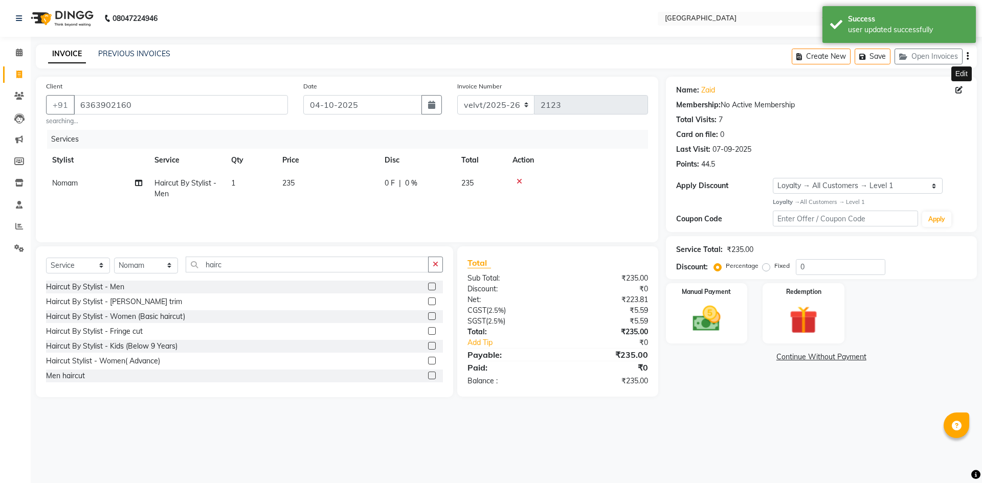
select select "1: Object"
click at [679, 325] on div "Manual Payment" at bounding box center [706, 313] width 85 height 63
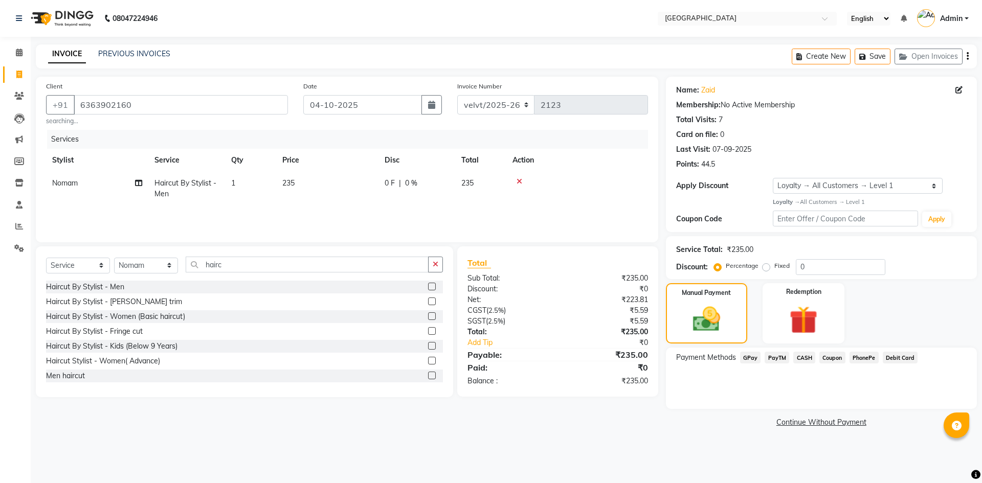
click at [859, 356] on span "PhonePe" at bounding box center [863, 358] width 29 height 12
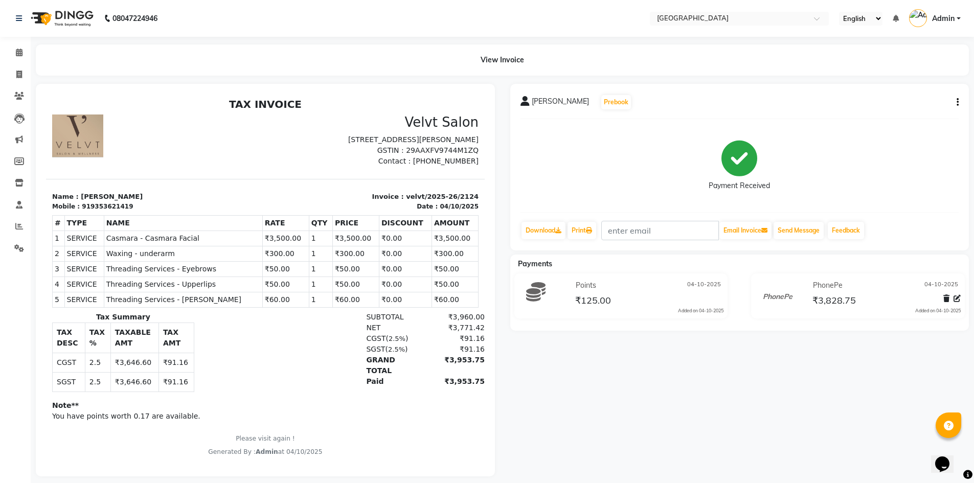
click at [956, 103] on button "button" at bounding box center [955, 102] width 6 height 11
click at [887, 108] on div "Edit Item Staff" at bounding box center [907, 108] width 70 height 13
select select
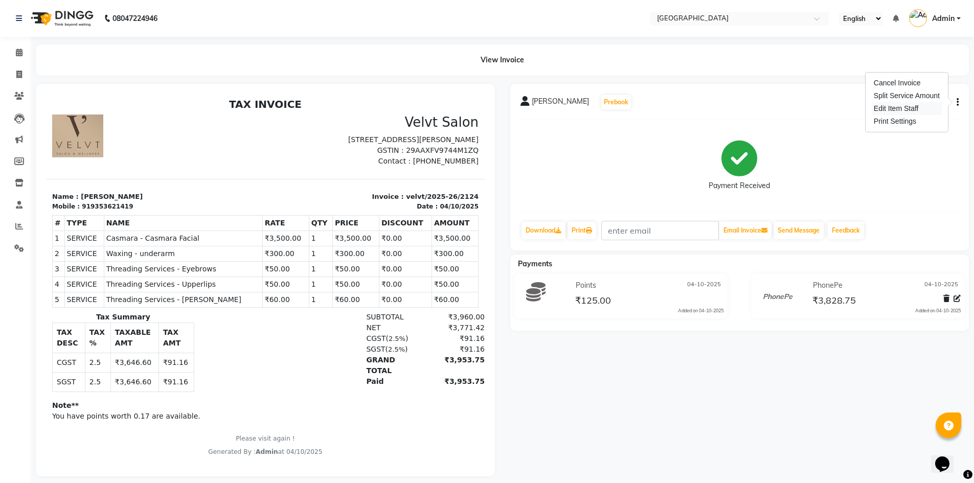
select select
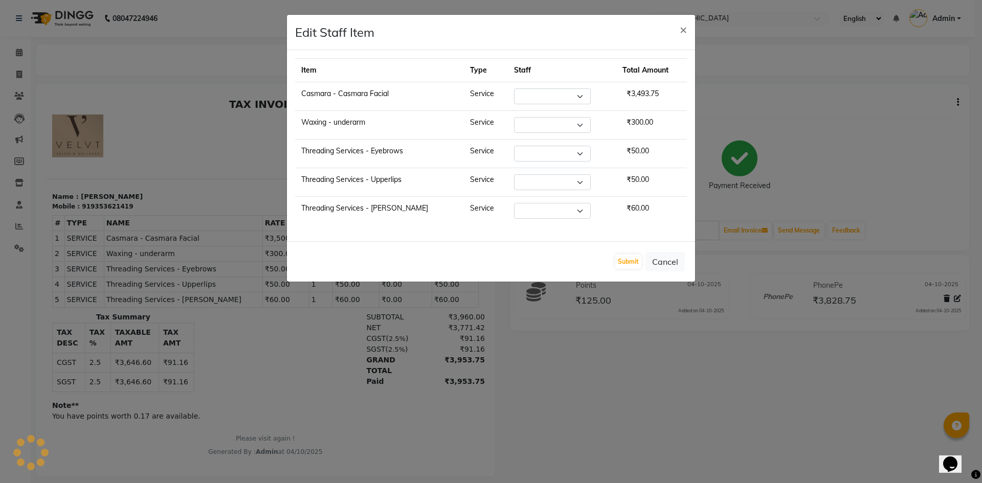
select select "68468"
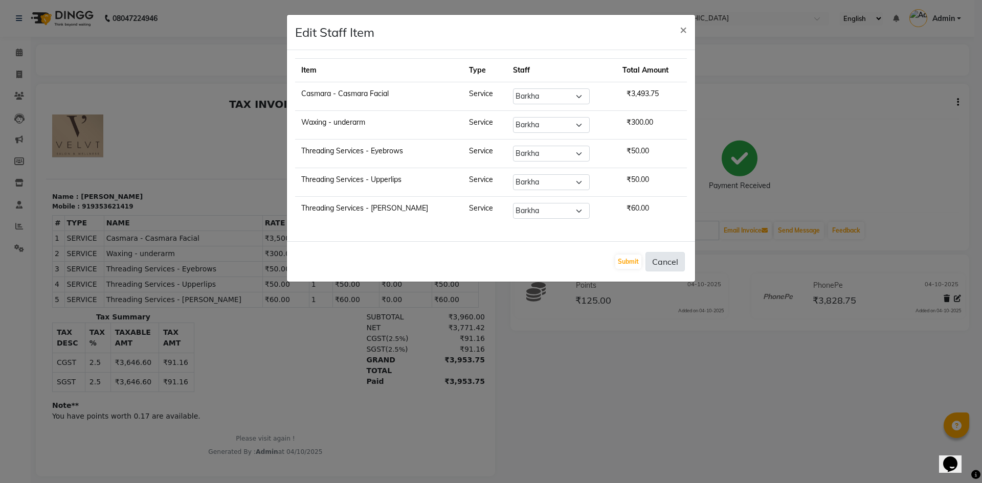
click at [665, 263] on button "Cancel" at bounding box center [664, 261] width 39 height 19
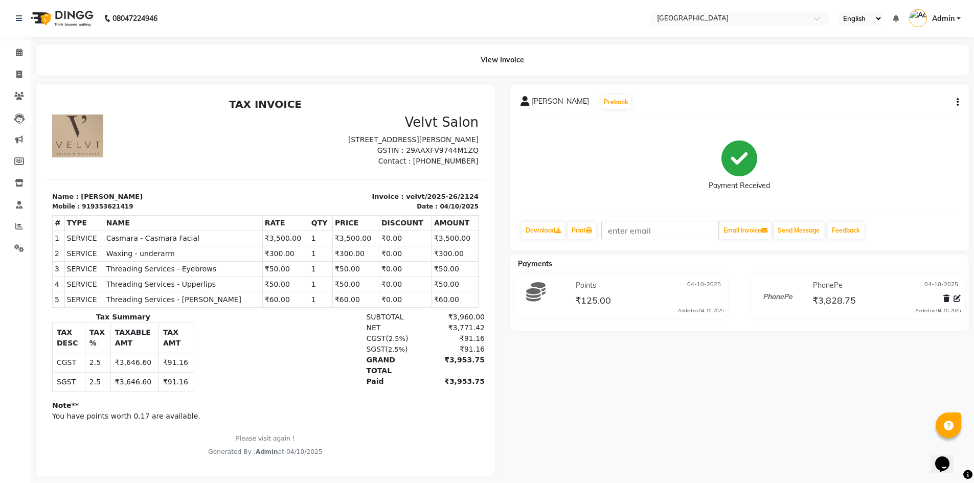
scroll to position [16, 0]
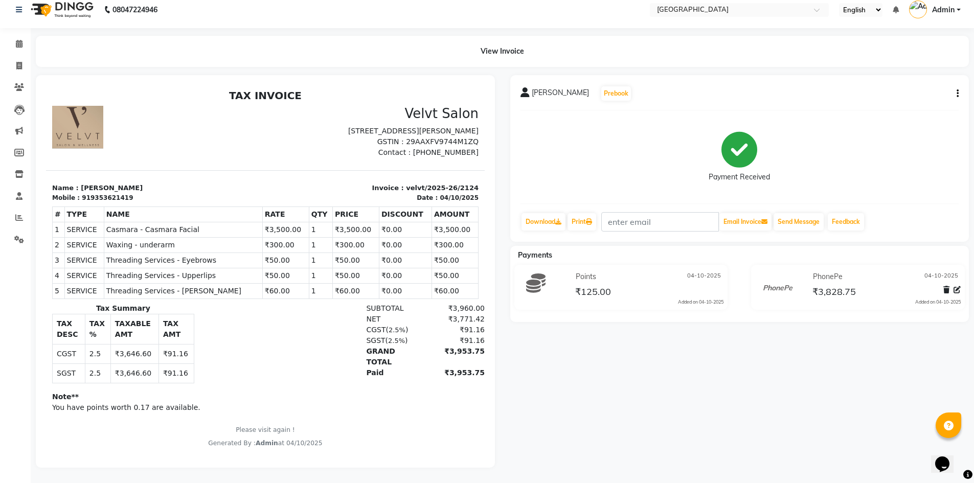
click at [103, 202] on div "919353621419" at bounding box center [107, 197] width 51 height 9
copy div "919353621419"
click at [16, 62] on icon at bounding box center [19, 66] width 6 height 8
select select "service"
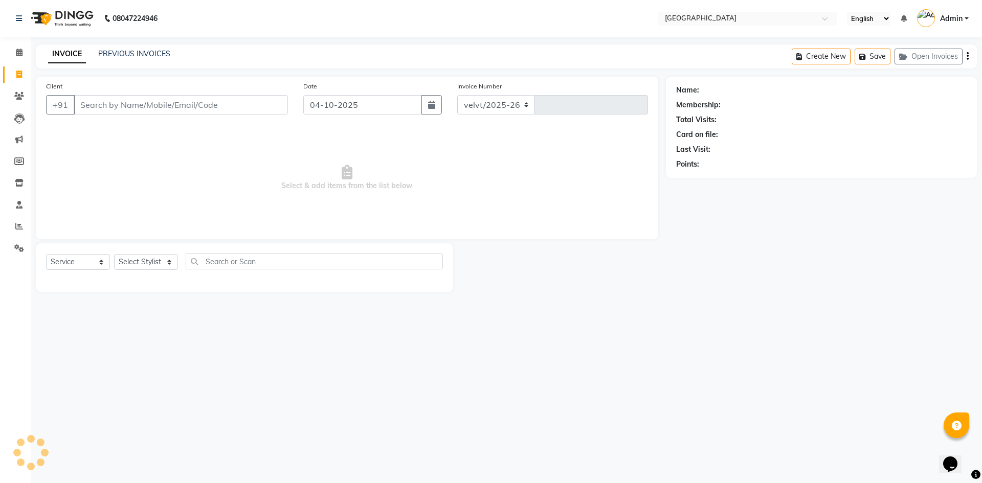
select select "6279"
type input "2125"
click at [83, 102] on input "Client" at bounding box center [181, 104] width 214 height 19
drag, startPoint x: 83, startPoint y: 102, endPoint x: 74, endPoint y: 132, distance: 32.0
drag, startPoint x: 74, startPoint y: 132, endPoint x: 96, endPoint y: 103, distance: 36.9
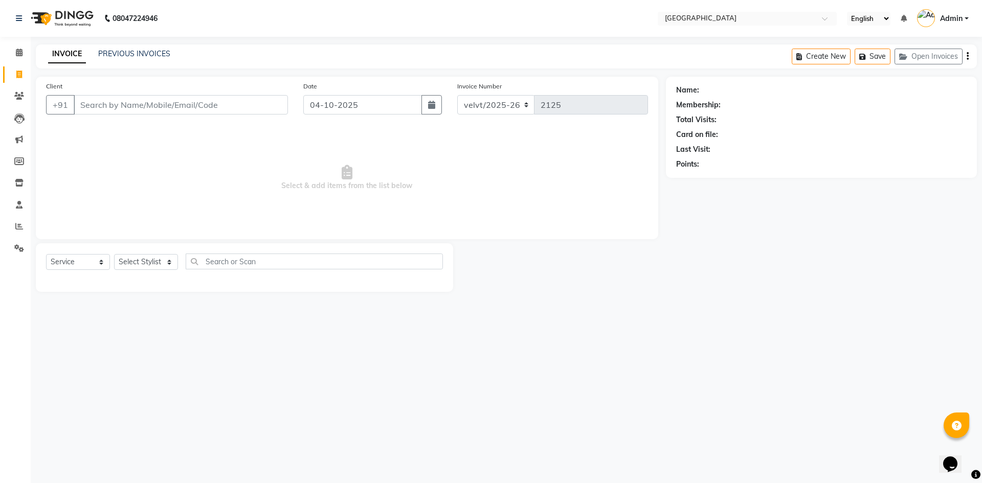
click at [96, 103] on input "Client" at bounding box center [181, 104] width 214 height 19
type input "919353621419"
select select "1: Object"
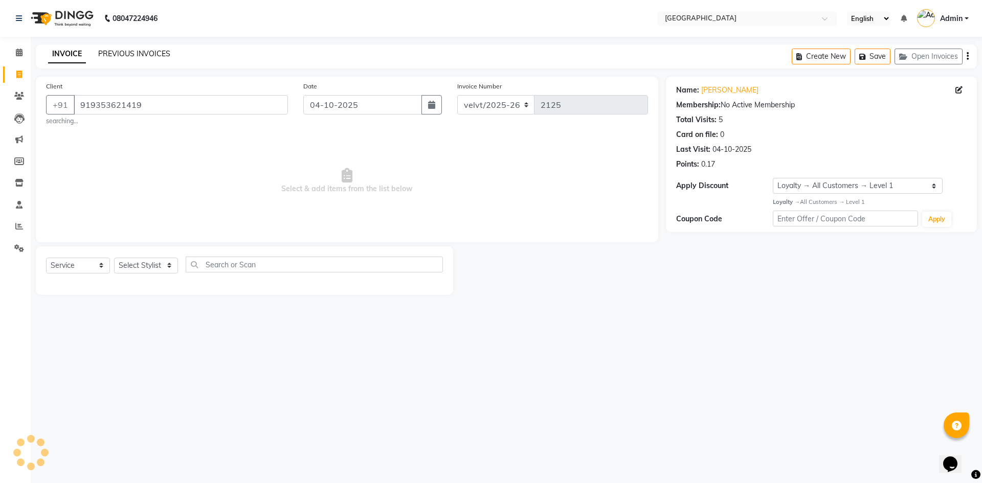
click at [128, 55] on link "PREVIOUS INVOICES" at bounding box center [134, 53] width 72 height 9
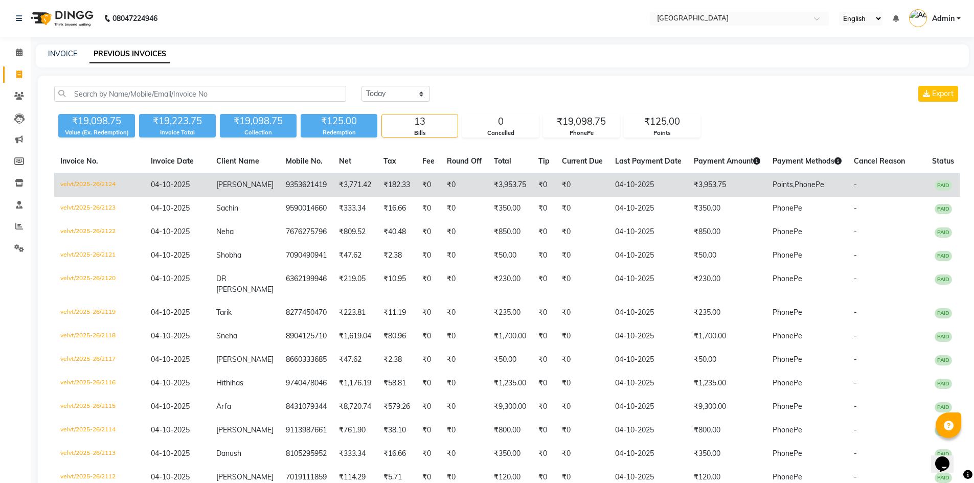
click at [707, 185] on td "₹3,953.75" at bounding box center [727, 185] width 79 height 24
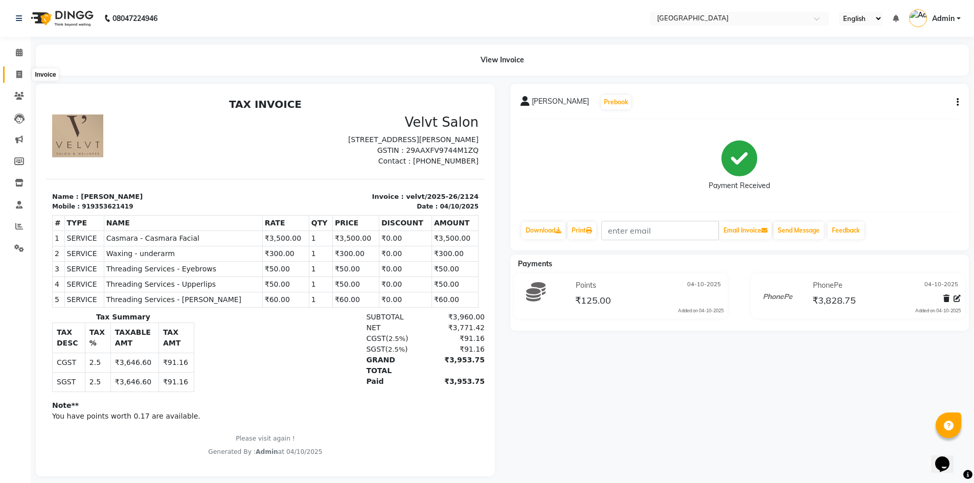
click at [17, 74] on icon at bounding box center [19, 75] width 6 height 8
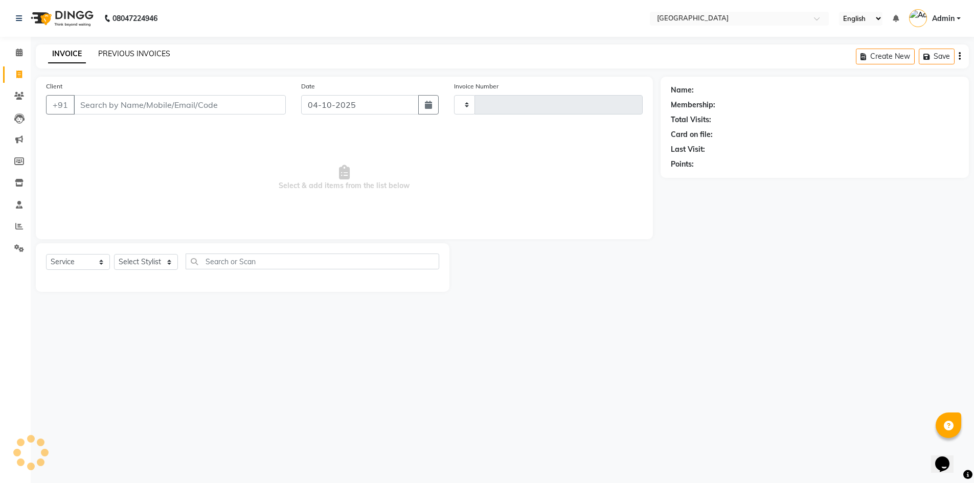
click at [131, 51] on link "PREVIOUS INVOICES" at bounding box center [134, 53] width 72 height 9
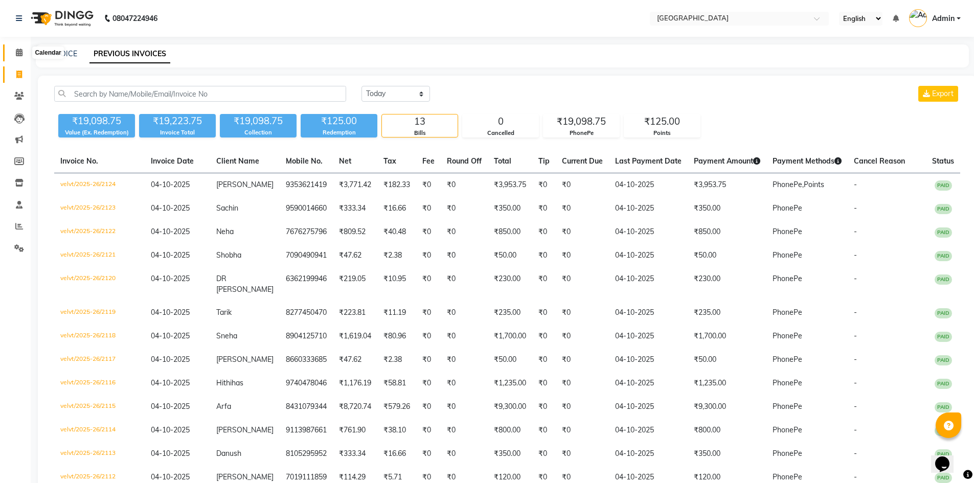
click at [19, 52] on icon at bounding box center [19, 53] width 7 height 8
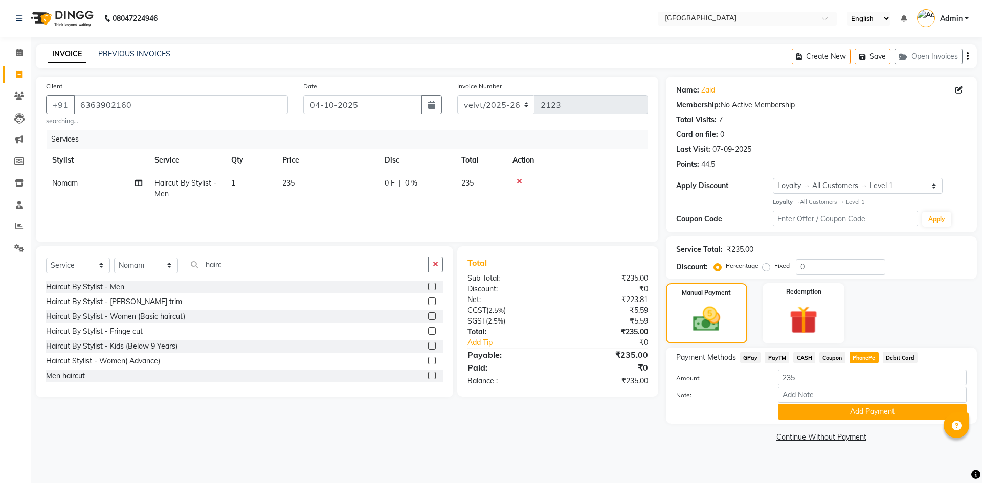
select select "service"
select select "78264"
select select "1: Object"
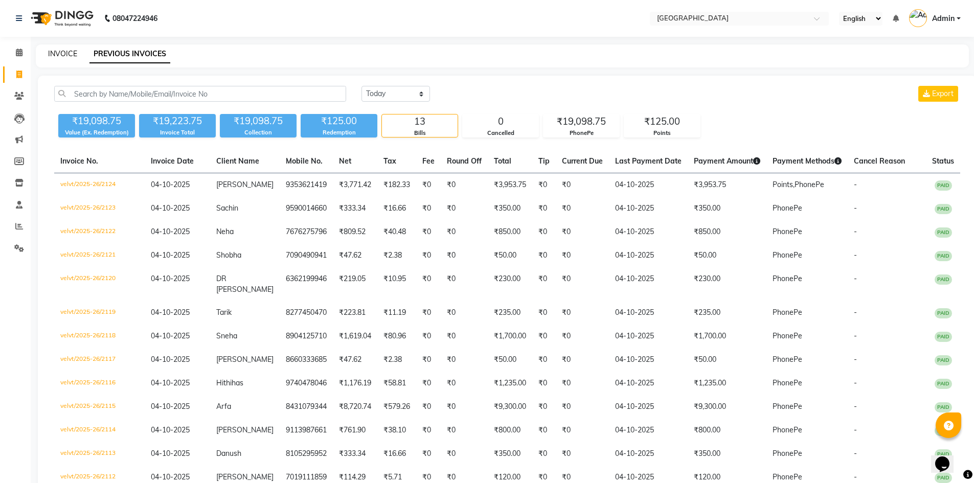
click at [61, 51] on link "INVOICE" at bounding box center [62, 53] width 29 height 9
select select "service"
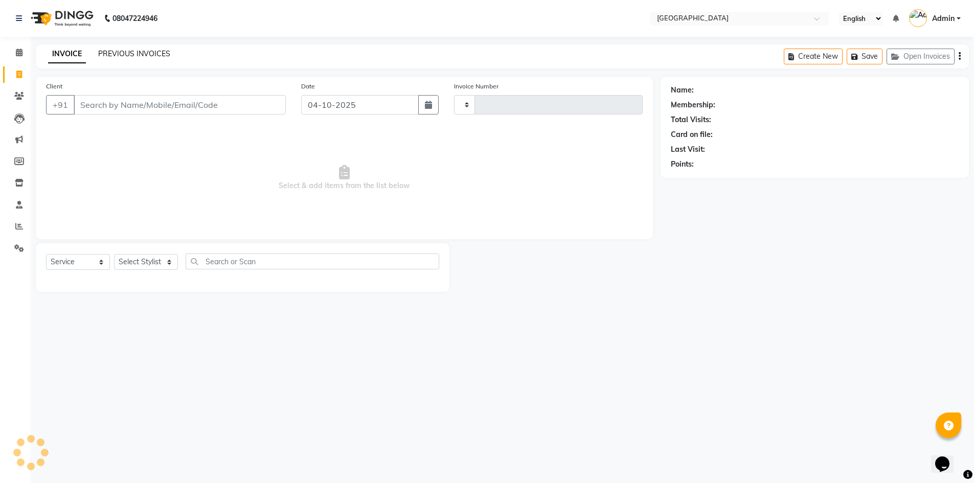
type input "2125"
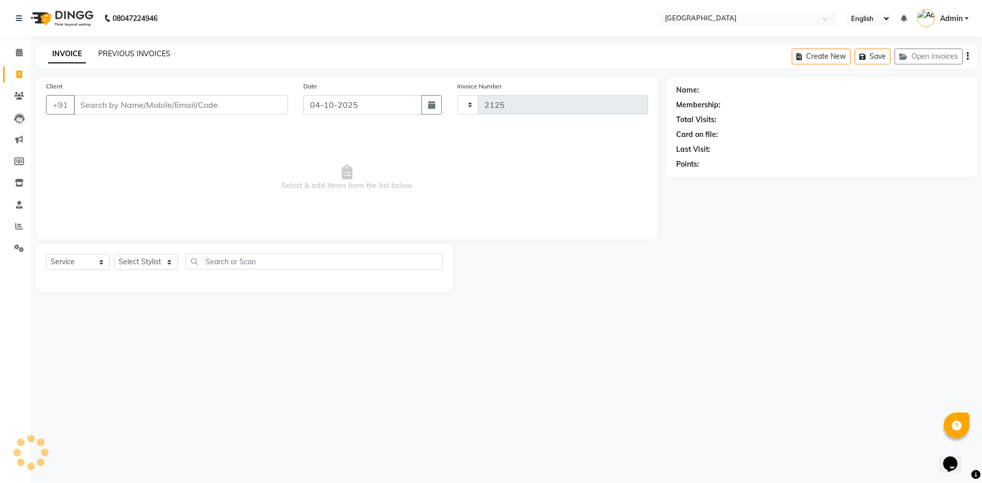
select select "6279"
click at [15, 48] on span at bounding box center [19, 53] width 18 height 12
